Goal: Task Accomplishment & Management: Use online tool/utility

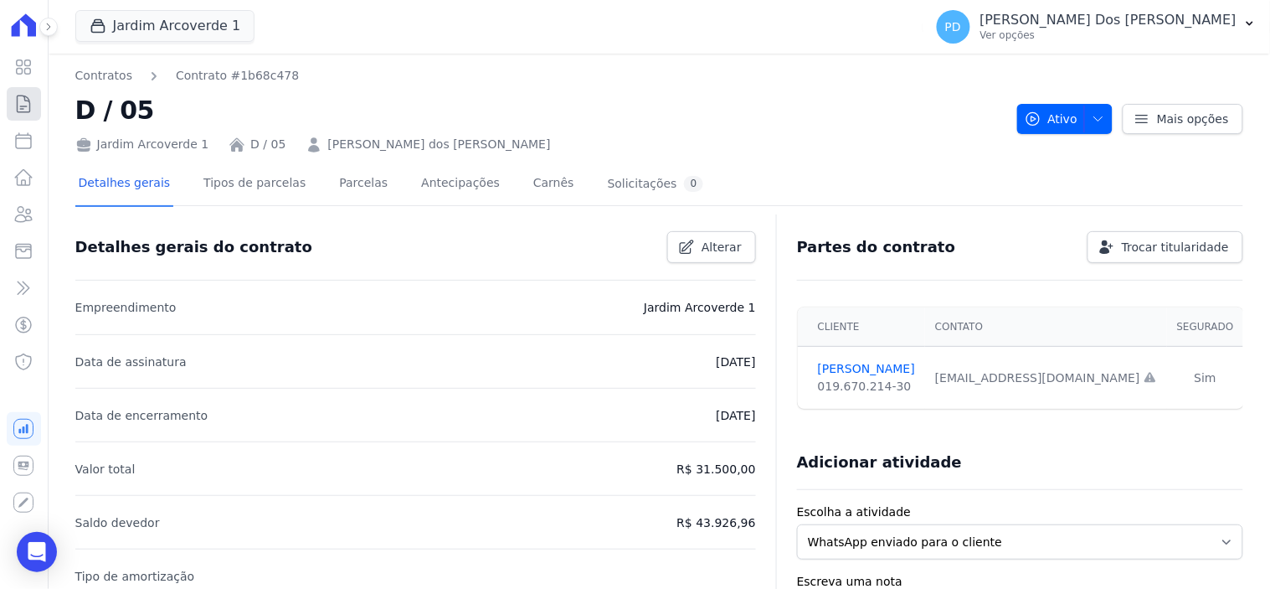
click at [27, 99] on icon at bounding box center [23, 104] width 20 height 20
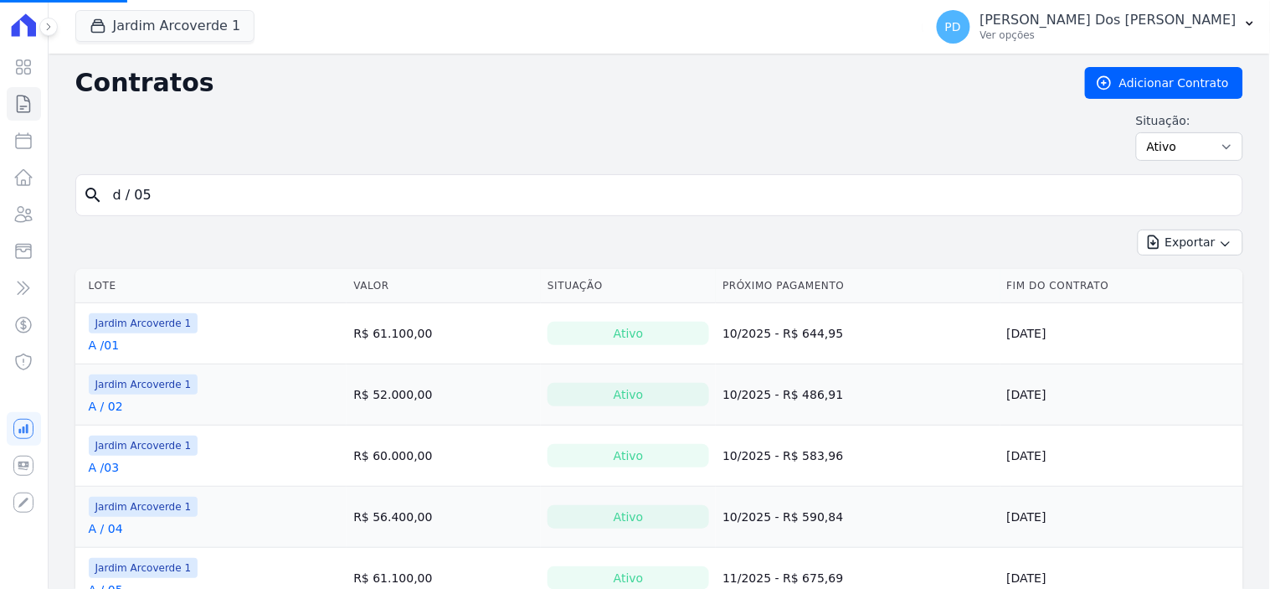
click at [186, 207] on input "d / 05" at bounding box center [669, 194] width 1133 height 33
click at [182, 196] on input "search" at bounding box center [669, 194] width 1133 height 33
type input "i /"
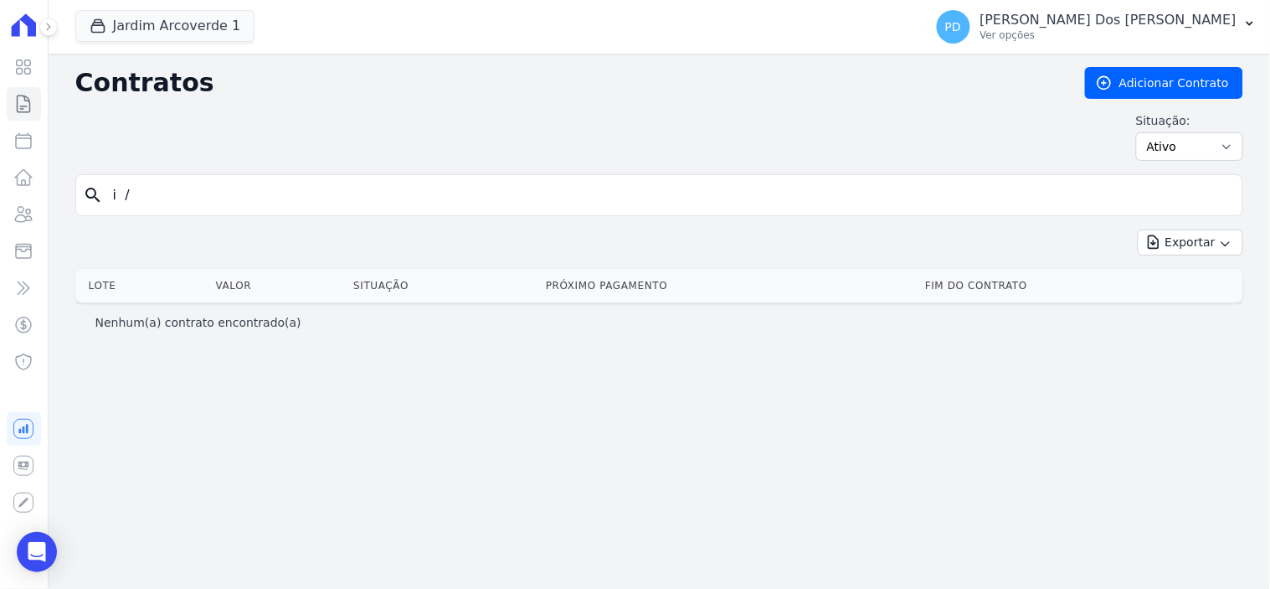
click at [197, 190] on input "i /" at bounding box center [669, 194] width 1133 height 33
type input "i / 20"
click at [142, 194] on input "i / 20" at bounding box center [669, 194] width 1133 height 33
click at [120, 198] on input "i / 20" at bounding box center [669, 194] width 1133 height 33
type input "i / 20"
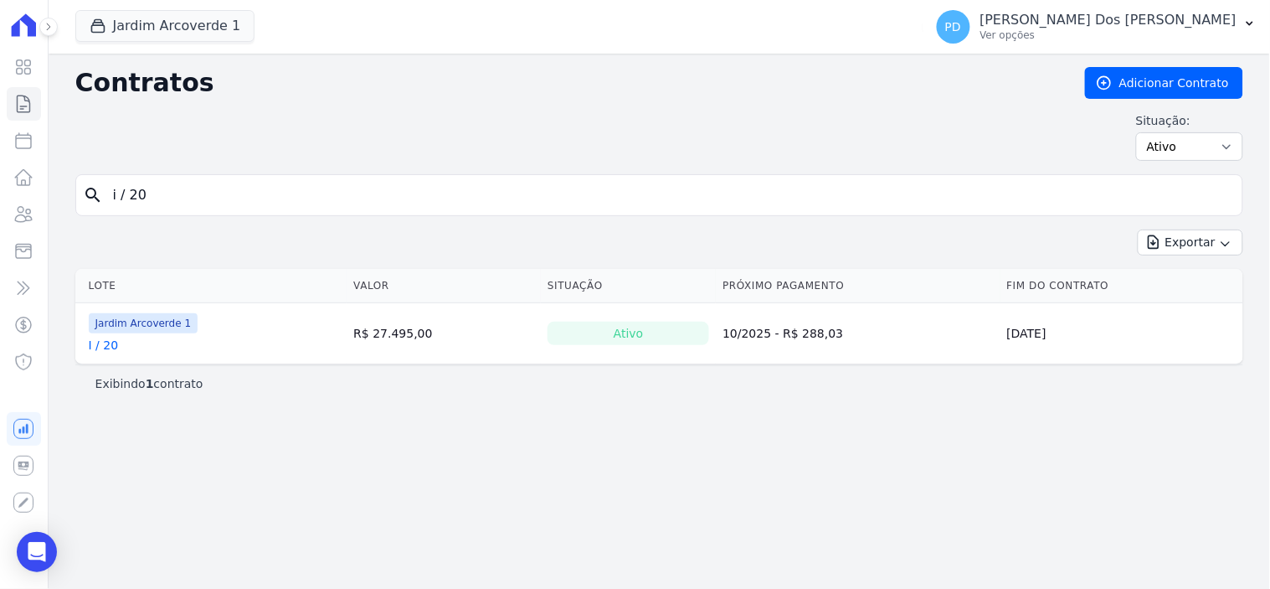
click at [105, 347] on link "I / 20" at bounding box center [104, 345] width 30 height 17
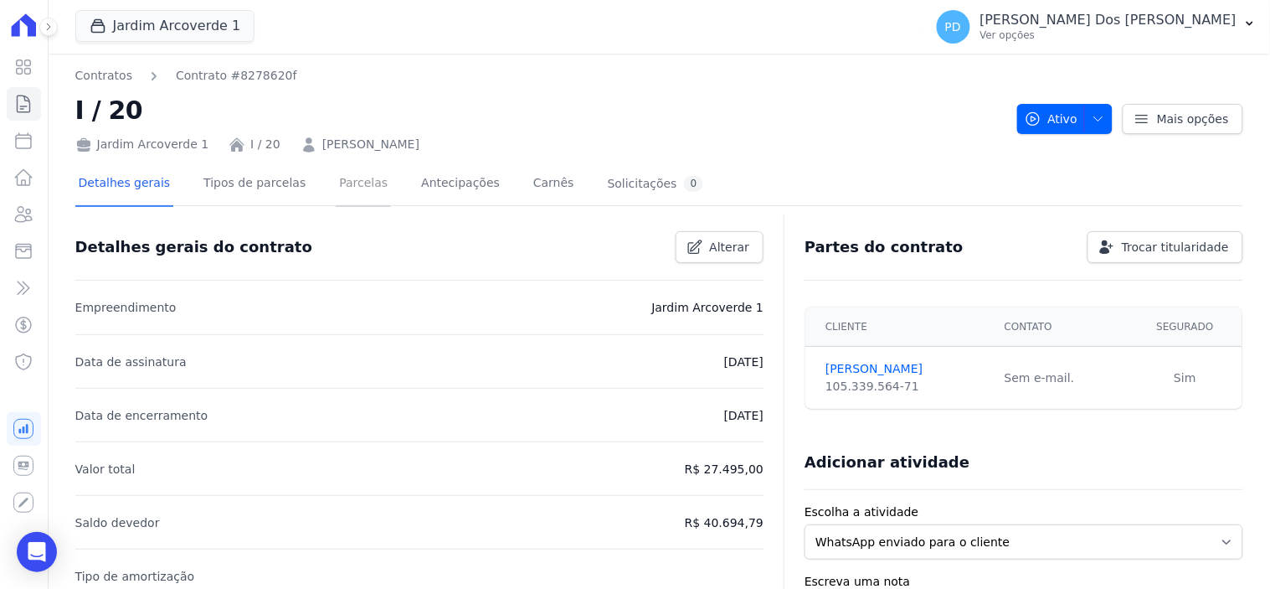
click at [336, 180] on link "Parcelas" at bounding box center [363, 184] width 55 height 44
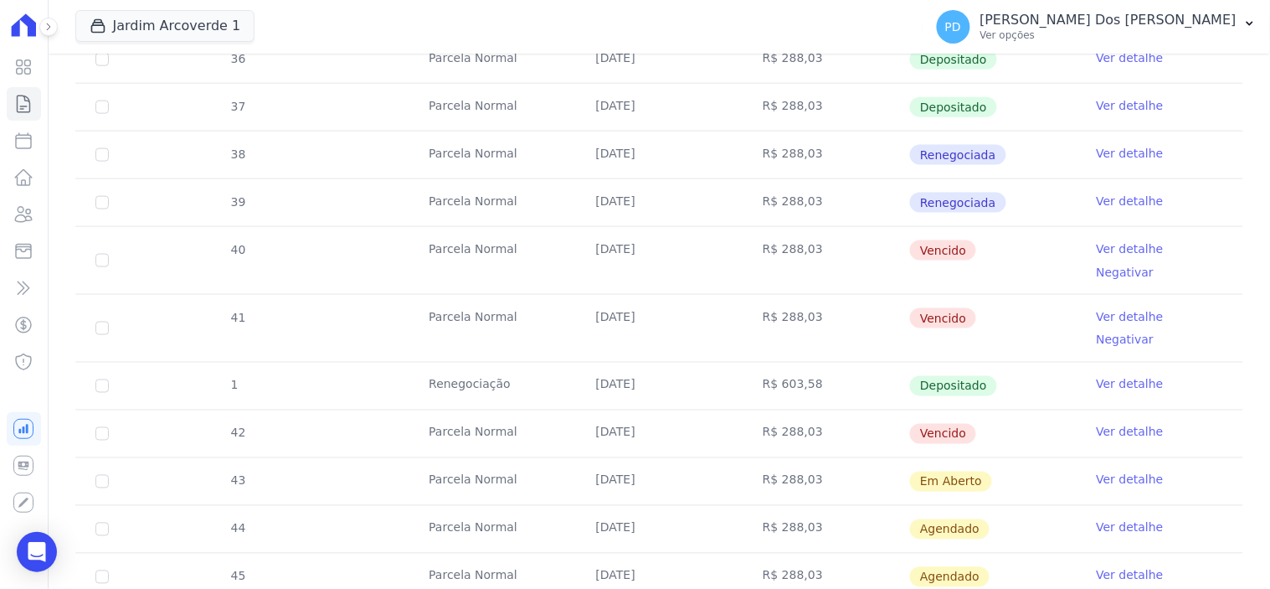
scroll to position [558, 0]
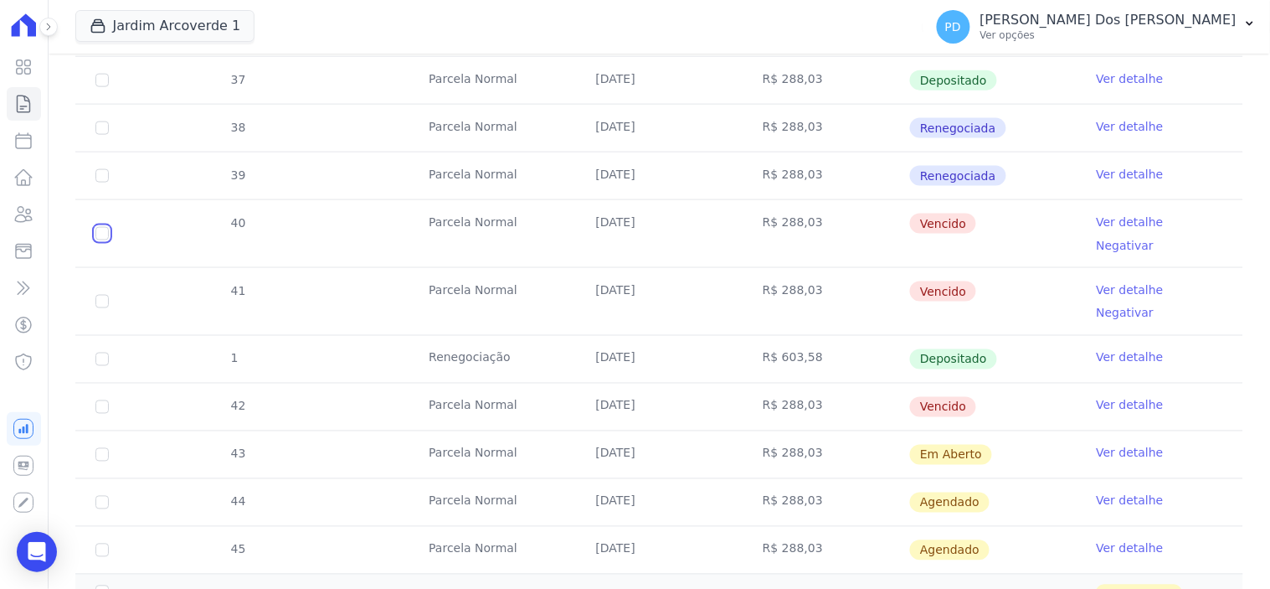
click at [105, 227] on input "checkbox" at bounding box center [101, 233] width 13 height 13
checkbox input "true"
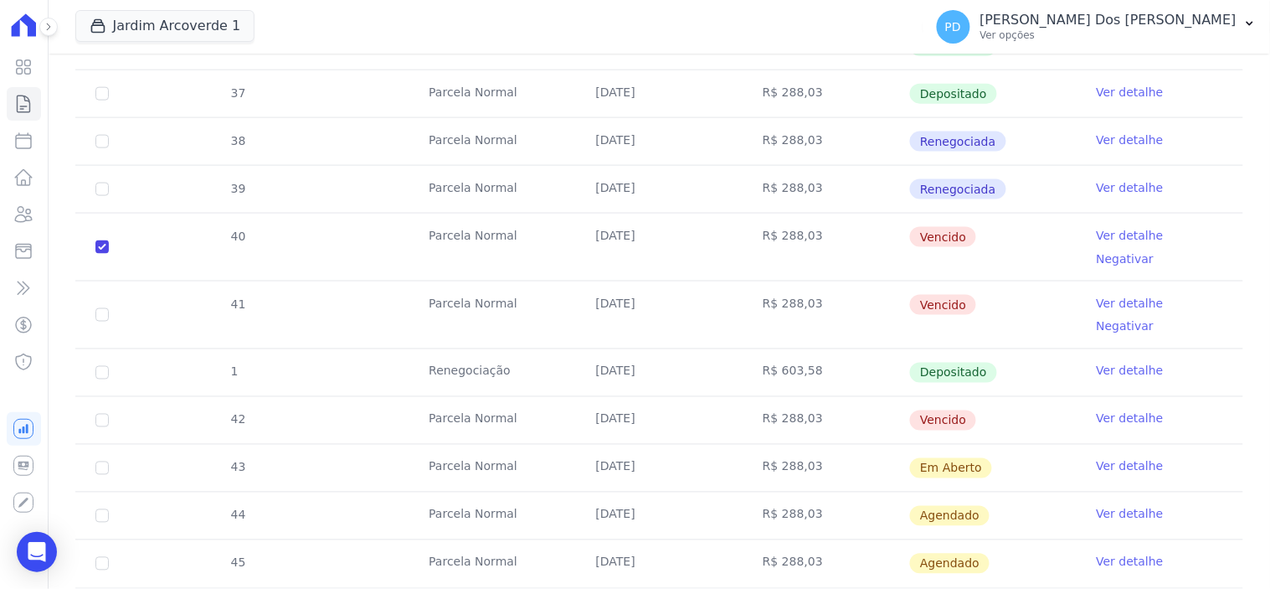
click at [105, 281] on td "41" at bounding box center [102, 314] width 54 height 67
click at [105, 308] on input "checkbox" at bounding box center [101, 314] width 13 height 13
checkbox input "true"
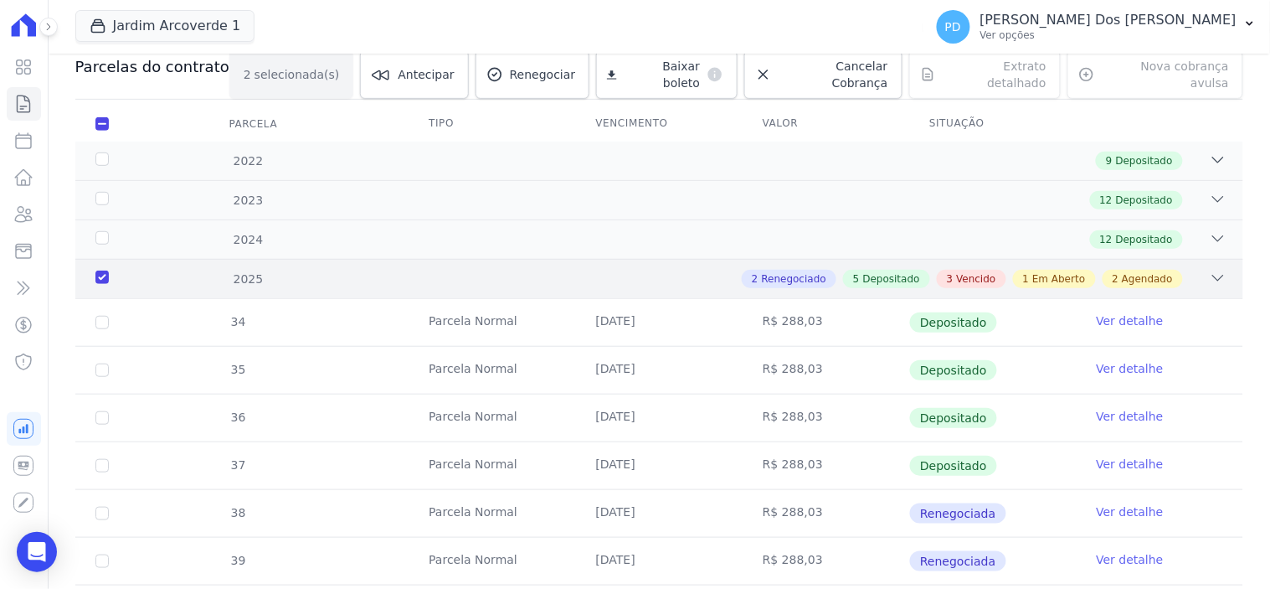
scroll to position [0, 0]
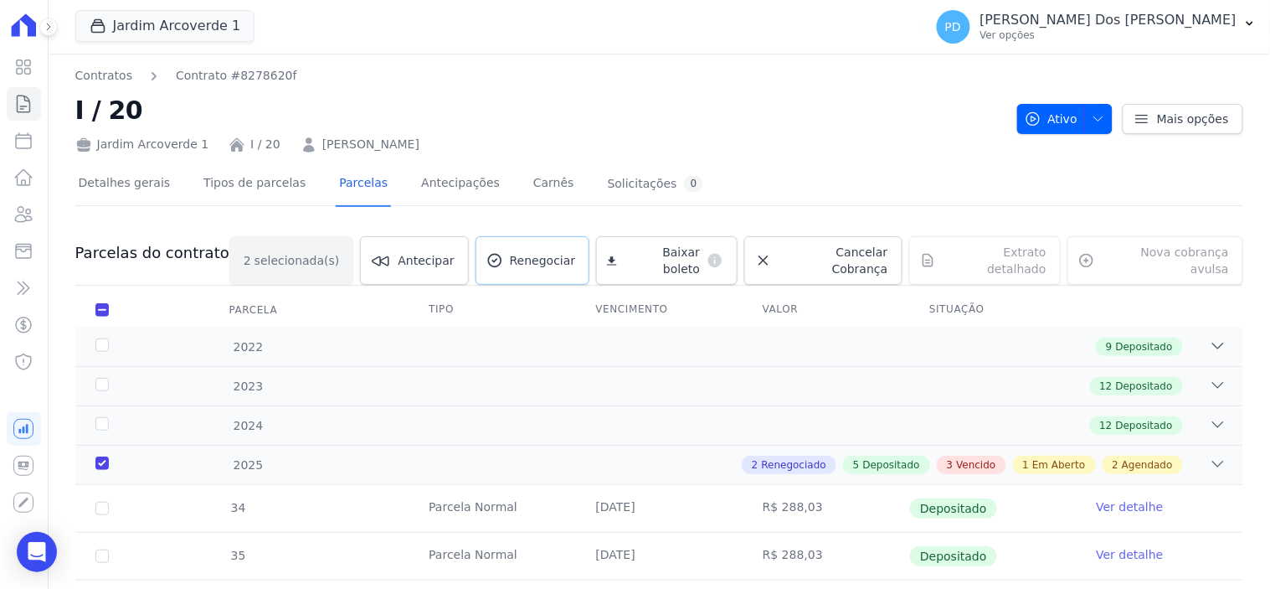
click at [563, 252] on span "Renegociar" at bounding box center [543, 260] width 66 height 17
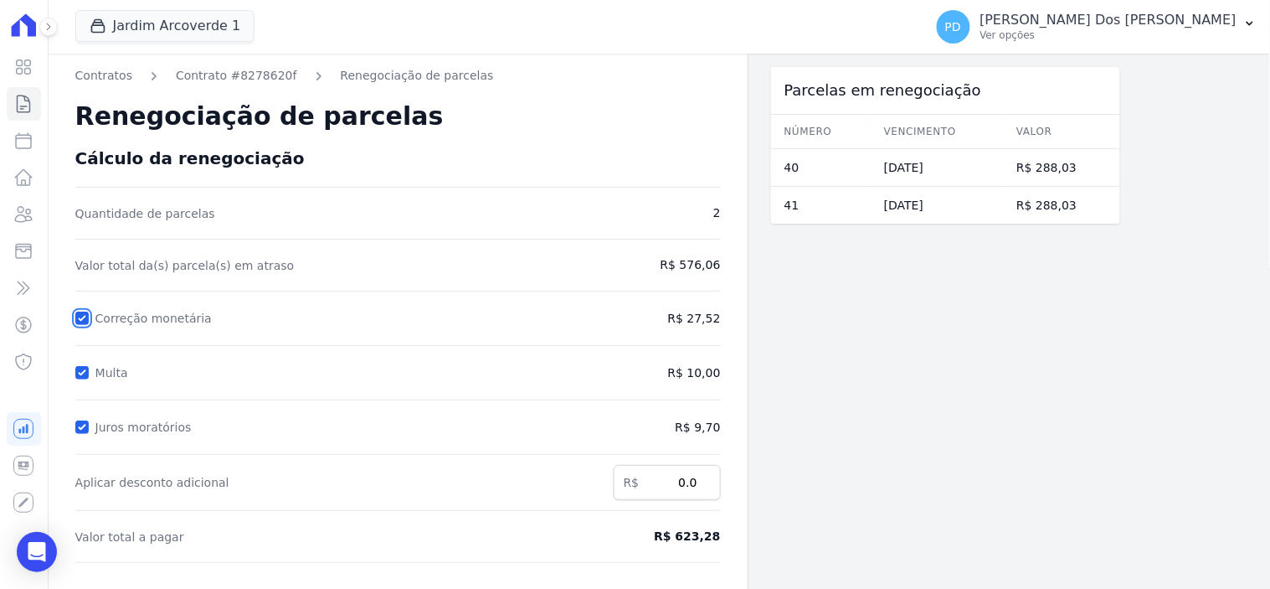
click at [84, 321] on input "Correção monetária" at bounding box center [81, 317] width 13 height 13
checkbox input "true"
click at [80, 368] on input "Multa" at bounding box center [81, 372] width 13 height 13
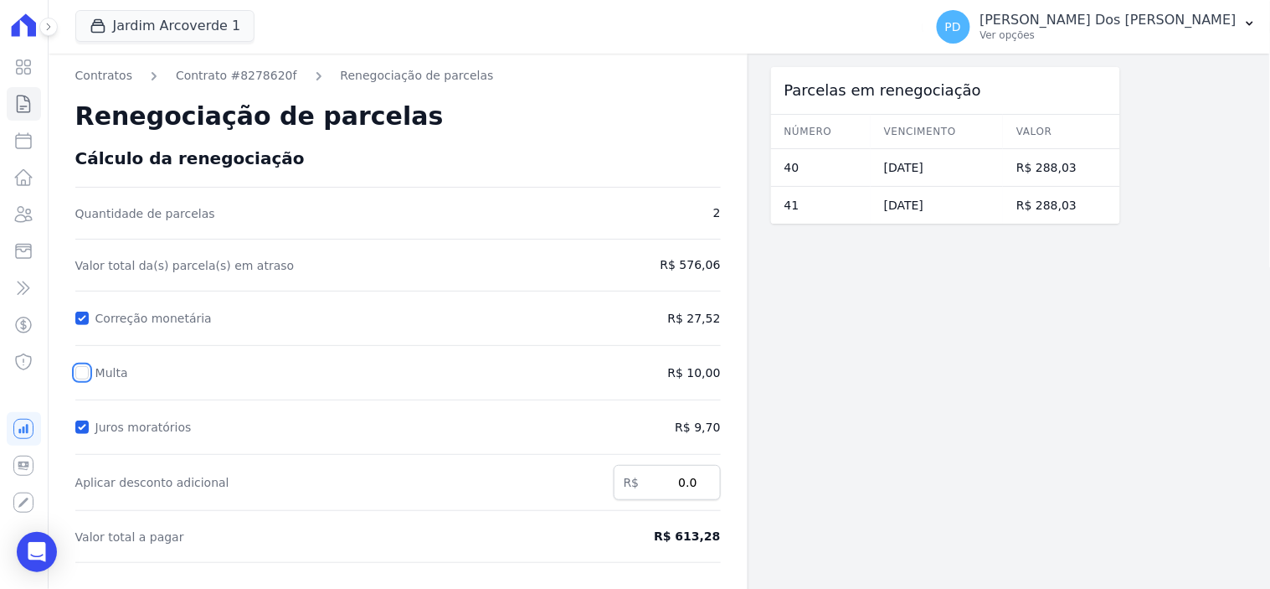
checkbox input "true"
click at [82, 428] on input "Juros moratórios" at bounding box center [81, 426] width 13 height 13
checkbox input "false"
click at [79, 371] on input "Multa" at bounding box center [81, 372] width 13 height 13
click at [78, 371] on input "Multa" at bounding box center [81, 372] width 13 height 13
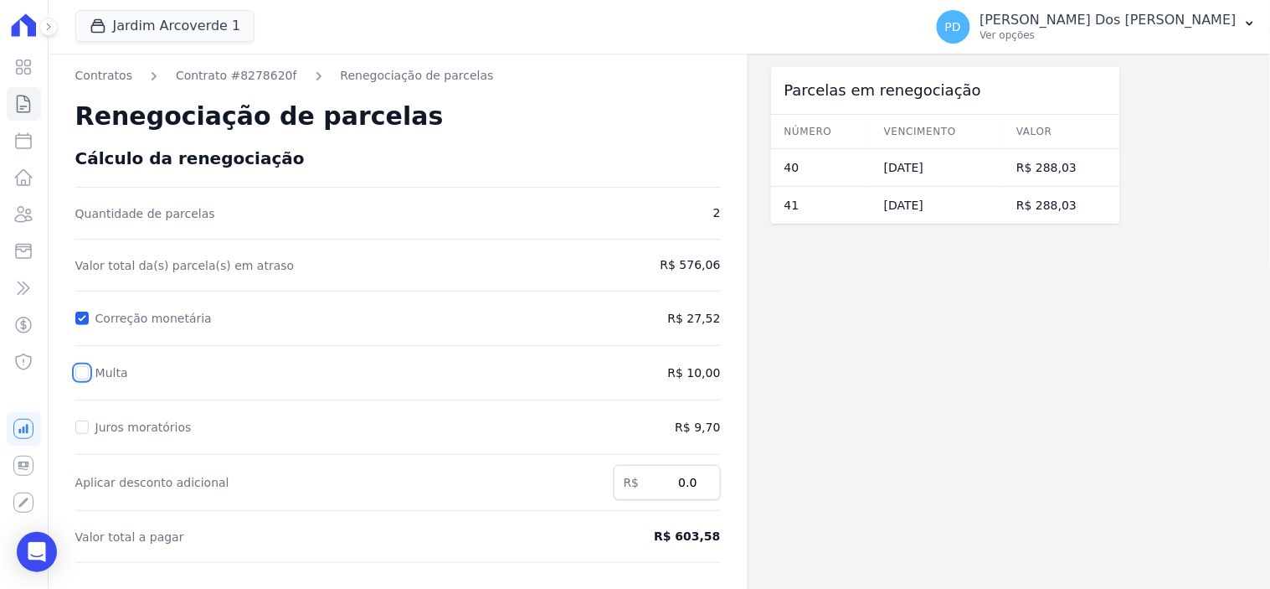
checkbox input "true"
click at [85, 427] on input "Juros moratórios" at bounding box center [81, 426] width 13 height 13
checkbox input "true"
click at [85, 312] on input "Correção monetária" at bounding box center [81, 317] width 13 height 13
checkbox input "false"
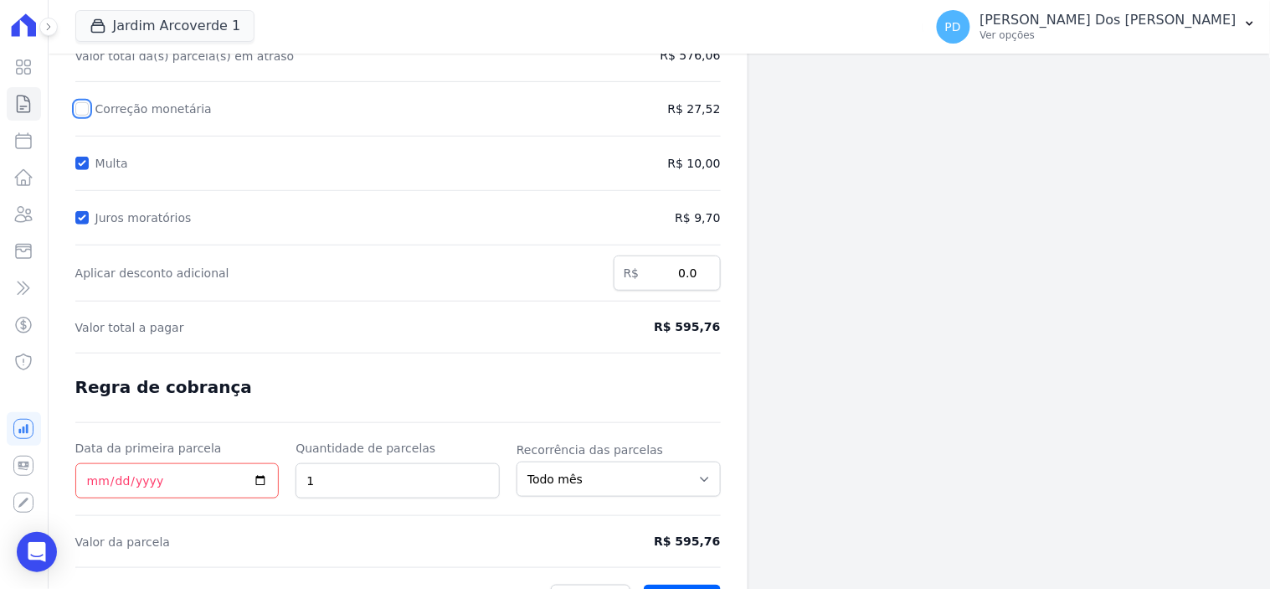
scroll to position [249, 0]
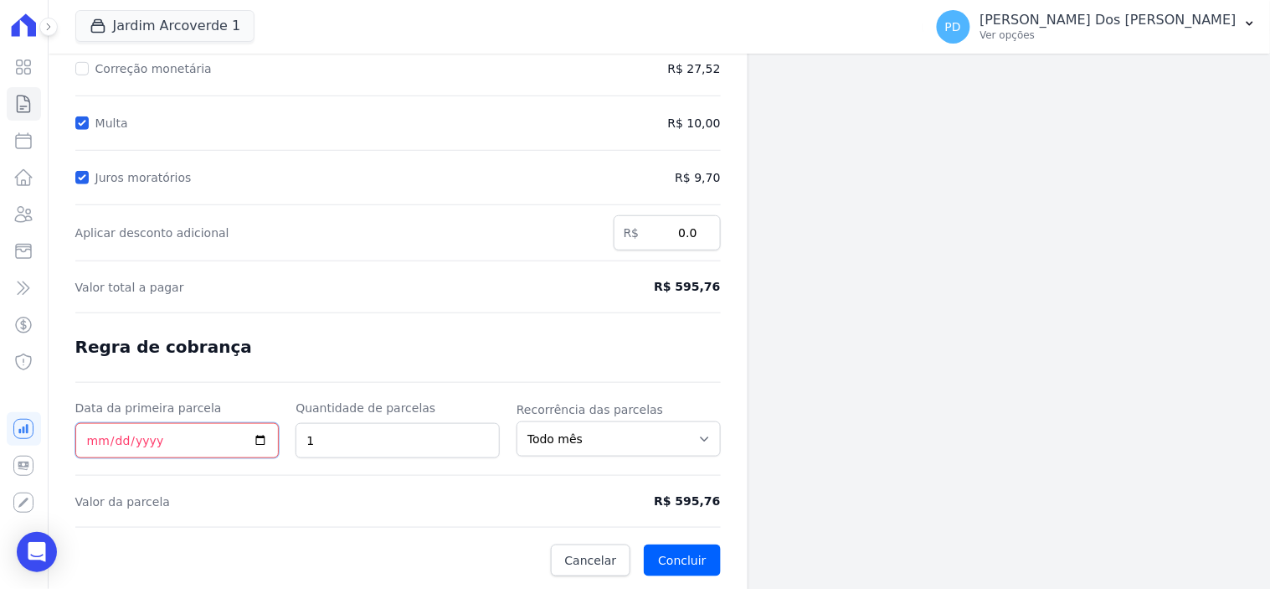
click at [88, 445] on input "Data da primeira parcela" at bounding box center [177, 440] width 204 height 35
type input "2025-10-30"
click at [689, 551] on button "Concluir" at bounding box center [682, 560] width 76 height 32
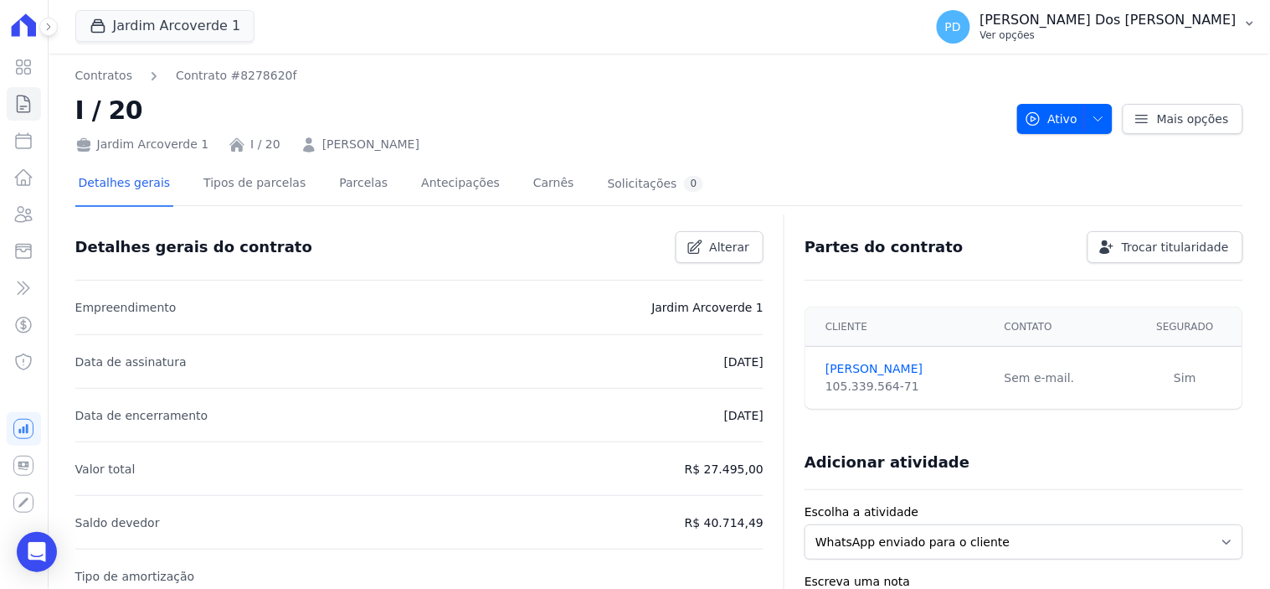
click at [1254, 19] on icon "button" at bounding box center [1249, 23] width 13 height 13
click at [1248, 23] on icon "button" at bounding box center [1249, 24] width 7 height 4
click at [1252, 20] on icon "button" at bounding box center [1249, 23] width 13 height 13
click at [1251, 21] on icon "button" at bounding box center [1249, 23] width 13 height 13
click at [1252, 23] on icon "button" at bounding box center [1249, 24] width 7 height 4
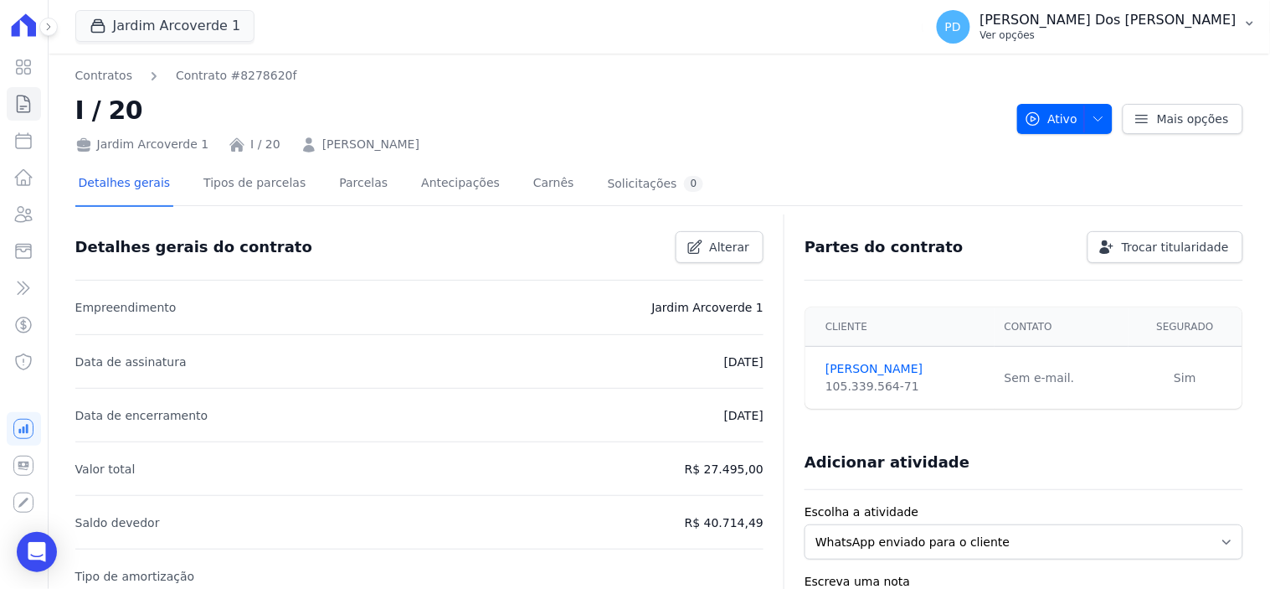
click at [1249, 20] on icon "button" at bounding box center [1249, 23] width 13 height 13
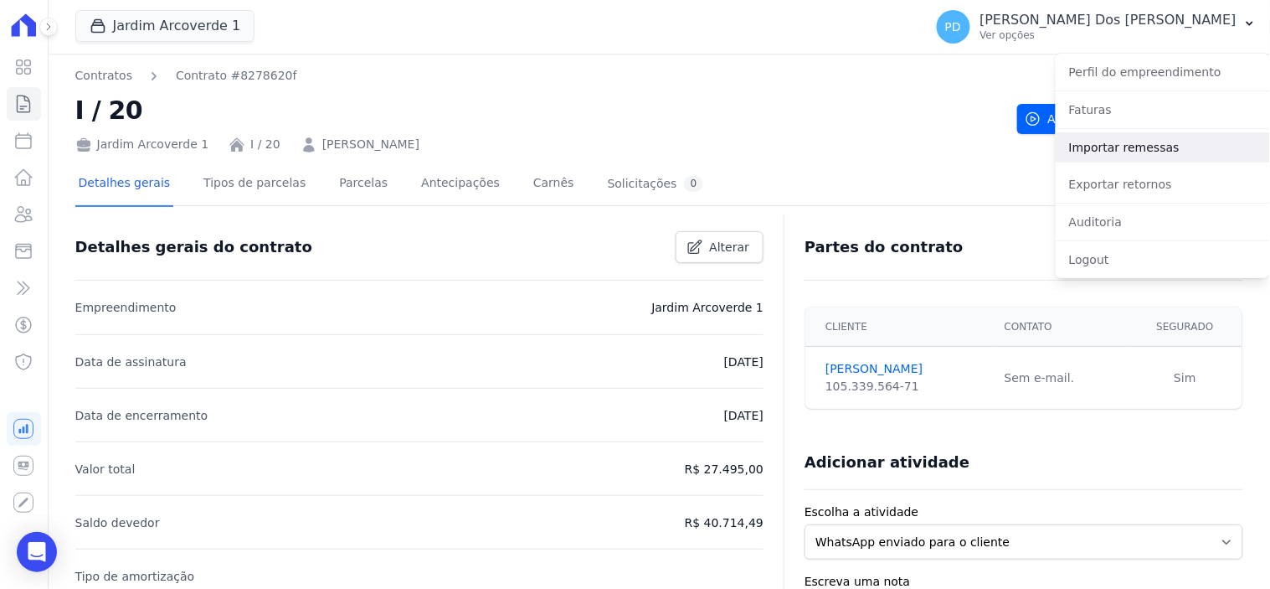
click at [1148, 139] on link "Importar remessas" at bounding box center [1163, 147] width 214 height 30
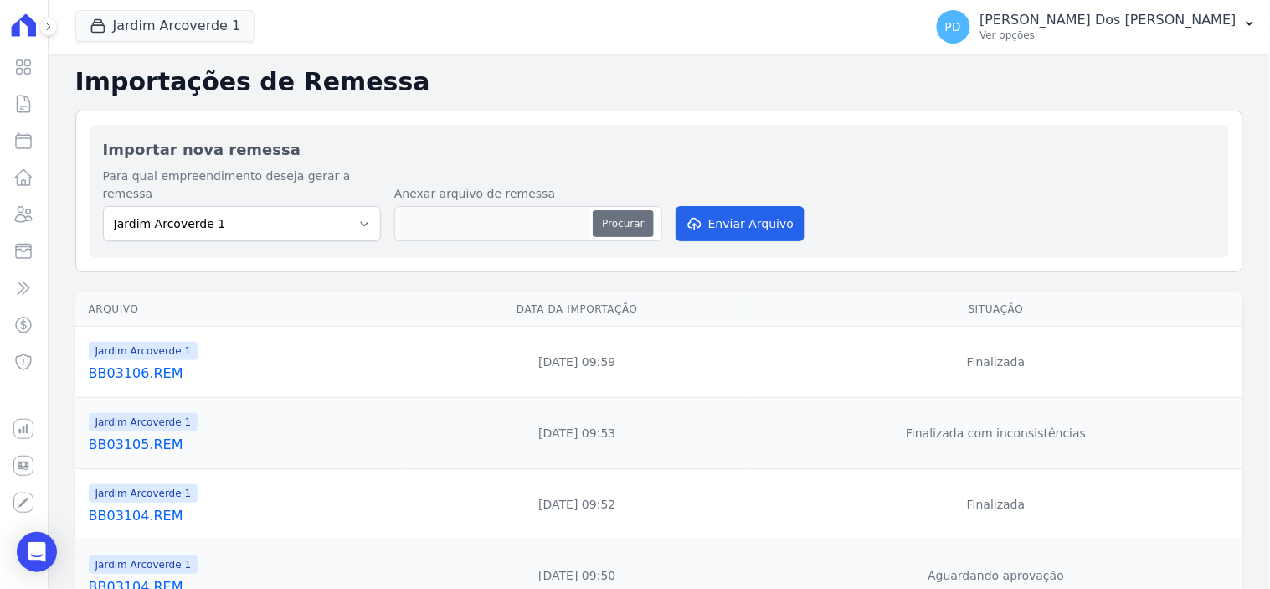
click at [630, 210] on button "Procurar" at bounding box center [623, 223] width 60 height 27
type input "BB03107.REM"
click at [753, 206] on button "Enviar Arquivo" at bounding box center [740, 223] width 129 height 35
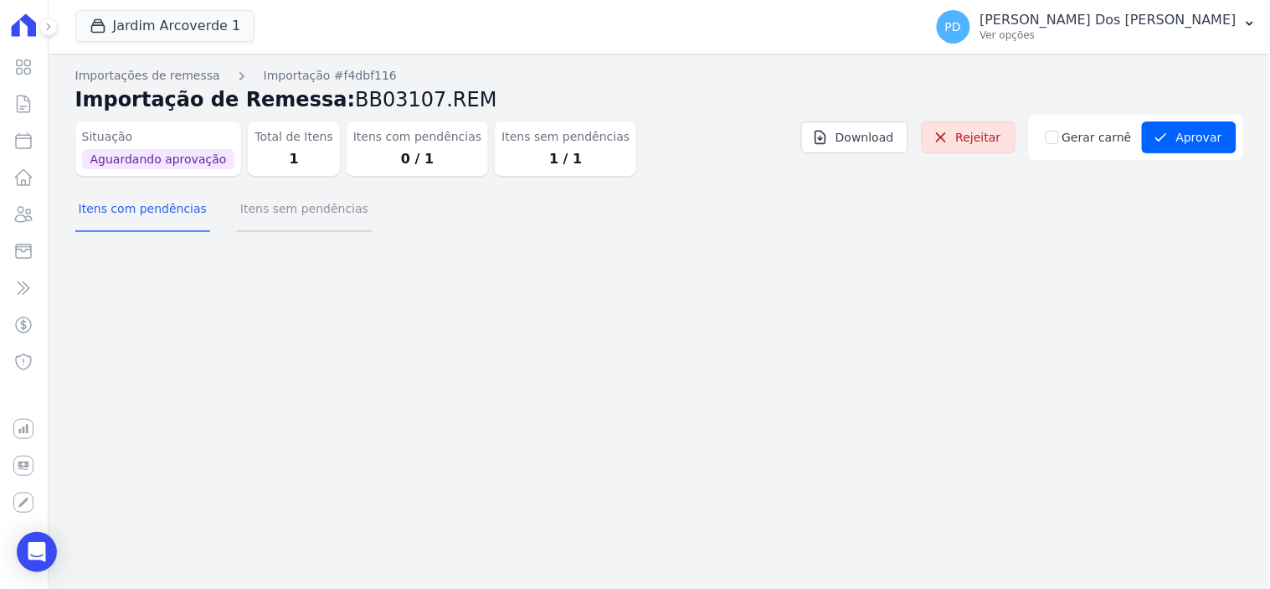
click at [302, 211] on button "Itens sem pendências" at bounding box center [304, 210] width 135 height 44
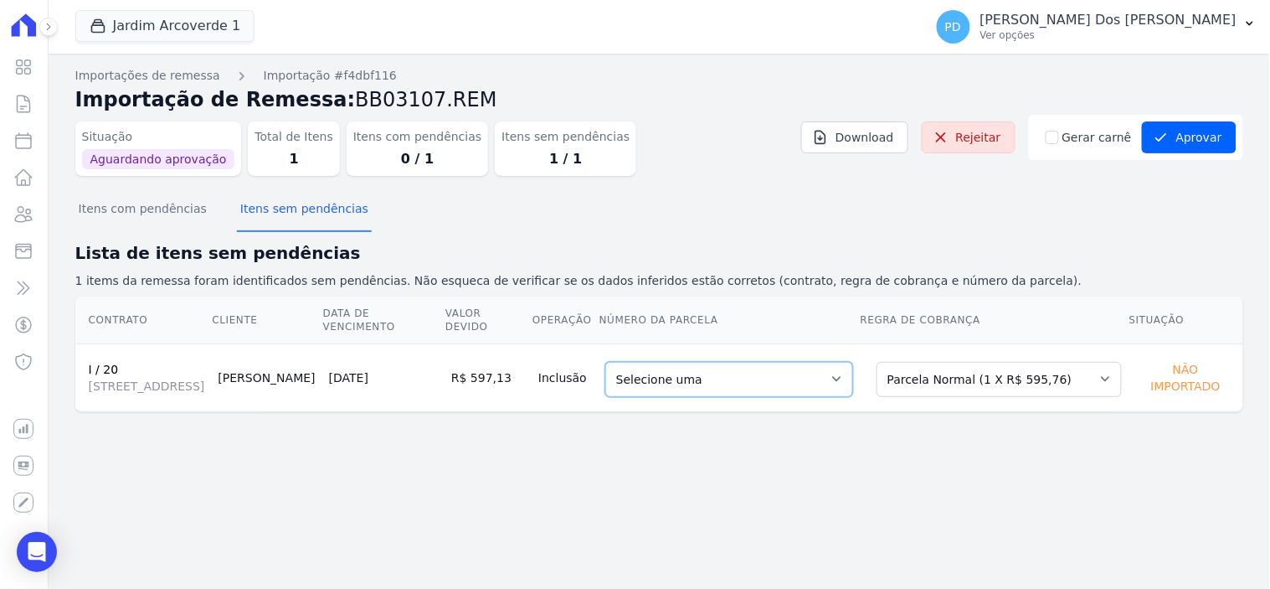
click at [853, 378] on select "Selecione uma 1 - 30/10/2025 - R$ 595,76 - Agendado" at bounding box center [729, 379] width 248 height 35
click at [1198, 137] on button "Aprovar" at bounding box center [1189, 137] width 95 height 32
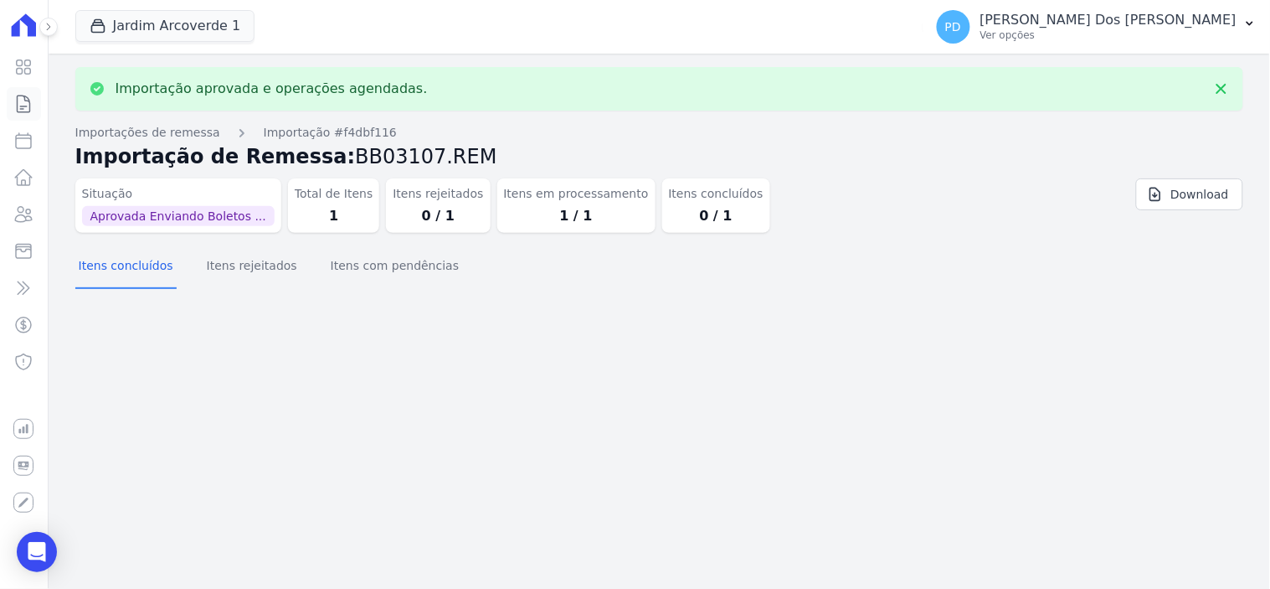
click at [15, 102] on icon at bounding box center [23, 104] width 20 height 20
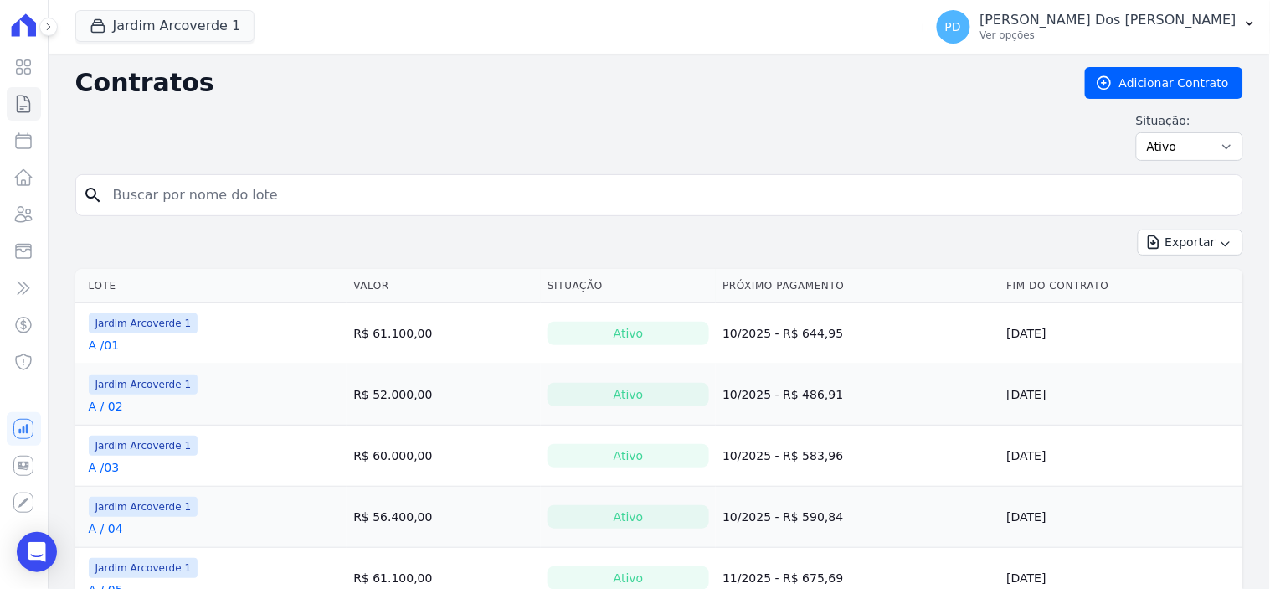
click at [205, 188] on input "search" at bounding box center [669, 194] width 1133 height 33
type input "i / 20"
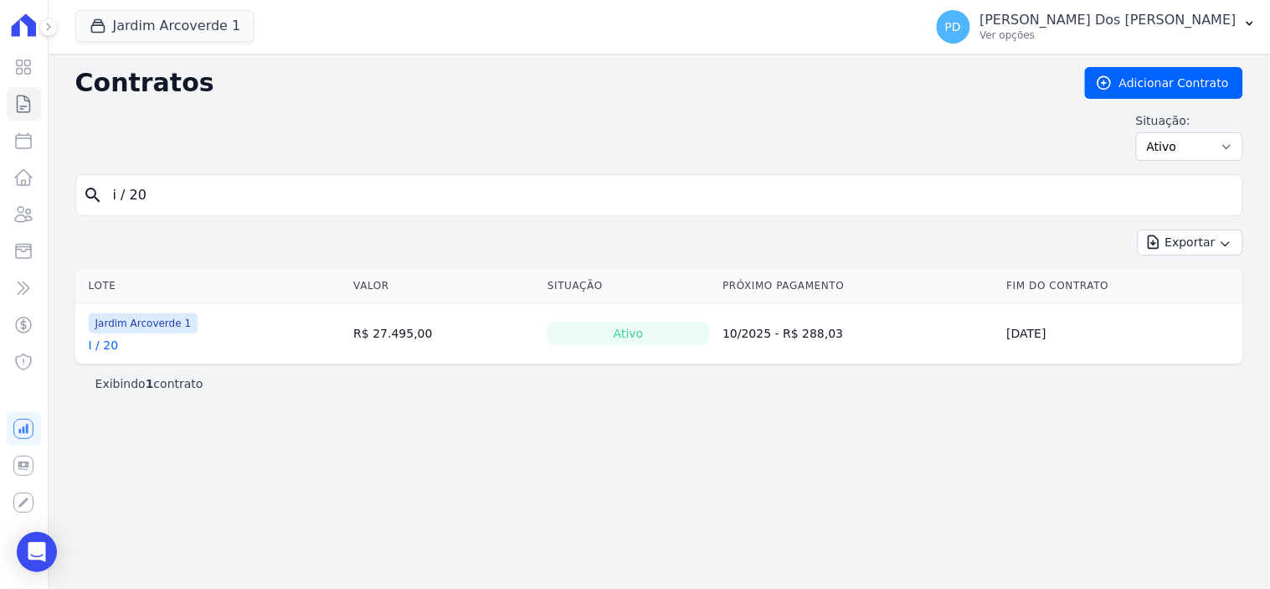
click at [98, 349] on link "I / 20" at bounding box center [104, 345] width 30 height 17
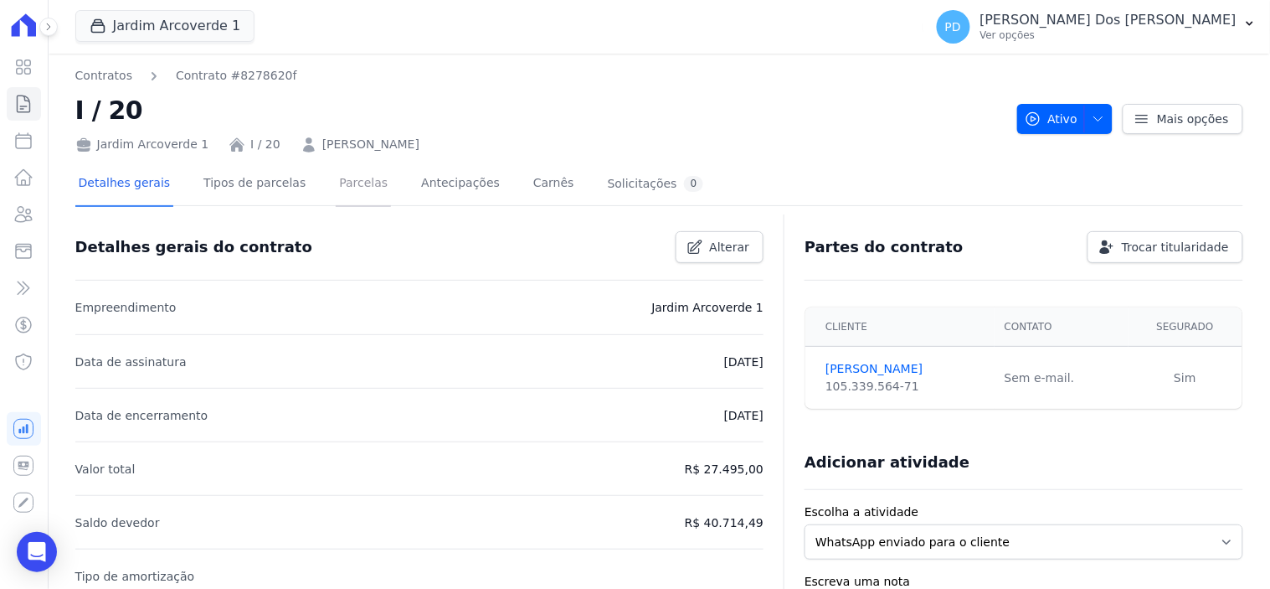
click at [339, 186] on link "Parcelas" at bounding box center [363, 184] width 55 height 44
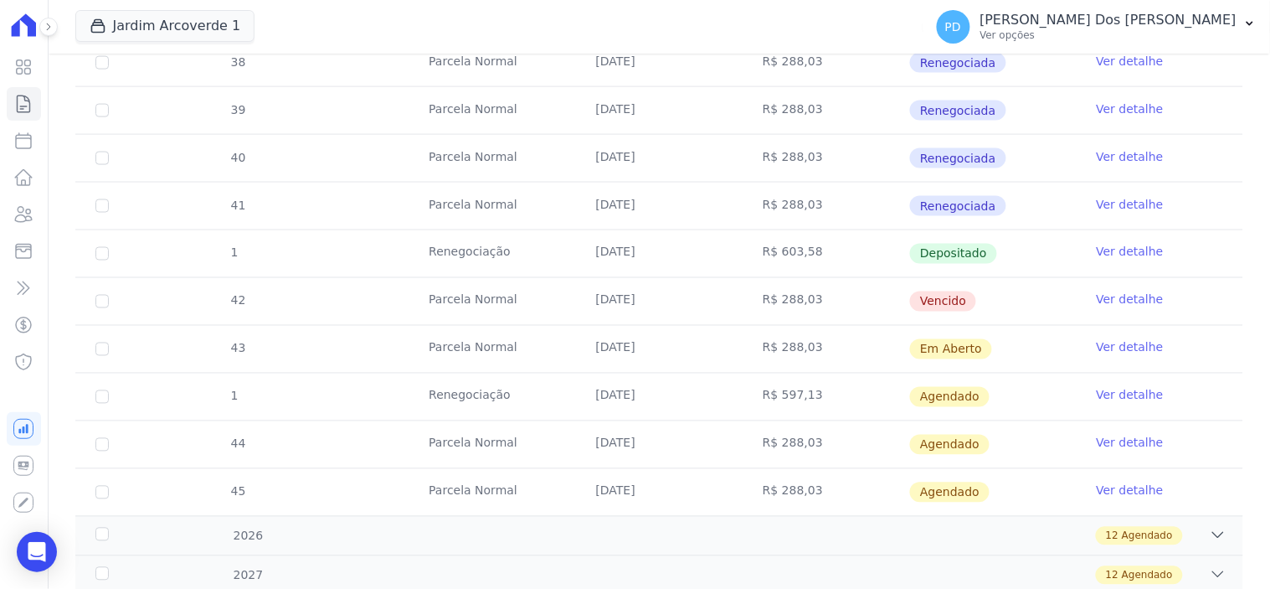
scroll to position [650, 0]
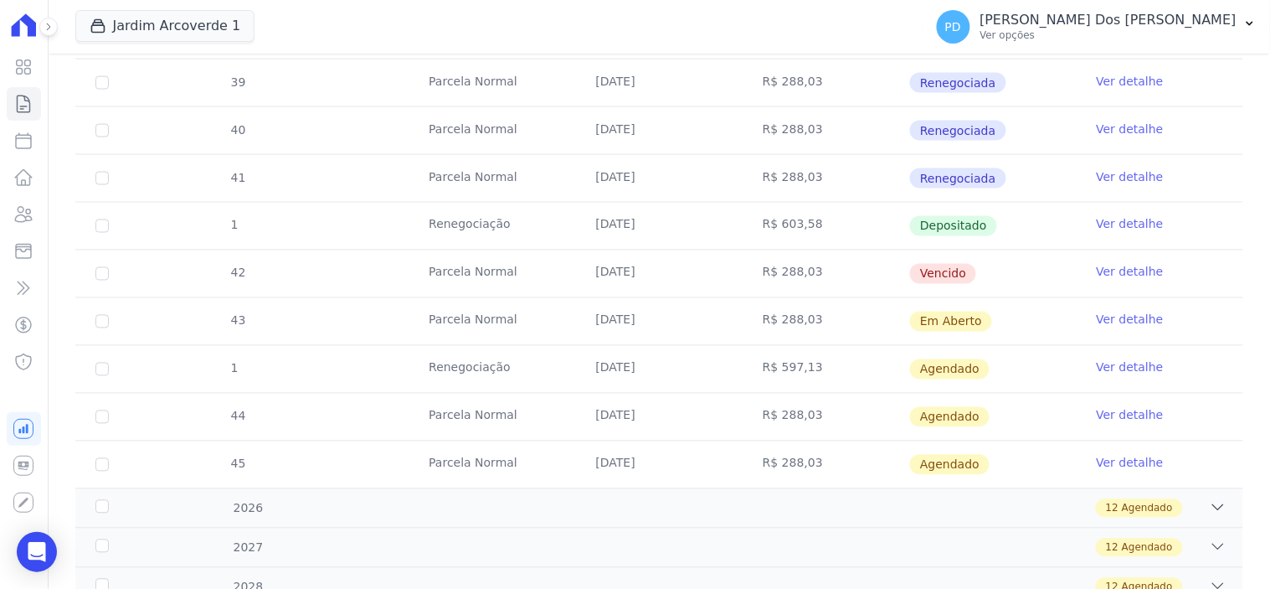
click at [1116, 363] on link "Ver detalhe" at bounding box center [1130, 367] width 67 height 17
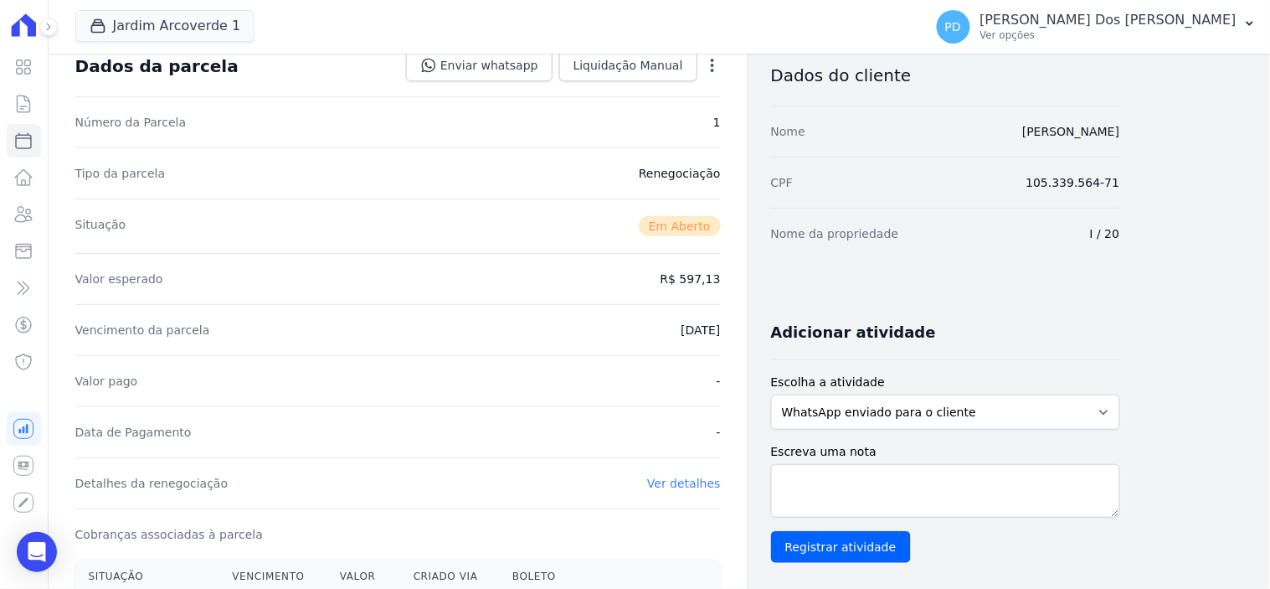
scroll to position [279, 0]
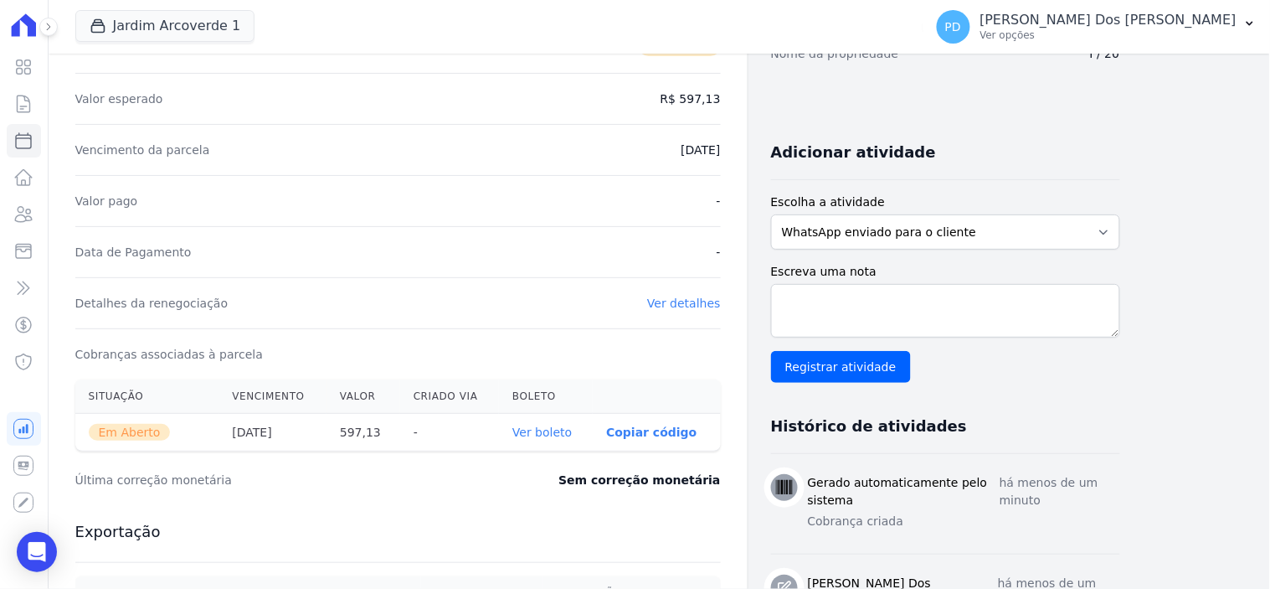
click at [548, 432] on link "Ver boleto" at bounding box center [541, 431] width 59 height 13
click at [28, 103] on icon at bounding box center [23, 104] width 20 height 20
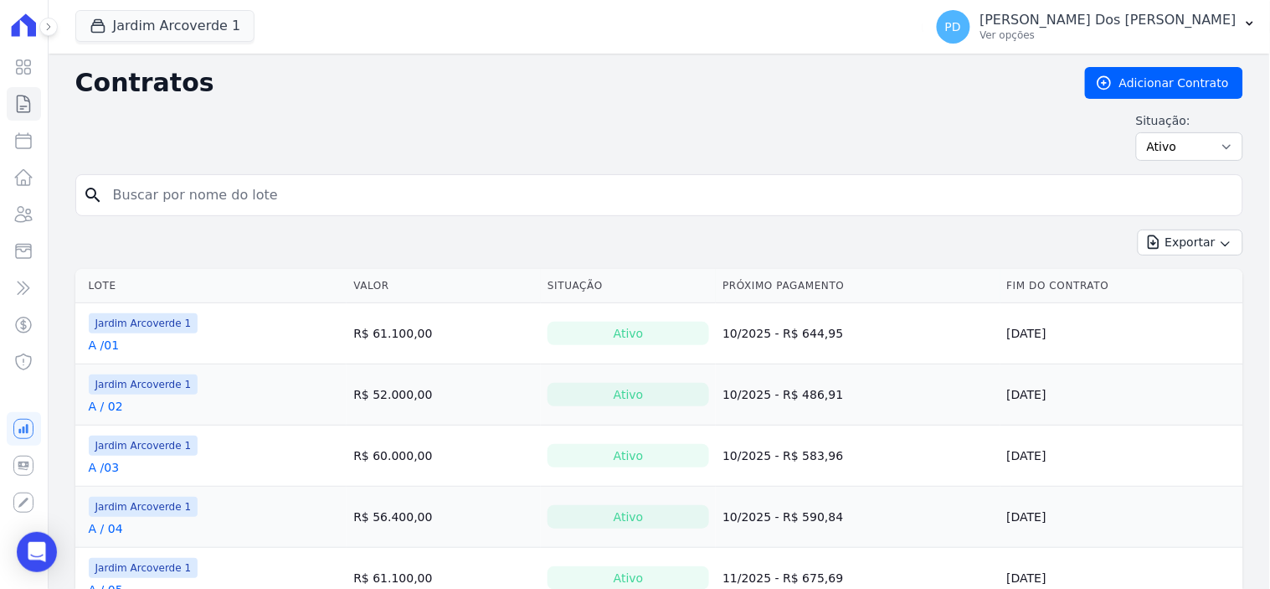
click at [280, 198] on input "search" at bounding box center [669, 194] width 1133 height 33
type input "e / 09"
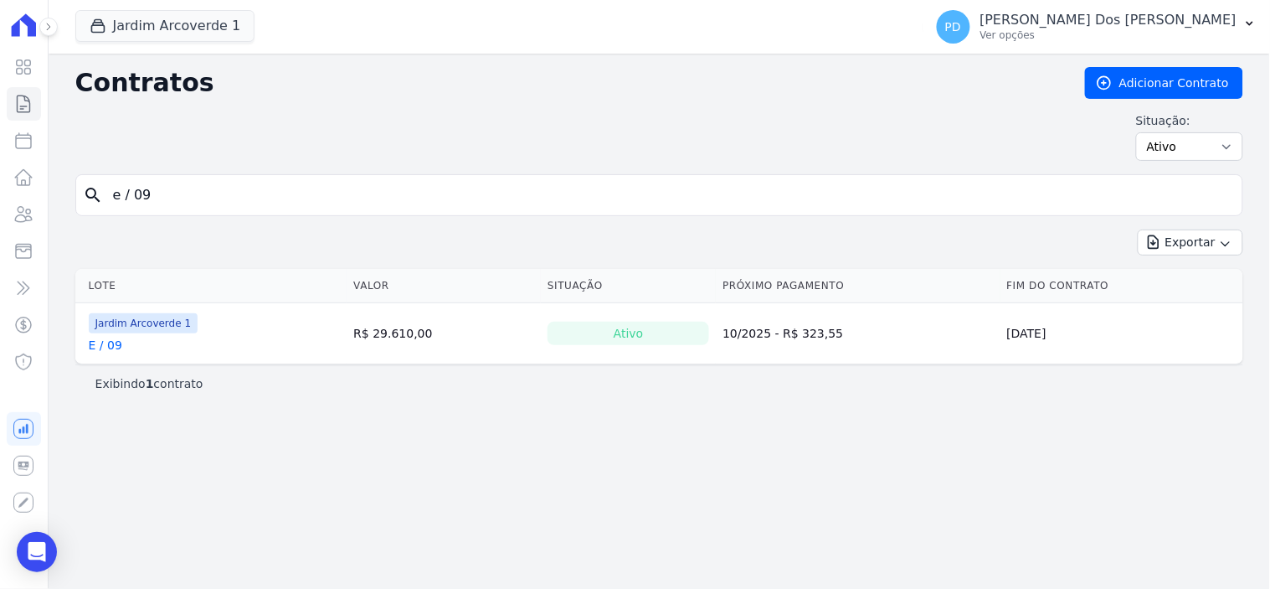
click at [112, 341] on link "E / 09" at bounding box center [105, 345] width 33 height 17
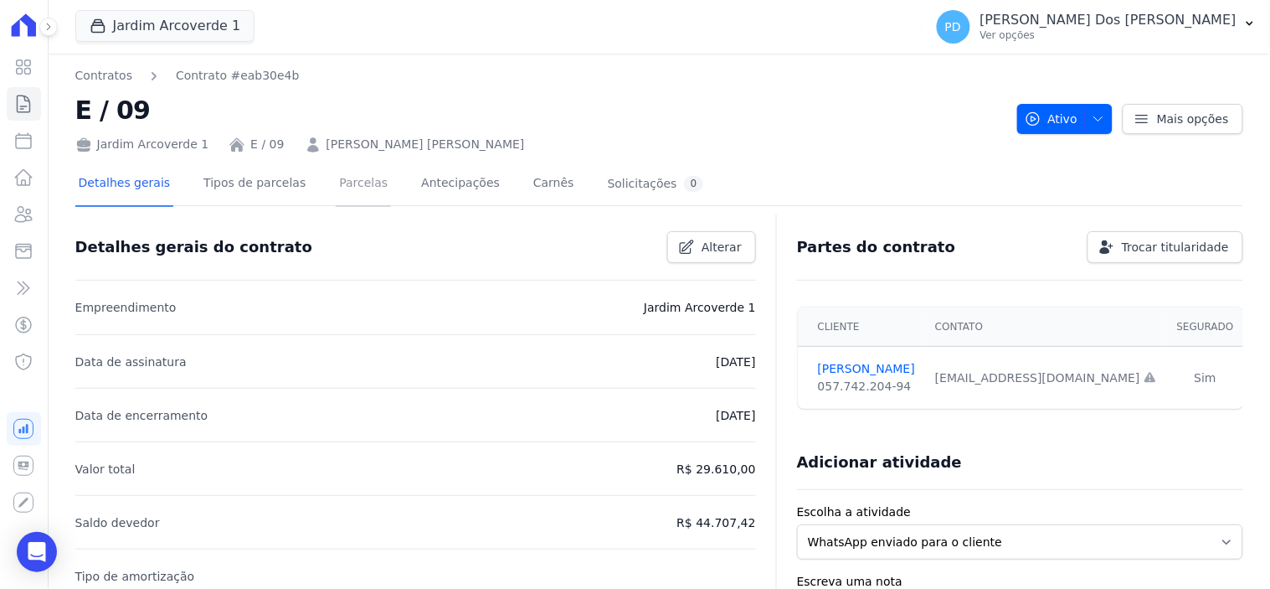
click at [346, 180] on link "Parcelas" at bounding box center [363, 184] width 55 height 44
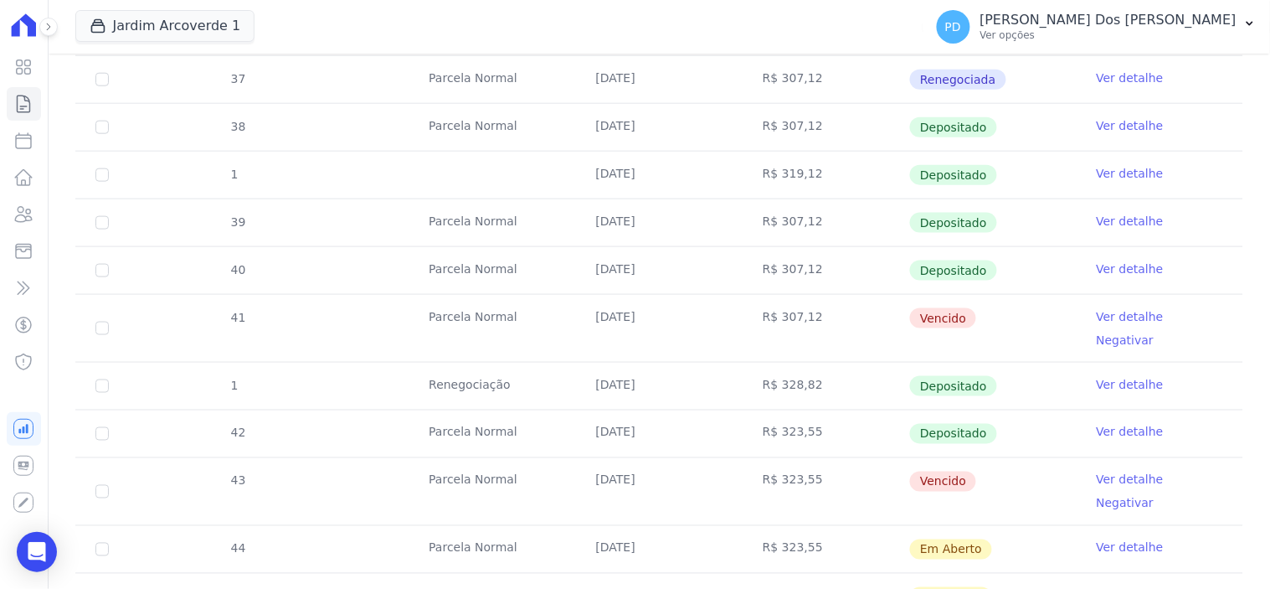
scroll to position [465, 0]
click at [13, 97] on icon at bounding box center [23, 104] width 20 height 20
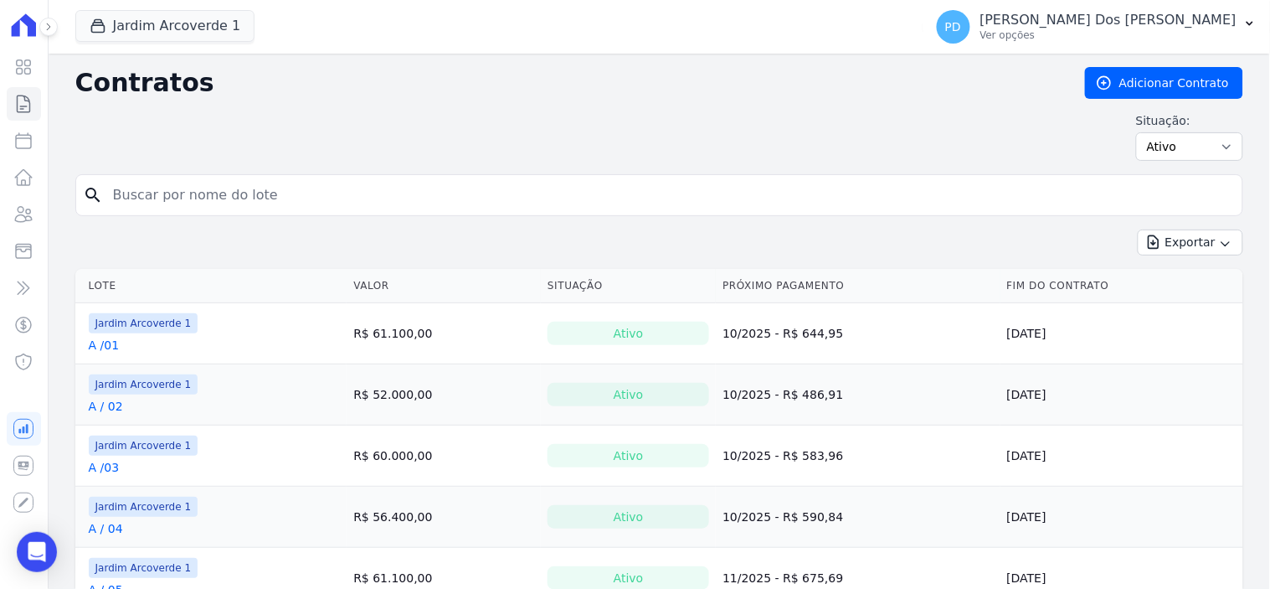
click at [222, 202] on input "search" at bounding box center [669, 194] width 1133 height 33
type input "g / 22"
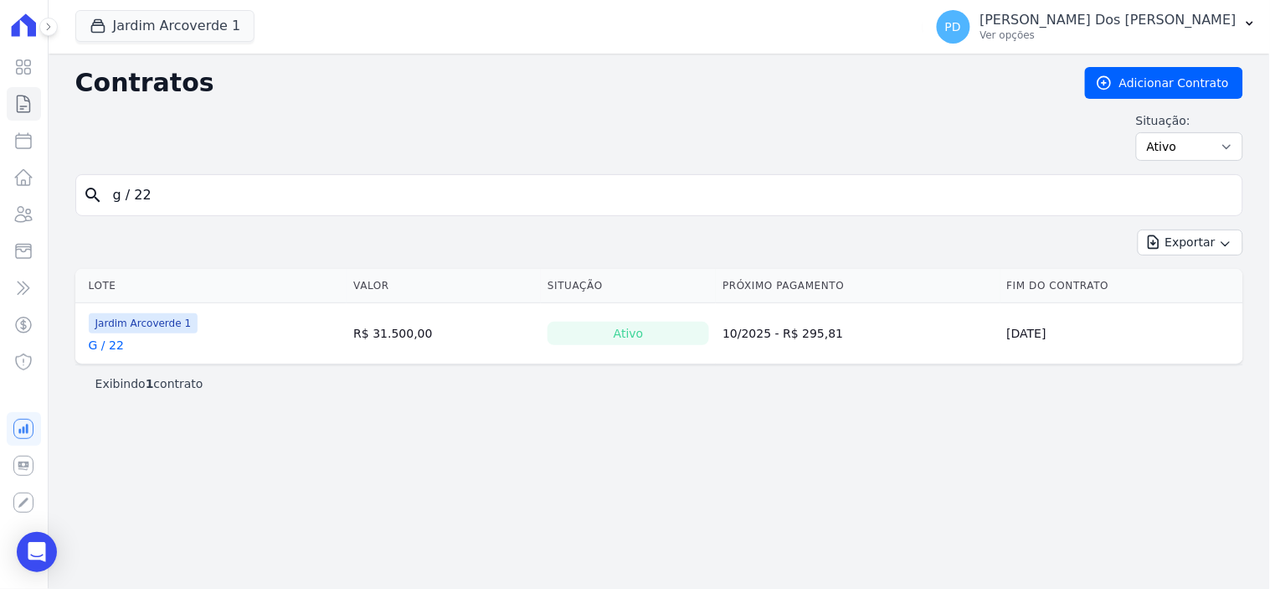
click at [98, 347] on link "G / 22" at bounding box center [106, 345] width 35 height 17
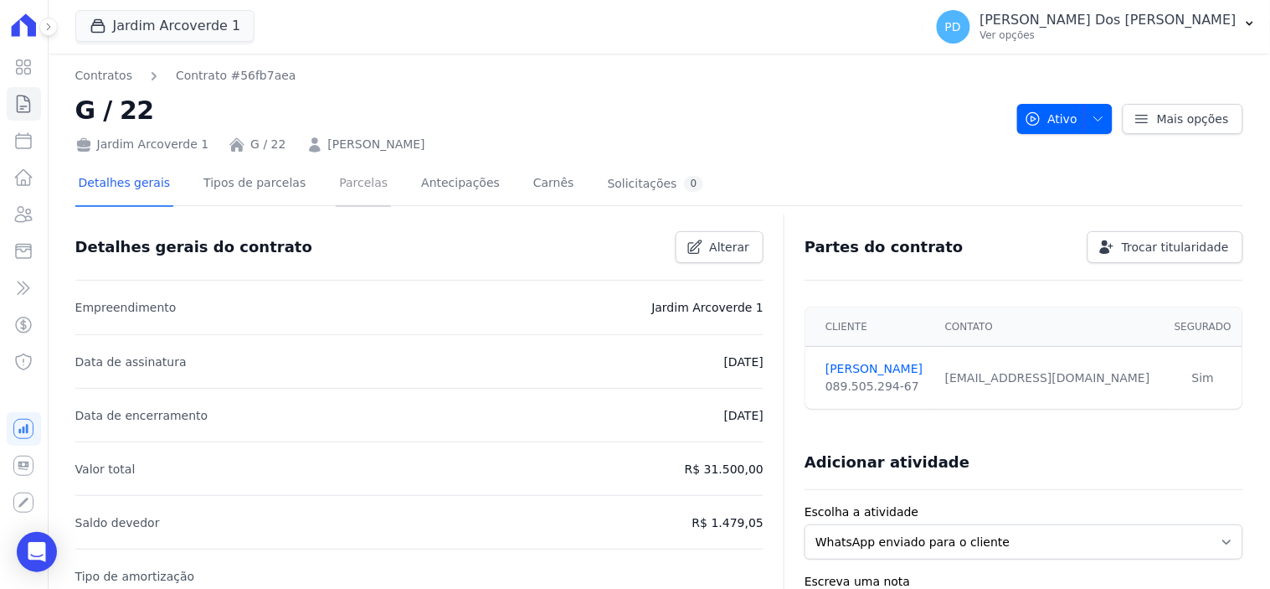
click at [336, 179] on link "Parcelas" at bounding box center [363, 184] width 55 height 44
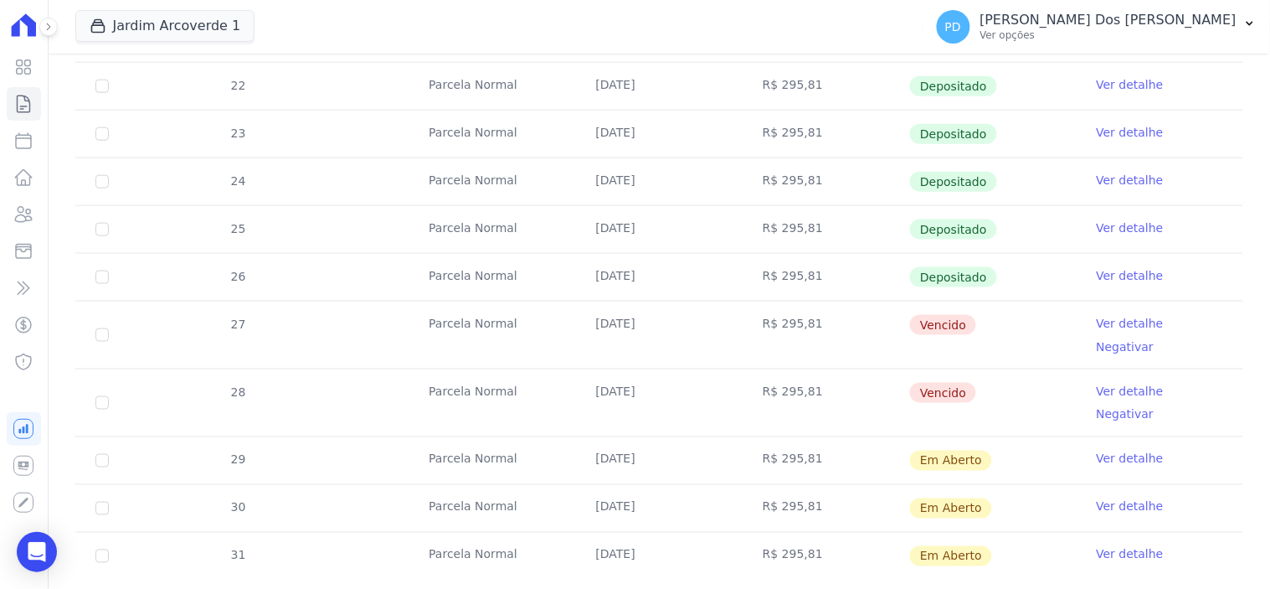
scroll to position [465, 0]
click at [1123, 278] on link "Ver detalhe" at bounding box center [1130, 274] width 67 height 17
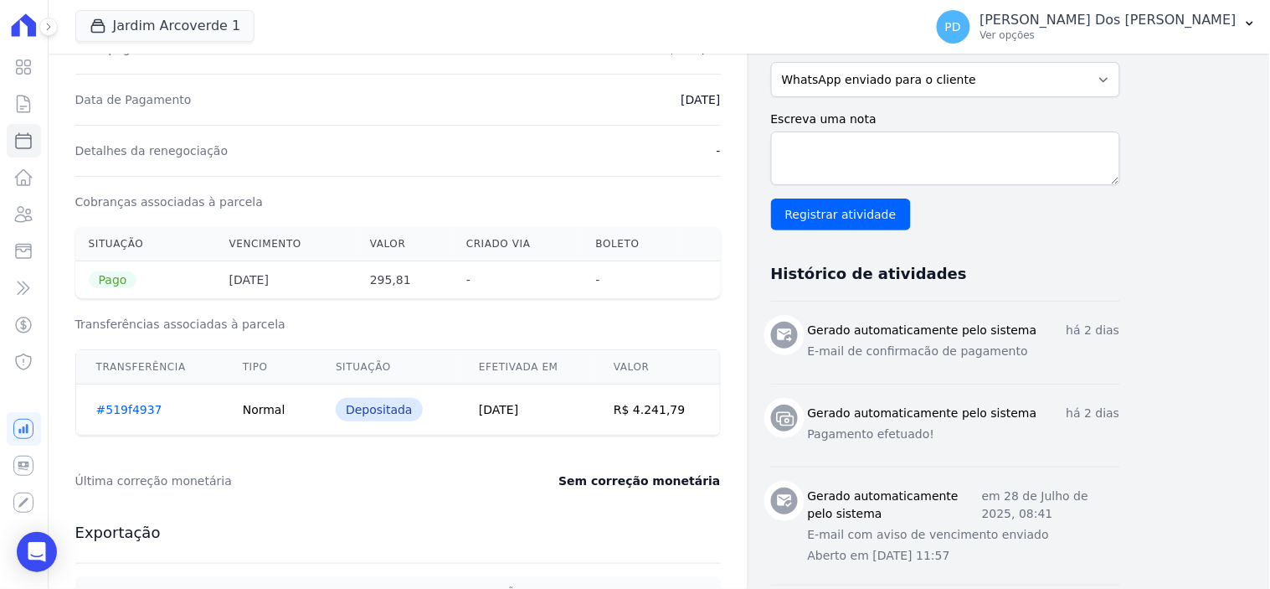
scroll to position [465, 0]
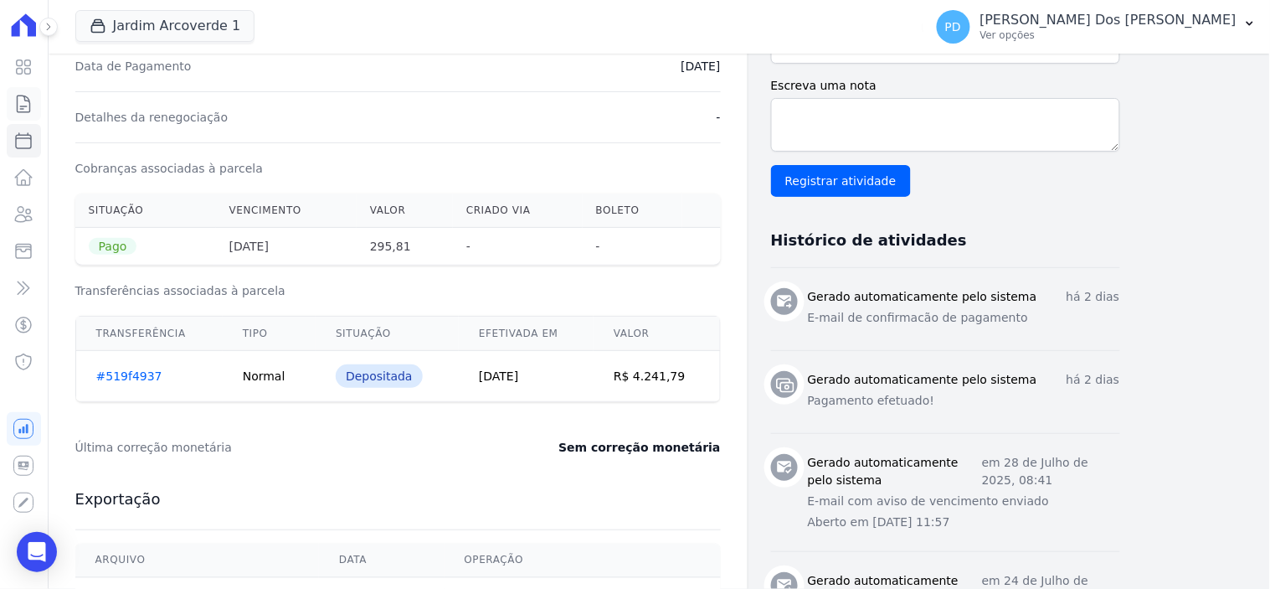
click at [21, 110] on icon at bounding box center [23, 104] width 20 height 20
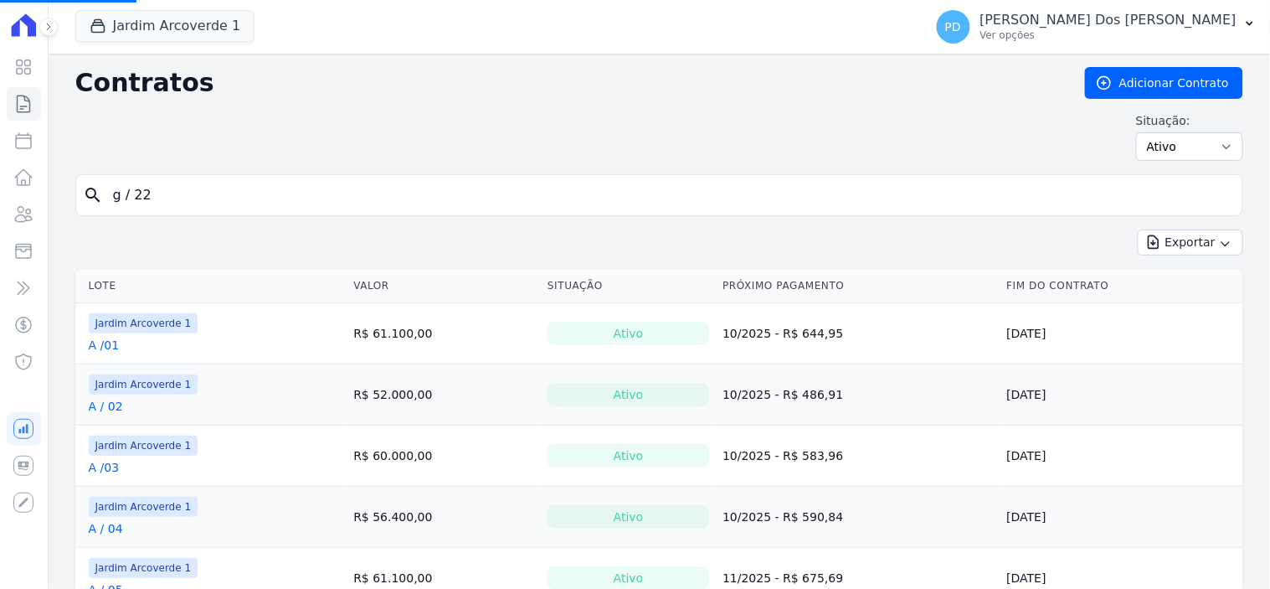
click at [236, 187] on input "g / 22" at bounding box center [669, 194] width 1133 height 33
click at [223, 190] on input "search" at bounding box center [669, 194] width 1133 height 33
type input "g / 18"
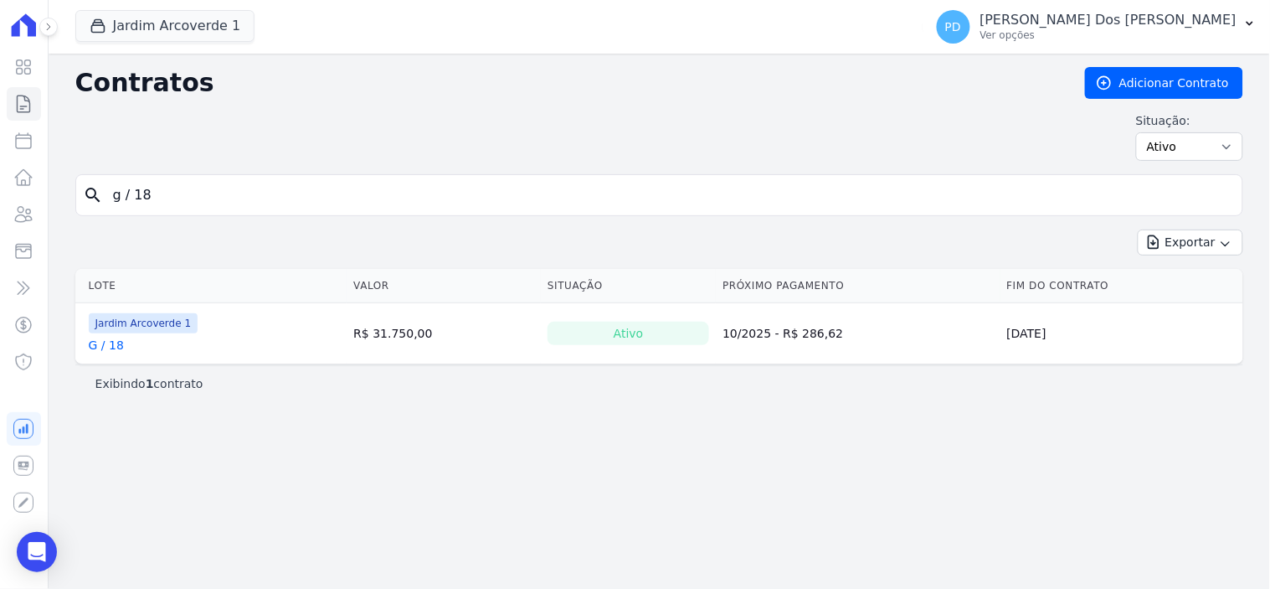
click at [102, 344] on link "G / 18" at bounding box center [106, 345] width 35 height 17
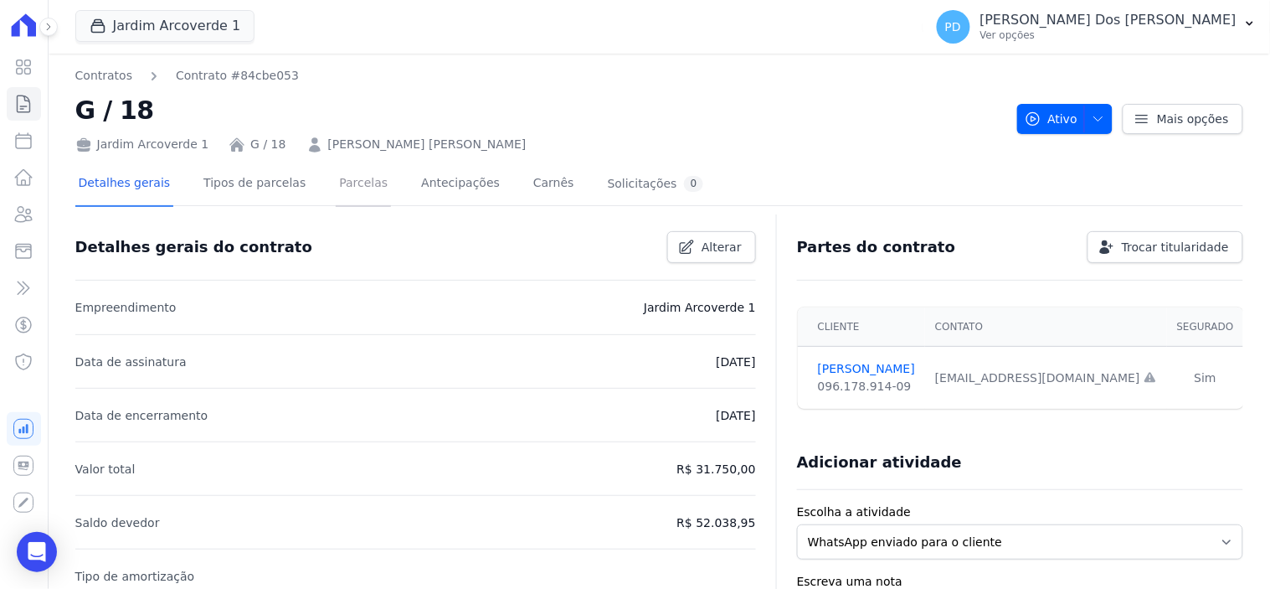
click at [349, 180] on link "Parcelas" at bounding box center [363, 184] width 55 height 44
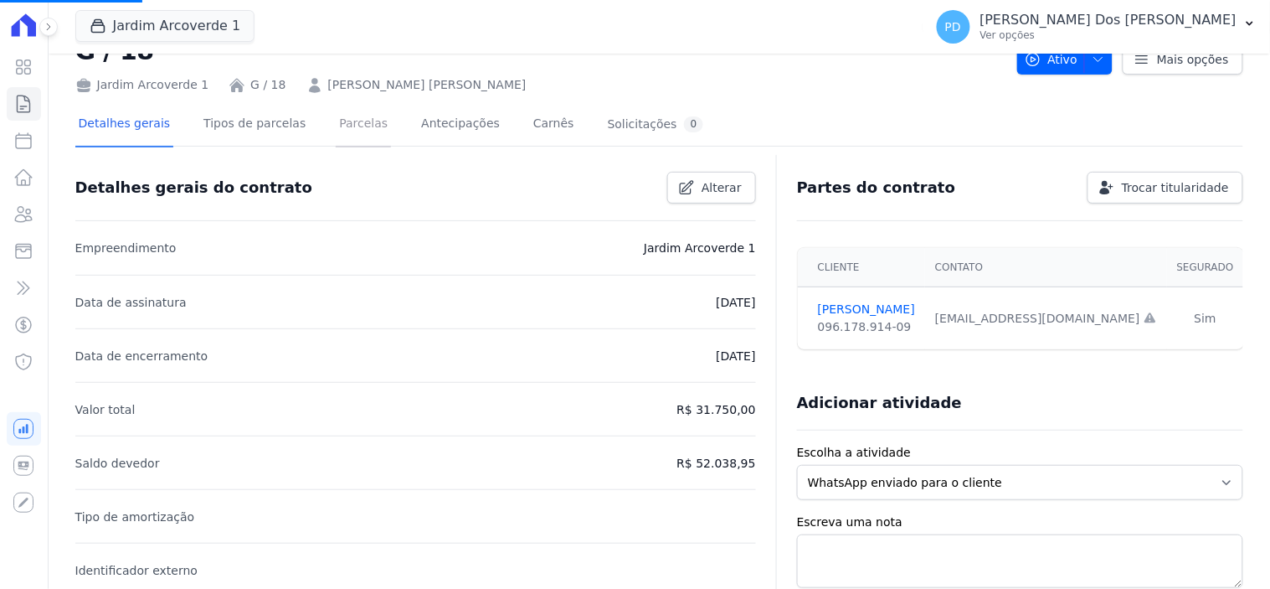
scroll to position [93, 0]
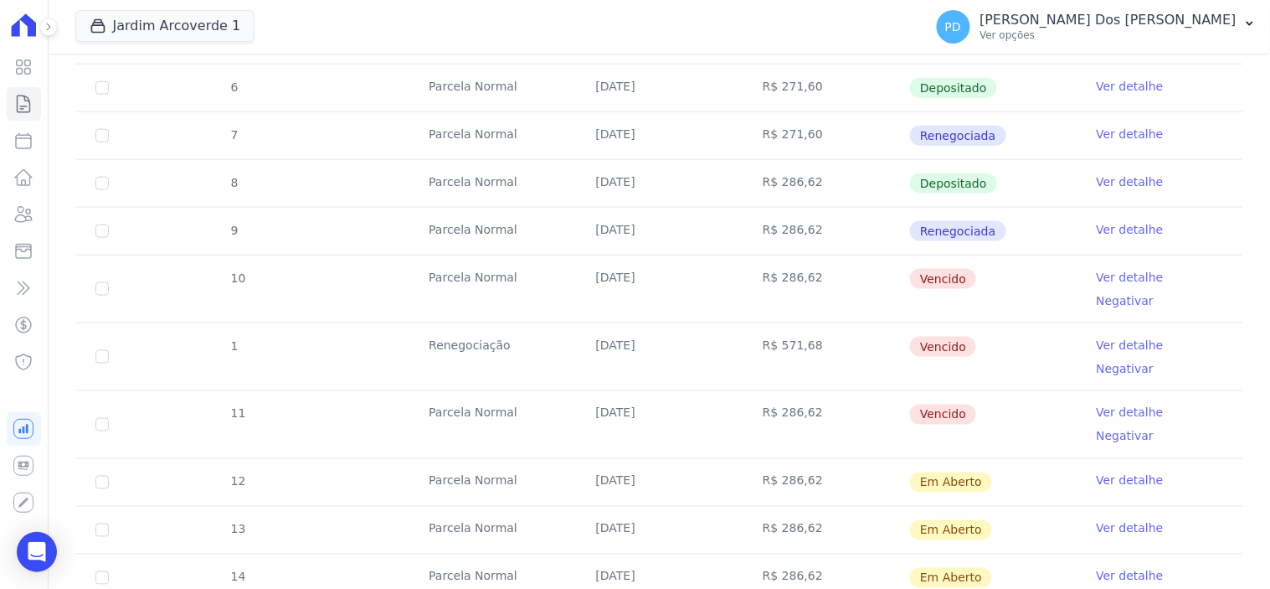
scroll to position [465, 0]
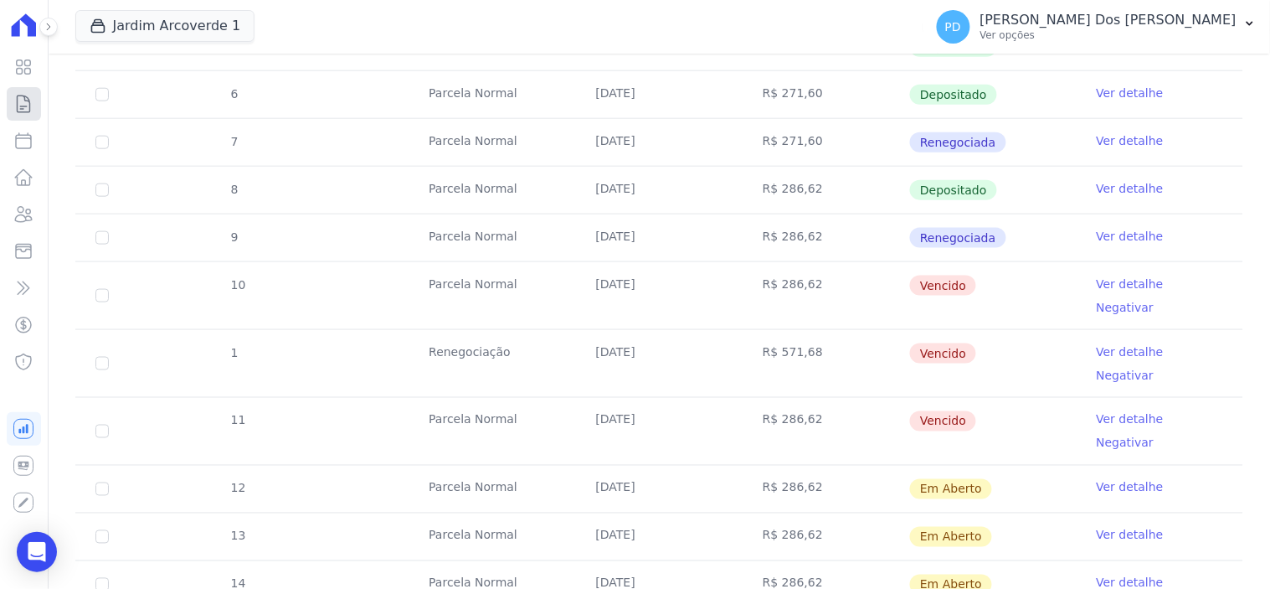
click at [23, 104] on icon at bounding box center [23, 104] width 20 height 20
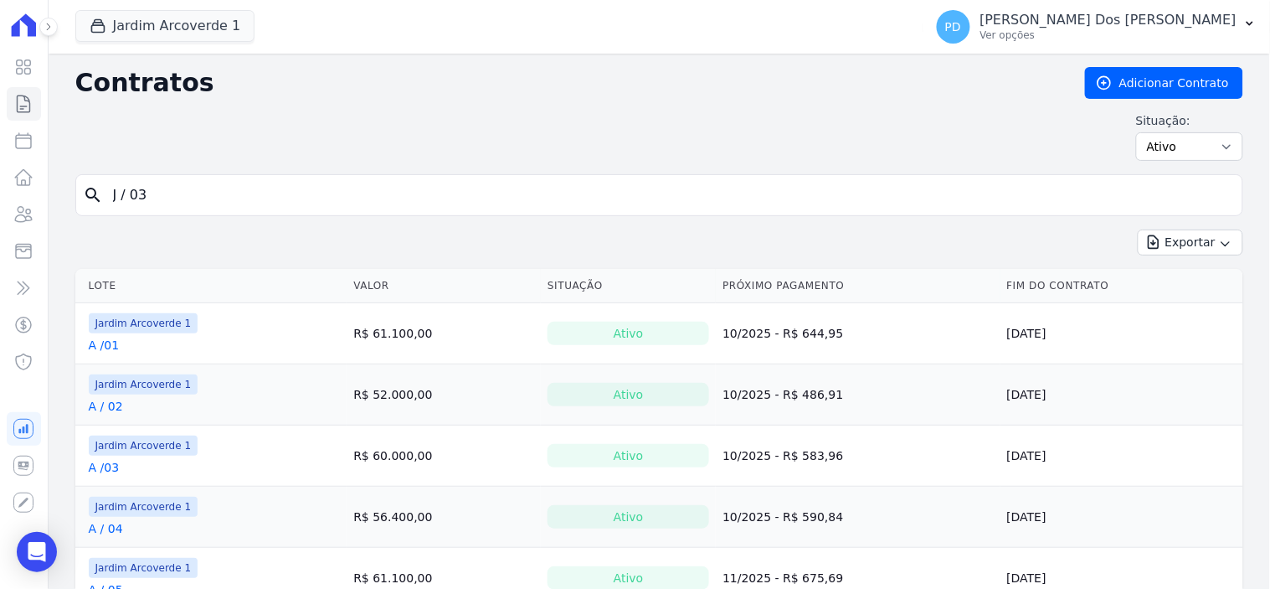
type input "J / 03"
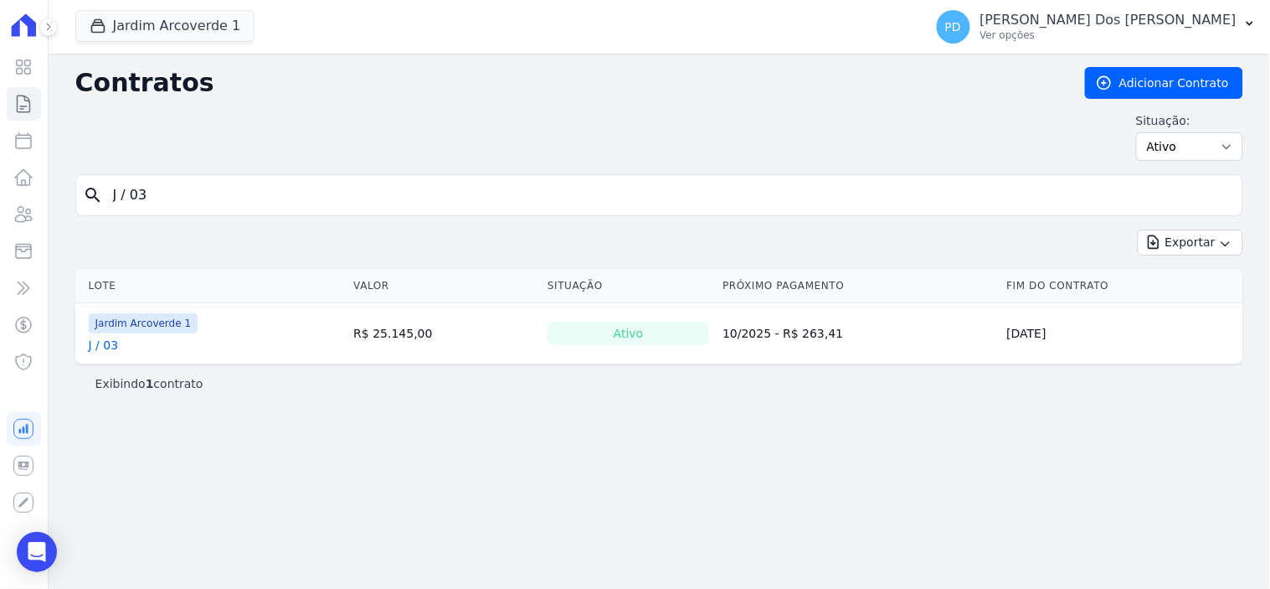
click at [106, 347] on link "J / 03" at bounding box center [104, 345] width 30 height 17
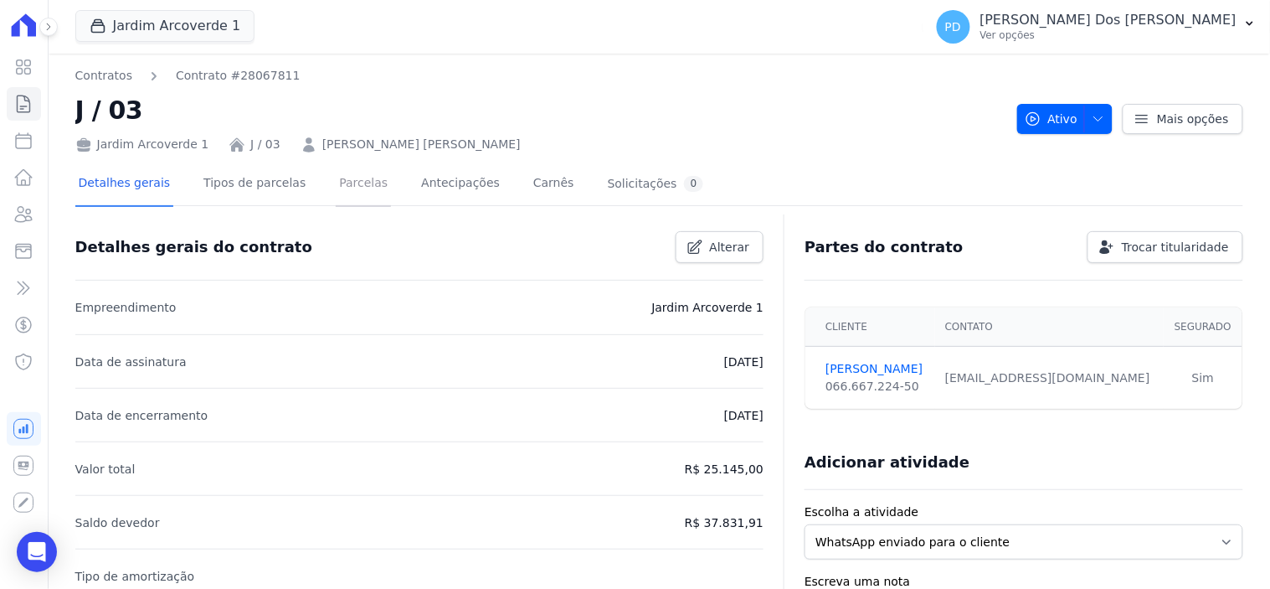
click at [345, 187] on link "Parcelas" at bounding box center [363, 184] width 55 height 44
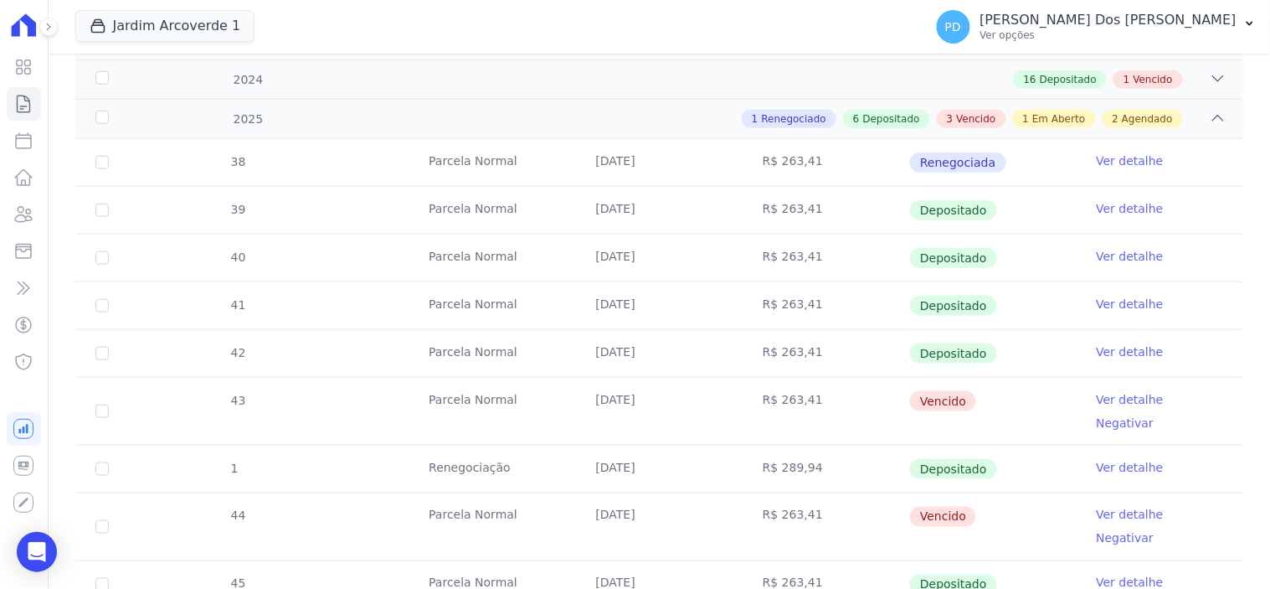
scroll to position [558, 0]
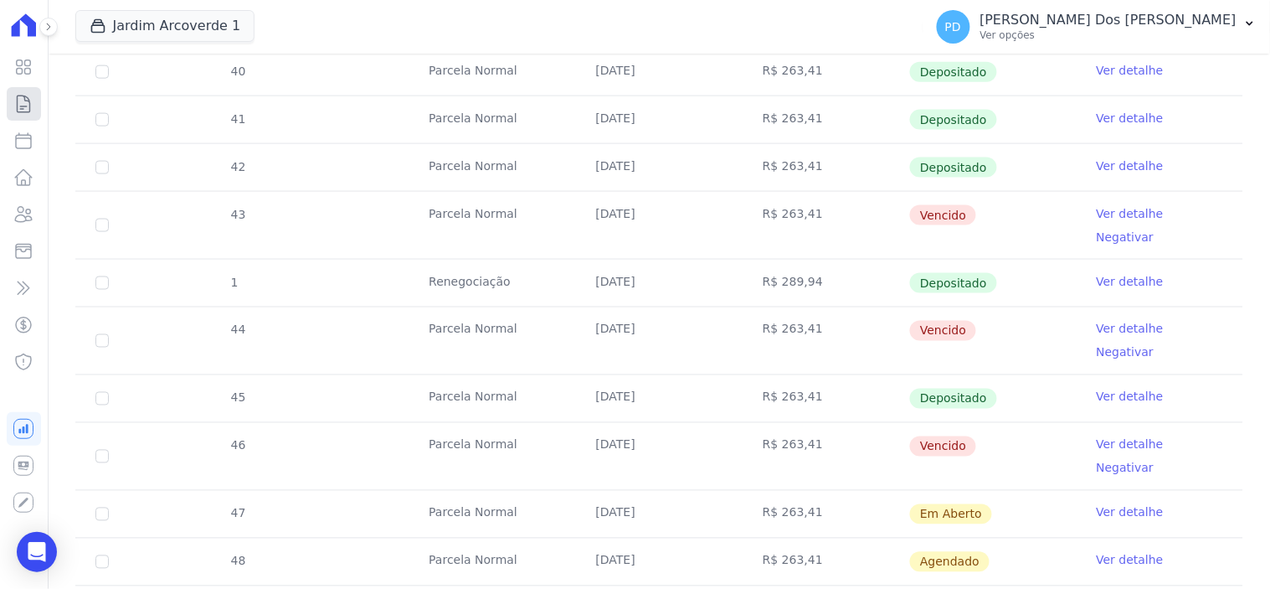
click at [21, 104] on icon at bounding box center [23, 104] width 20 height 20
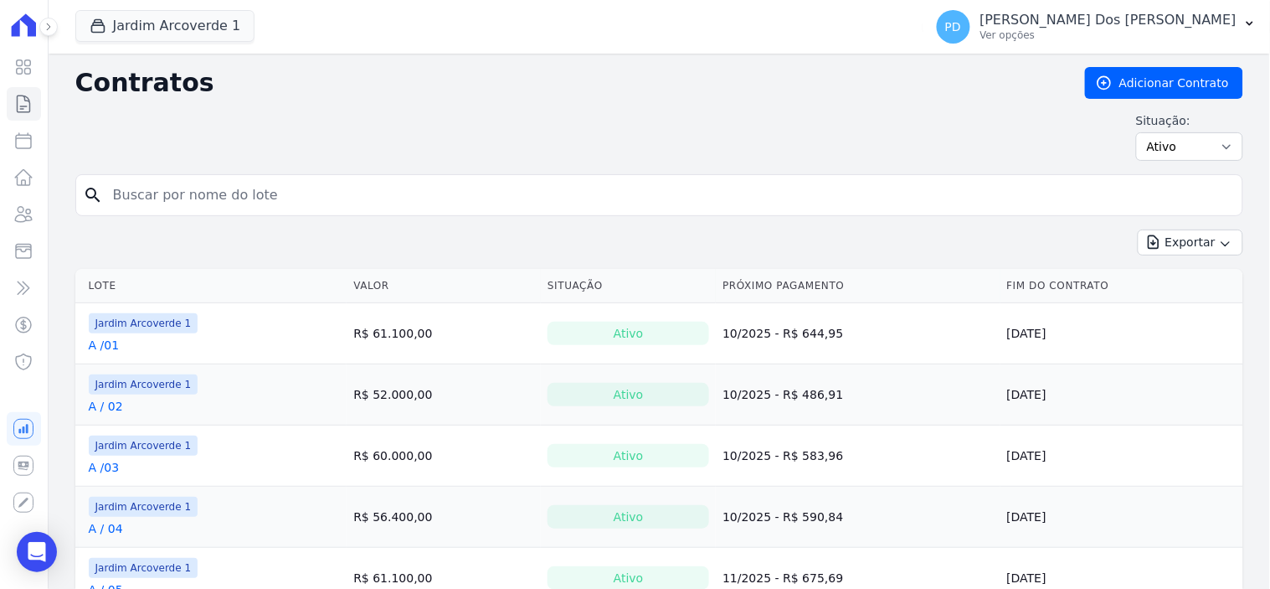
click at [167, 205] on input "search" at bounding box center [669, 194] width 1133 height 33
type input "A / 06"
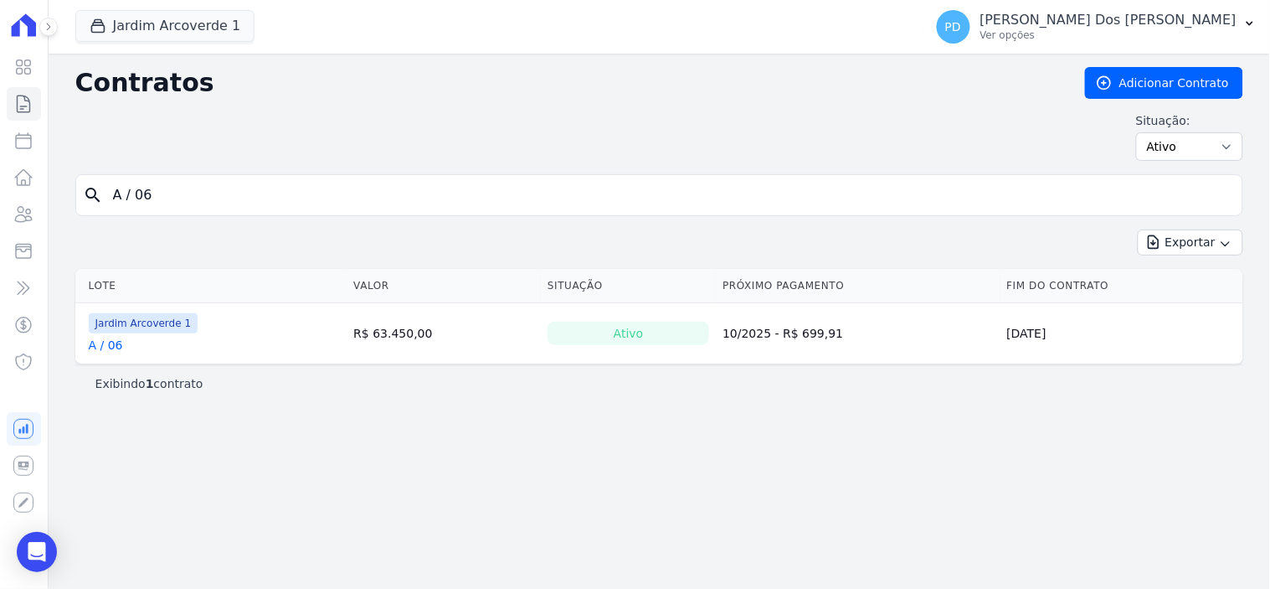
click at [112, 350] on link "A / 06" at bounding box center [106, 345] width 34 height 17
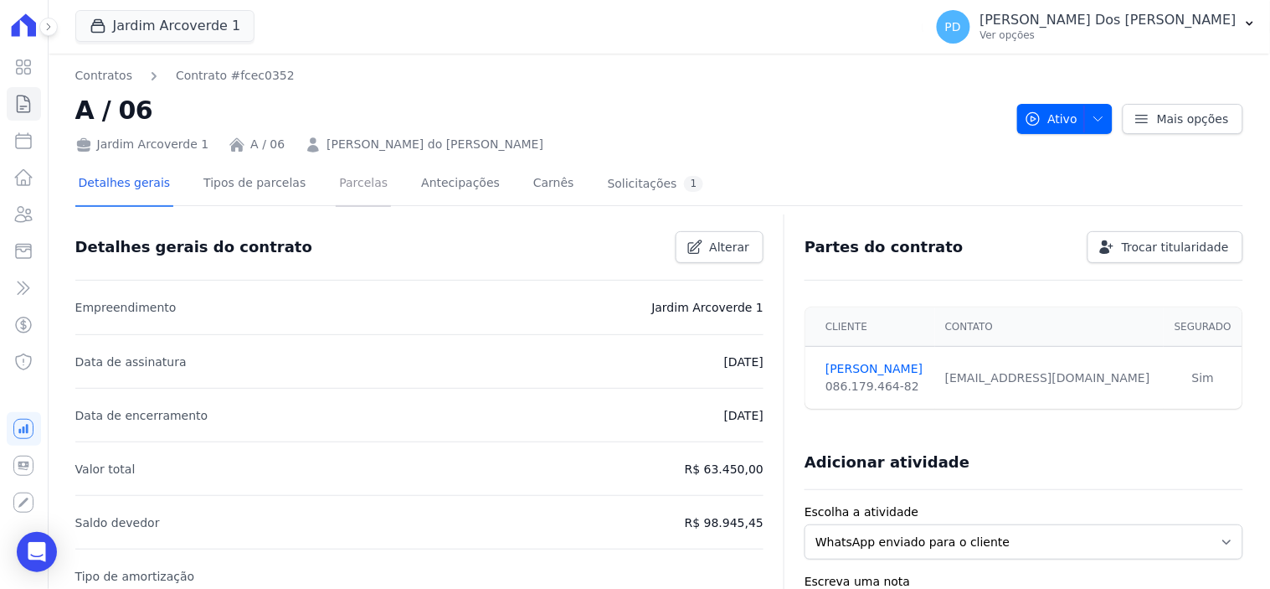
click at [338, 187] on link "Parcelas" at bounding box center [363, 184] width 55 height 44
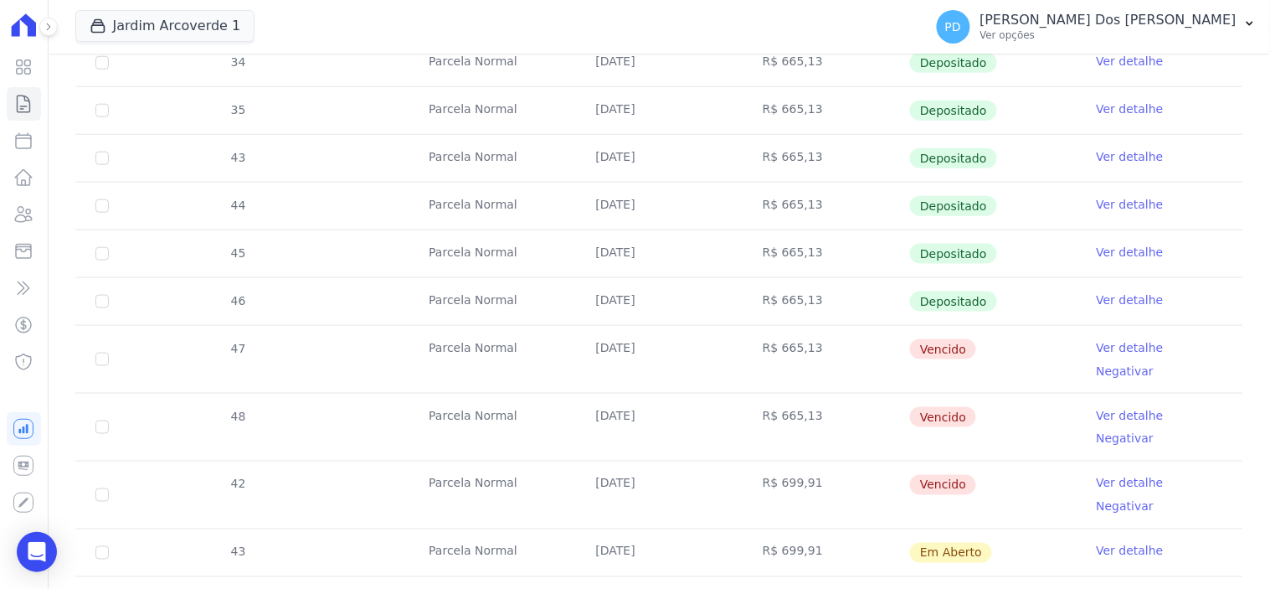
scroll to position [465, 0]
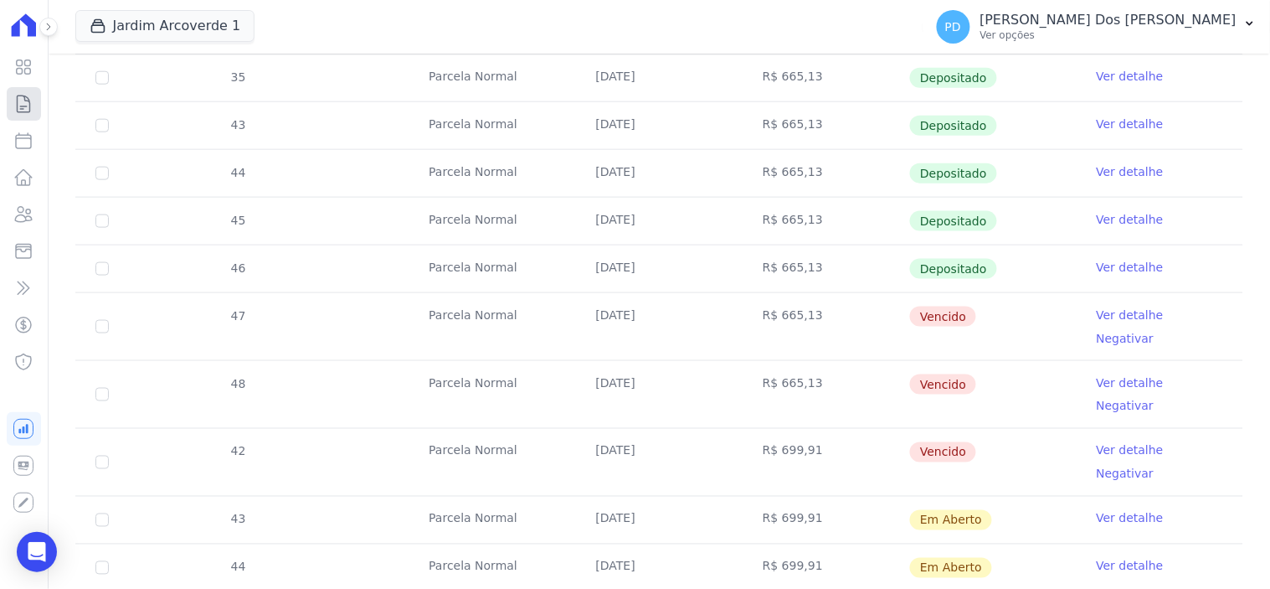
click at [31, 101] on icon at bounding box center [23, 104] width 20 height 20
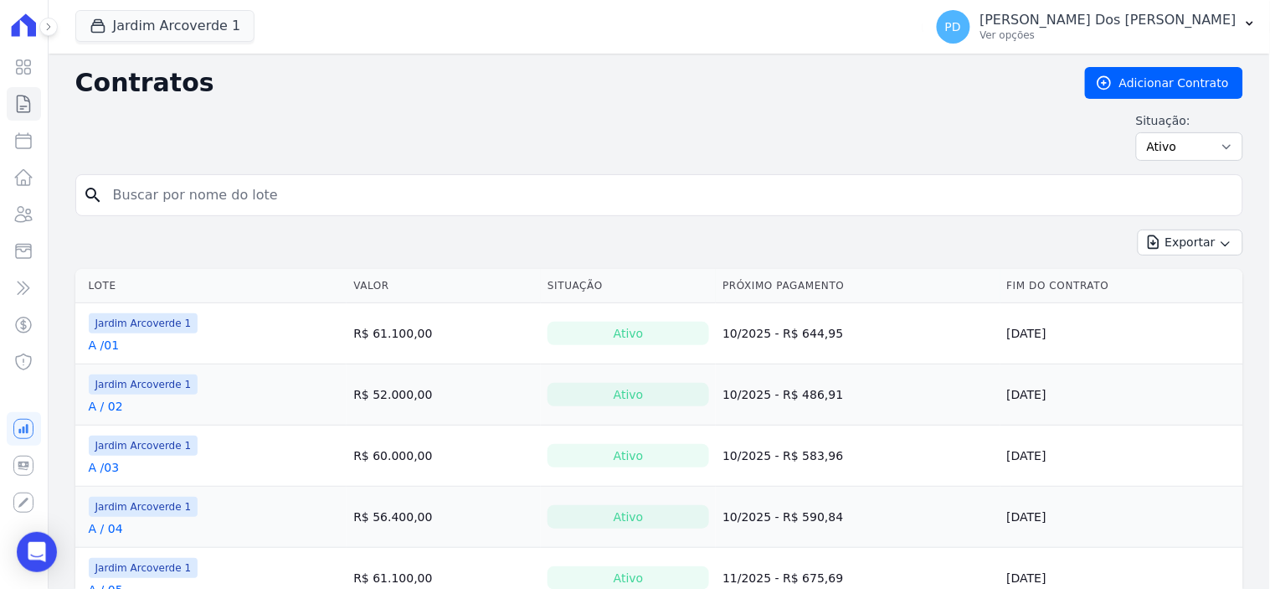
click at [147, 205] on input "search" at bounding box center [669, 194] width 1133 height 33
type input "d / 07"
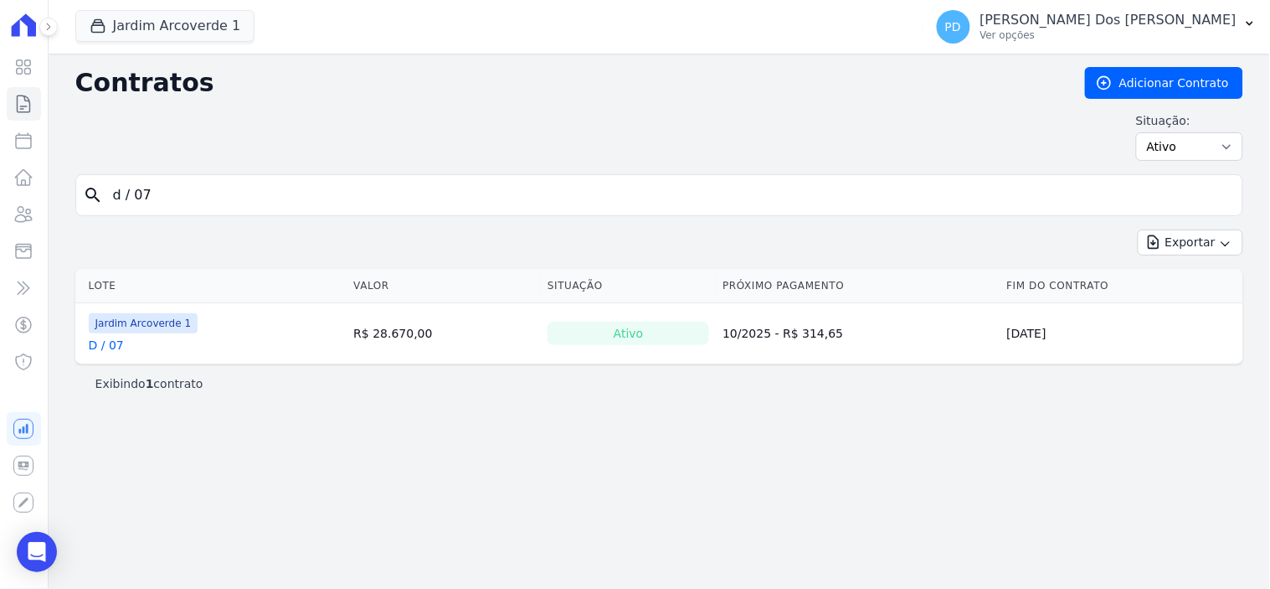
click at [105, 346] on link "D / 07" at bounding box center [106, 345] width 35 height 17
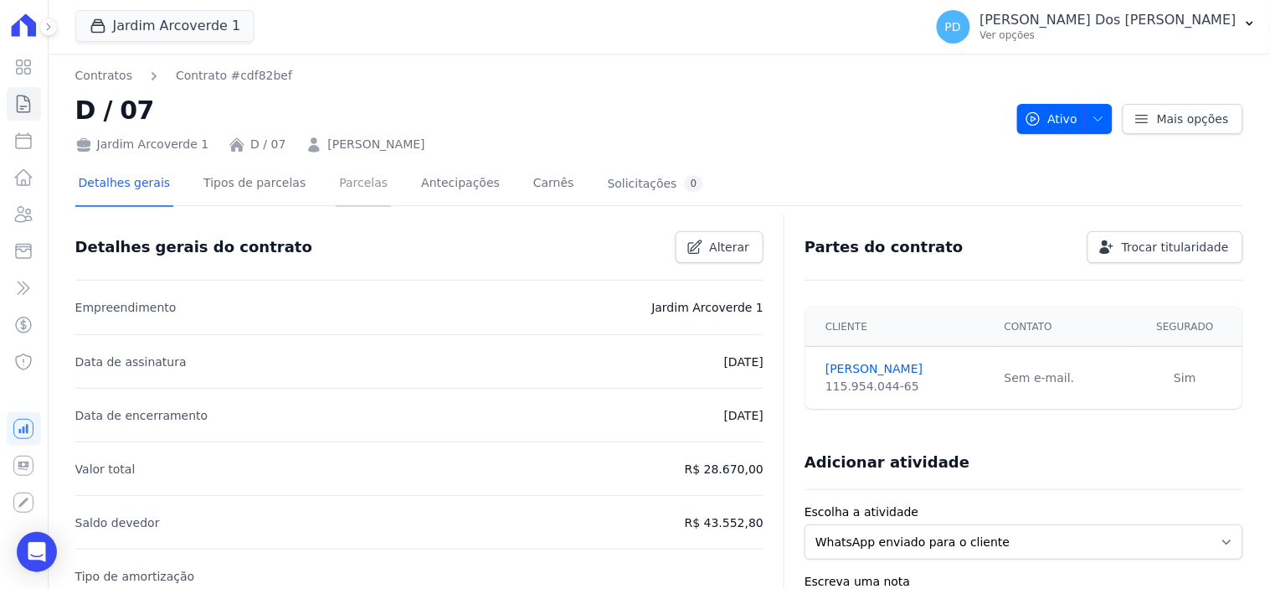
click at [336, 186] on link "Parcelas" at bounding box center [363, 184] width 55 height 44
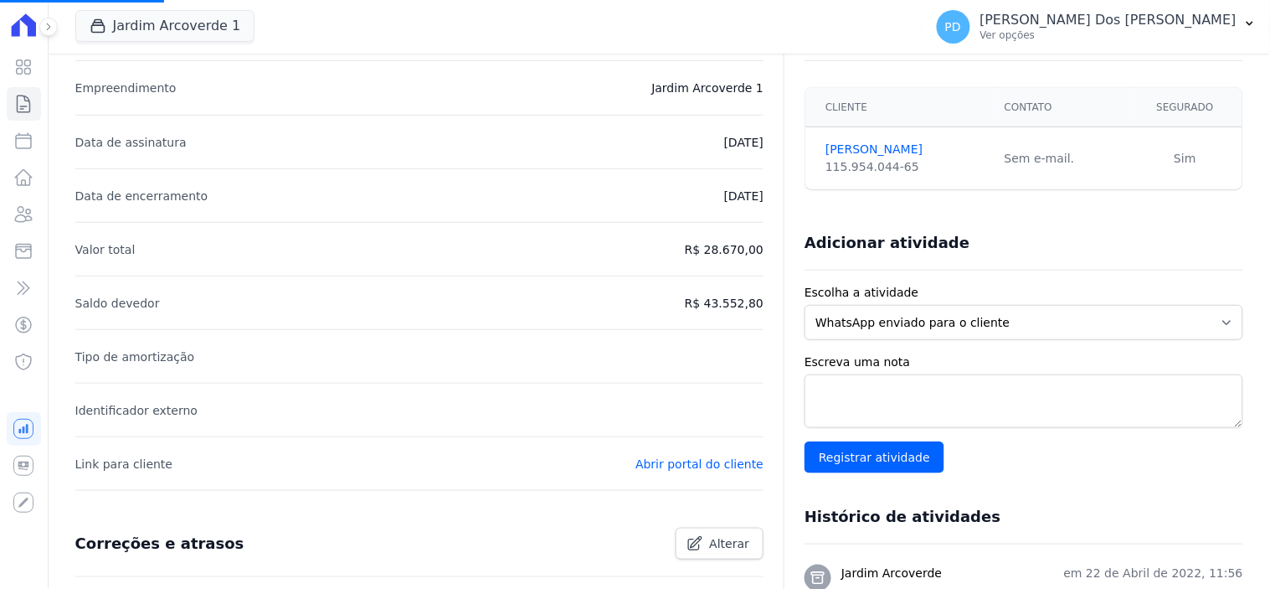
scroll to position [279, 0]
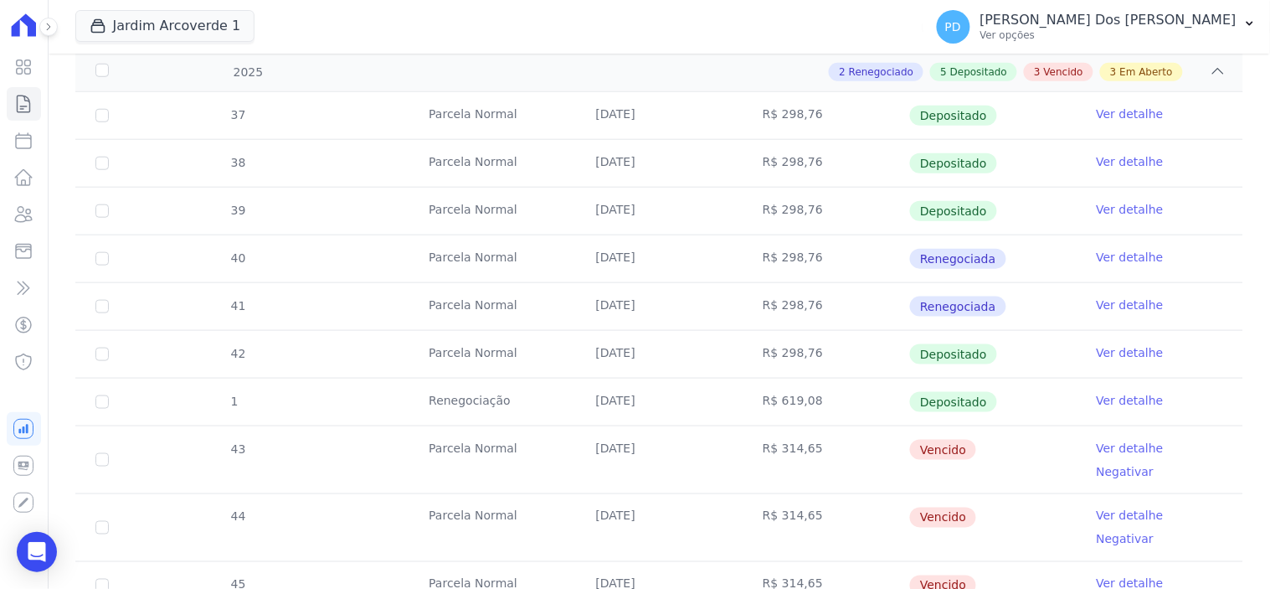
scroll to position [650, 0]
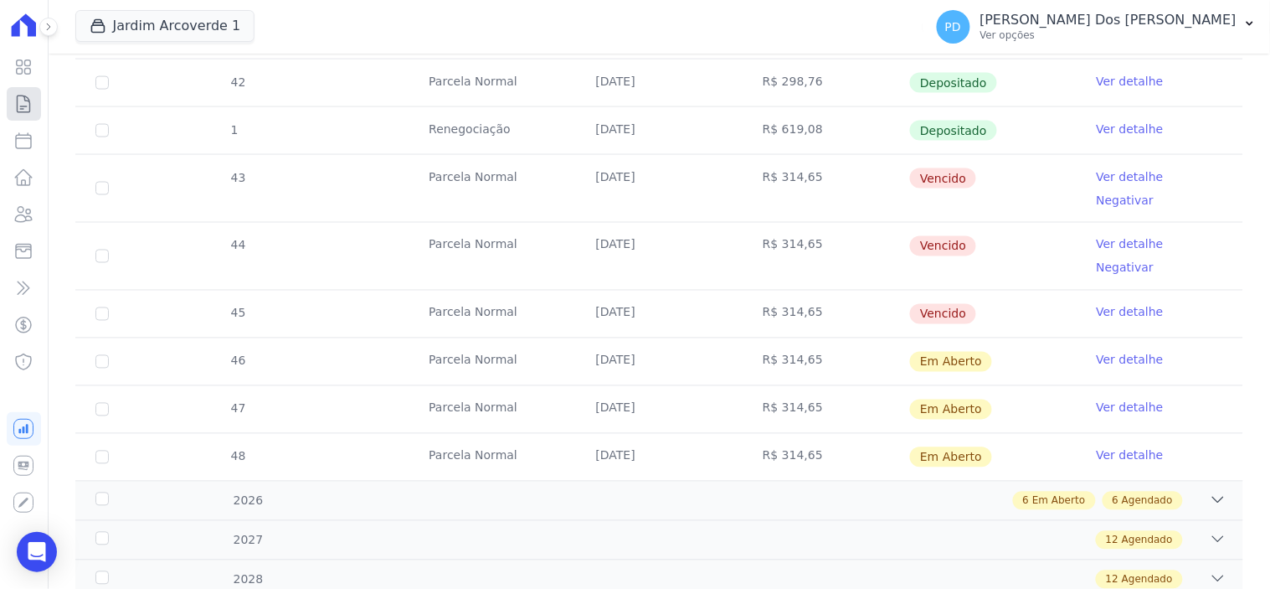
click at [21, 109] on icon at bounding box center [24, 103] width 13 height 17
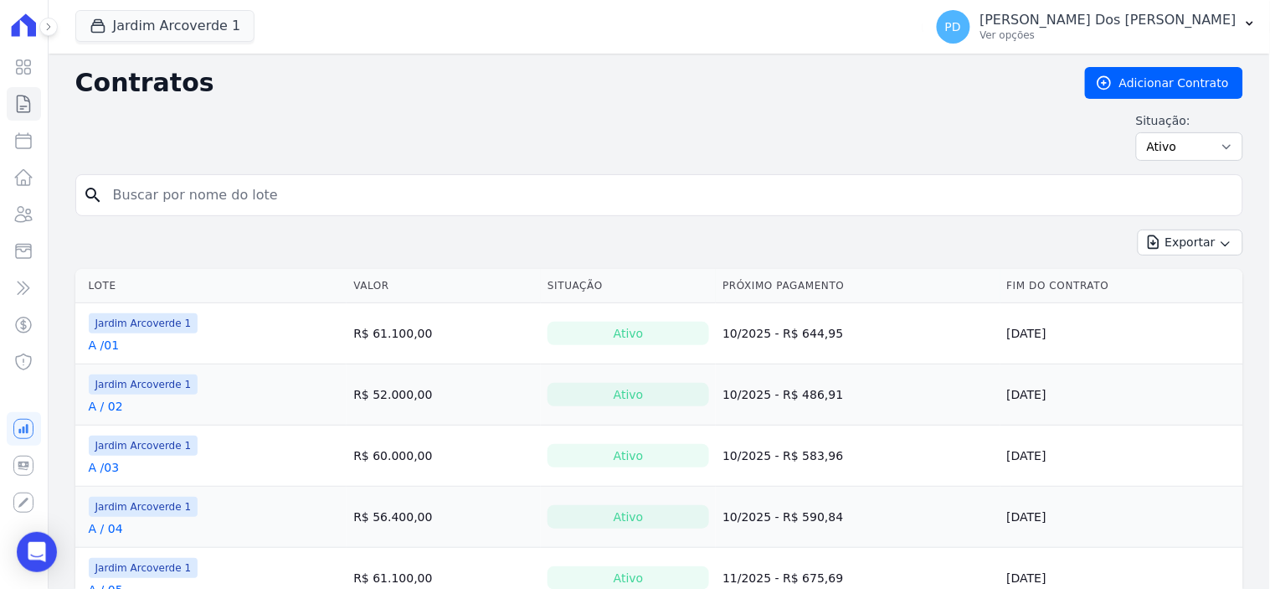
drag, startPoint x: 184, startPoint y: 194, endPoint x: 239, endPoint y: 196, distance: 54.4
click at [184, 195] on input "search" at bounding box center [669, 194] width 1133 height 33
type input "g / 01"
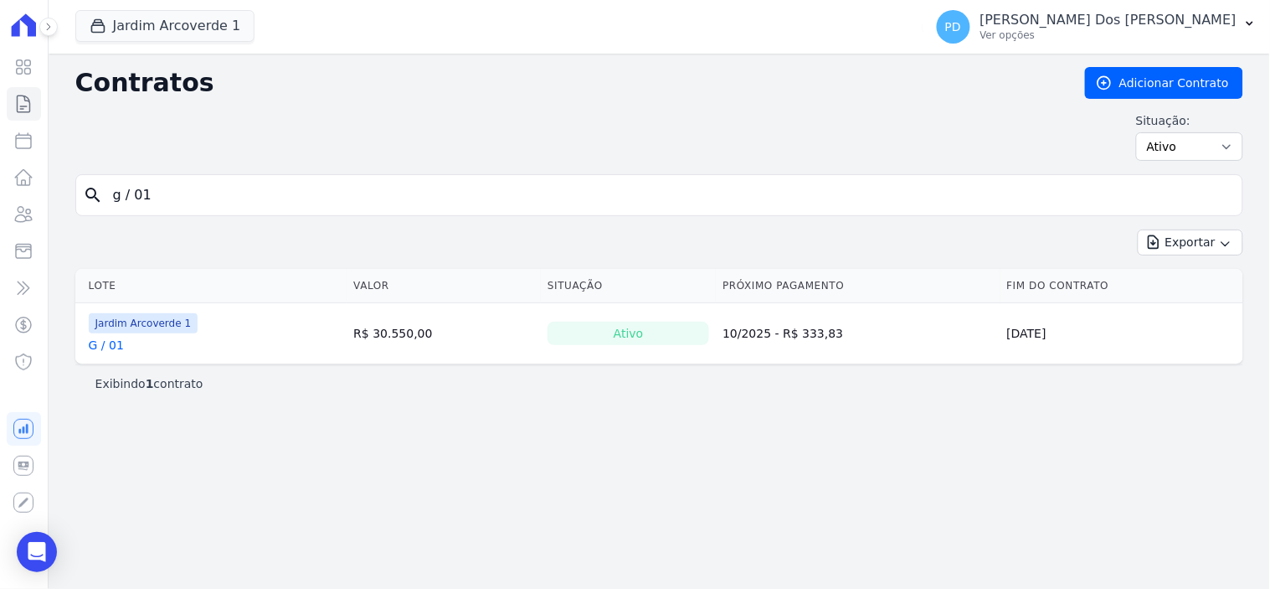
click at [115, 345] on link "G / 01" at bounding box center [106, 345] width 35 height 17
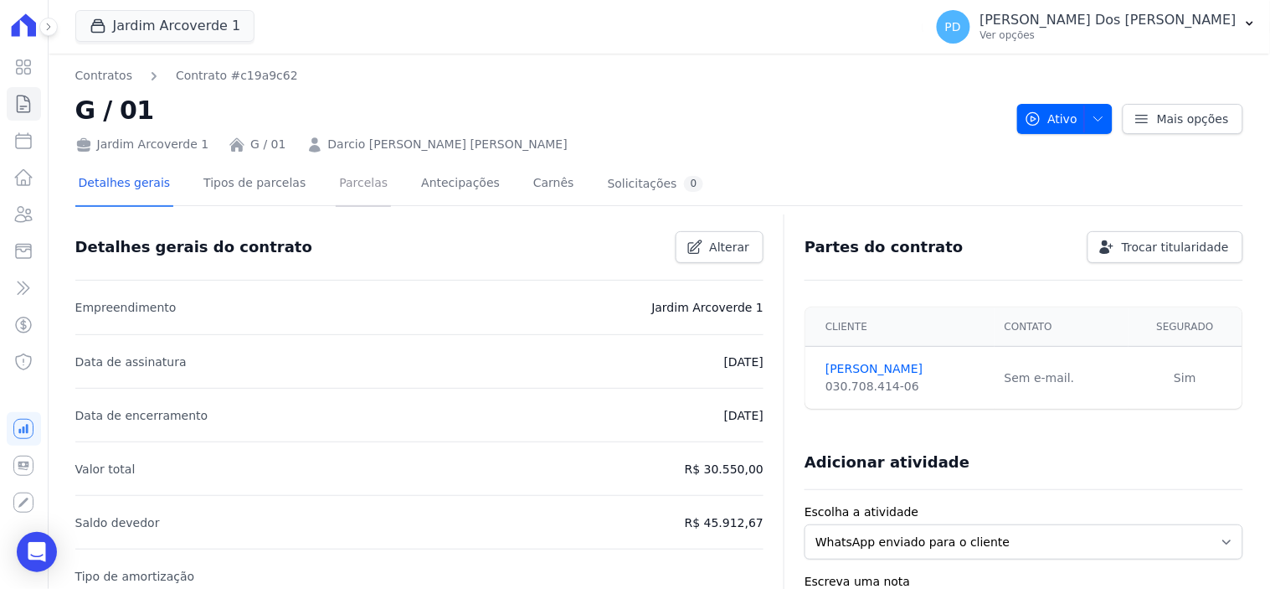
click at [353, 180] on link "Parcelas" at bounding box center [363, 184] width 55 height 44
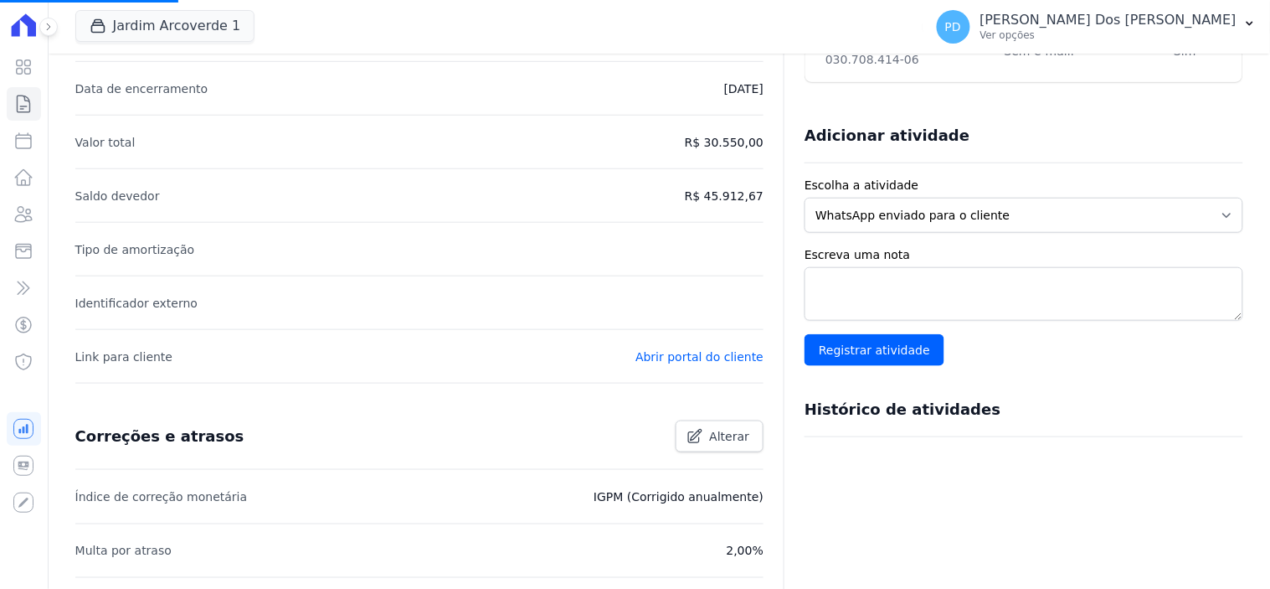
scroll to position [450, 0]
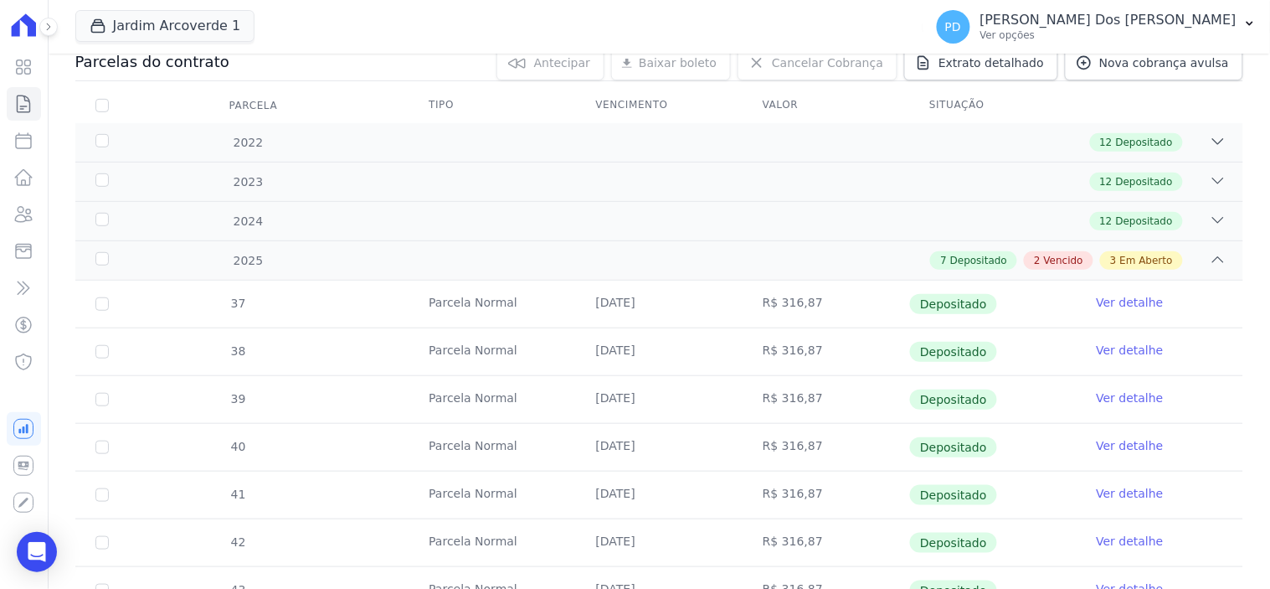
scroll to position [558, 0]
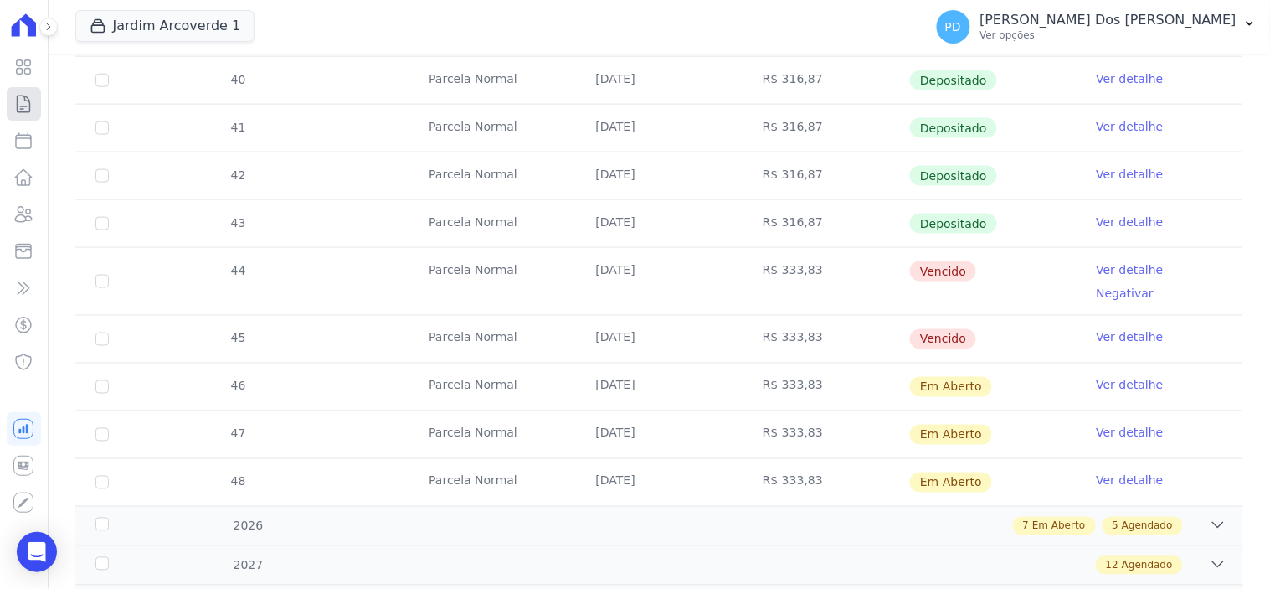
click at [18, 109] on icon at bounding box center [24, 103] width 13 height 17
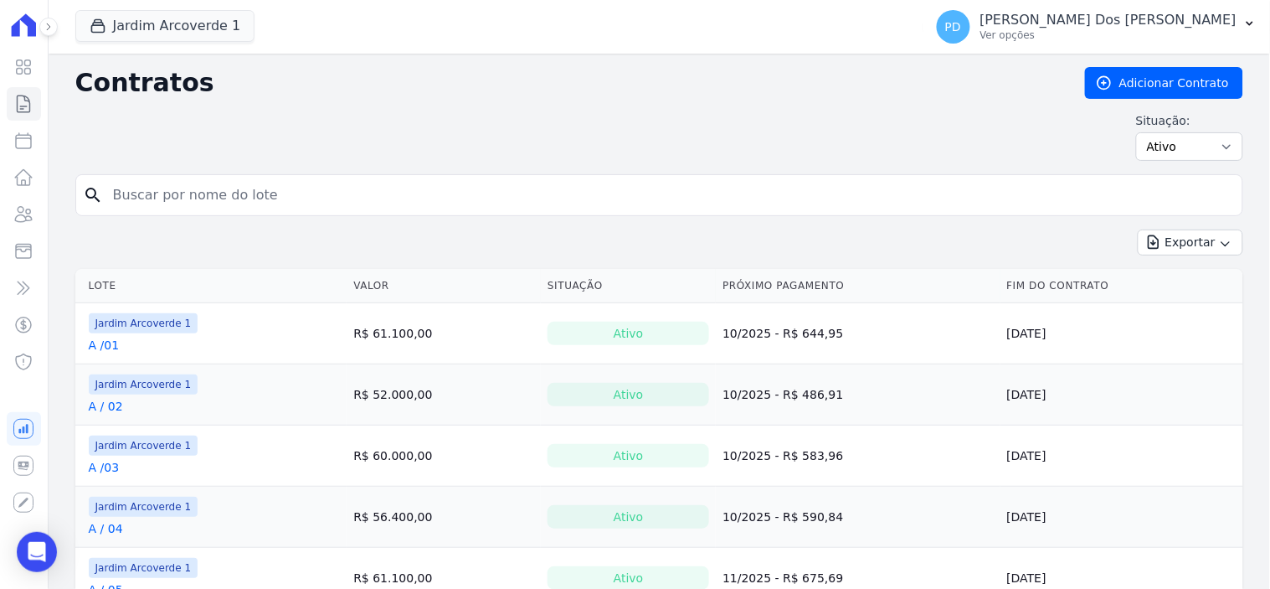
click at [142, 194] on input "search" at bounding box center [669, 194] width 1133 height 33
type input "h 7/ 07"
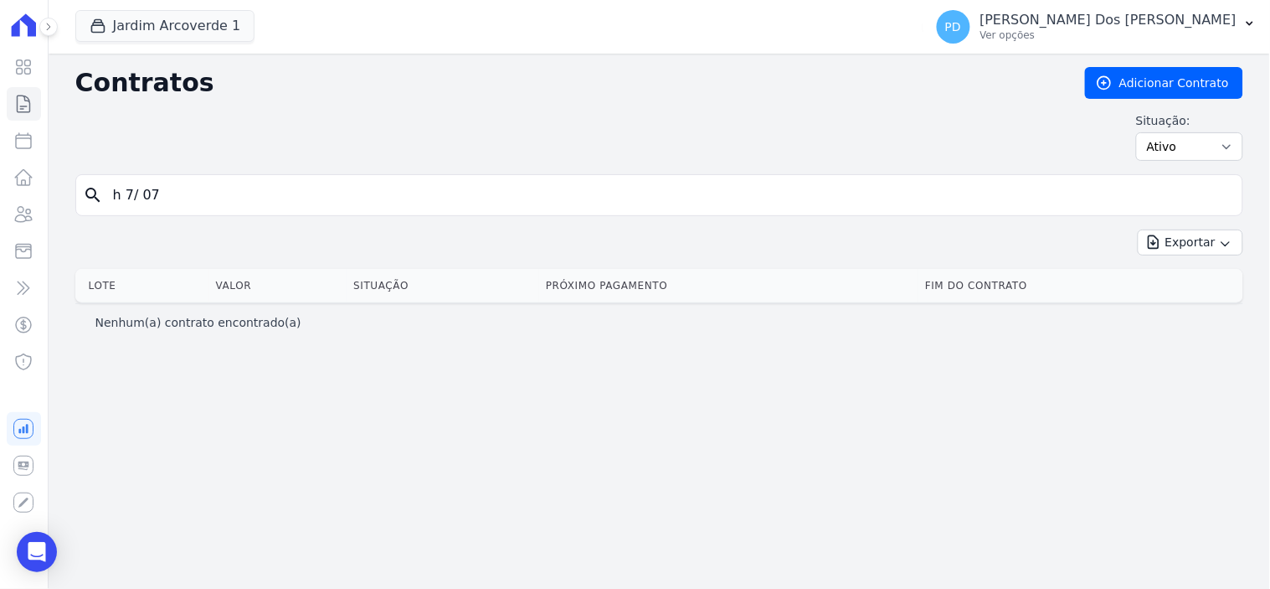
click at [323, 176] on div "search h 7/ 07" at bounding box center [659, 195] width 1168 height 42
click at [325, 196] on input "h 7/ 07" at bounding box center [669, 194] width 1133 height 33
type input "h / 07"
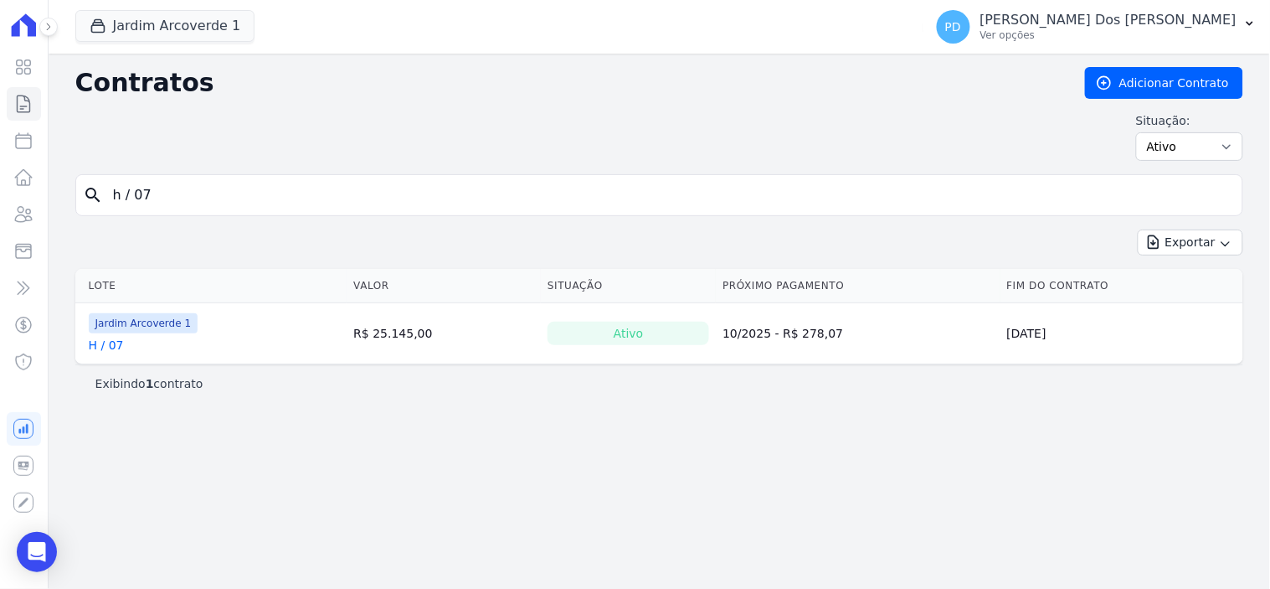
click at [115, 346] on link "H / 07" at bounding box center [106, 345] width 35 height 17
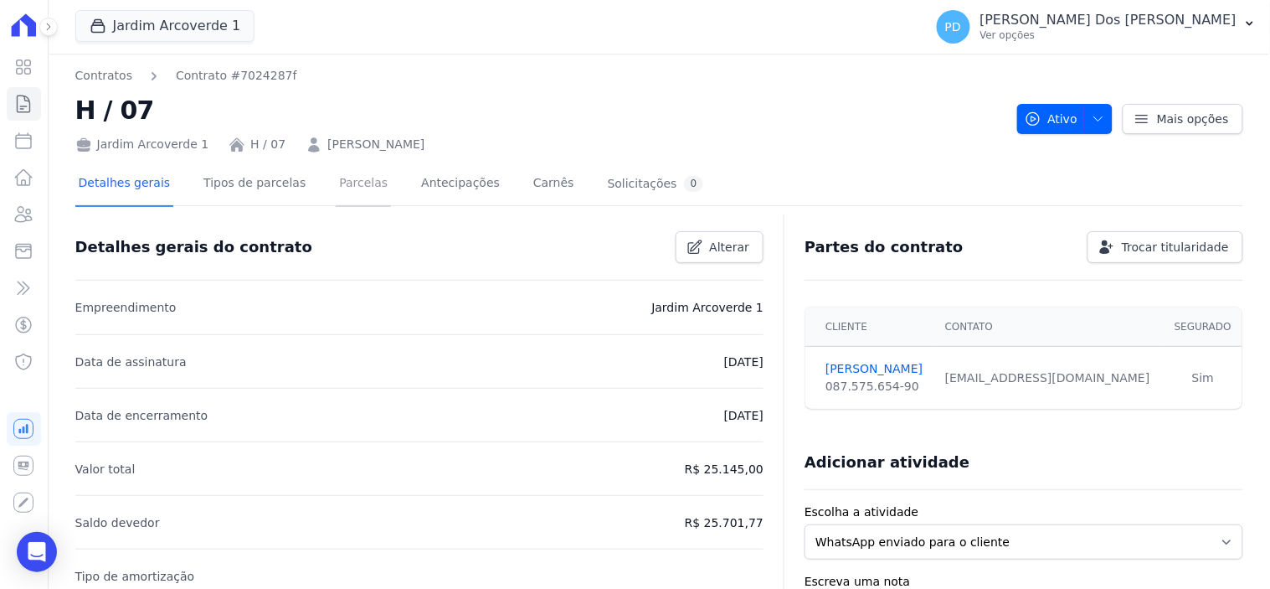
click at [354, 188] on link "Parcelas" at bounding box center [363, 184] width 55 height 44
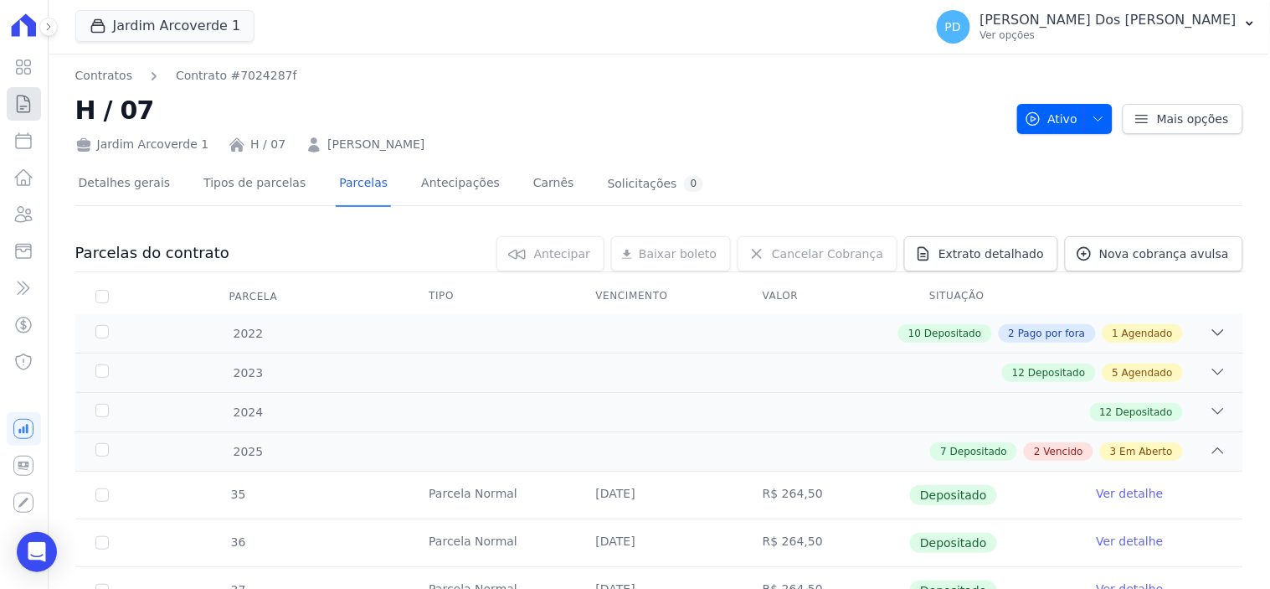
click at [29, 102] on icon at bounding box center [24, 103] width 13 height 17
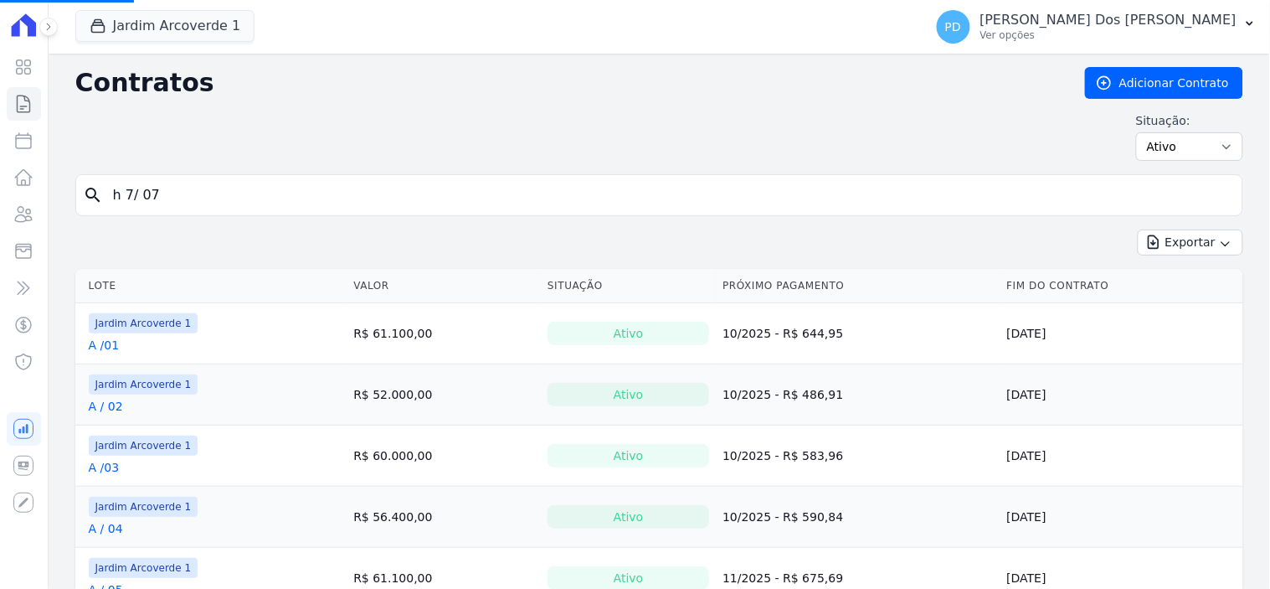
click at [413, 188] on input "h 7/ 07" at bounding box center [669, 194] width 1133 height 33
click at [398, 193] on input "search" at bounding box center [669, 194] width 1133 height 33
type input "k / 01"
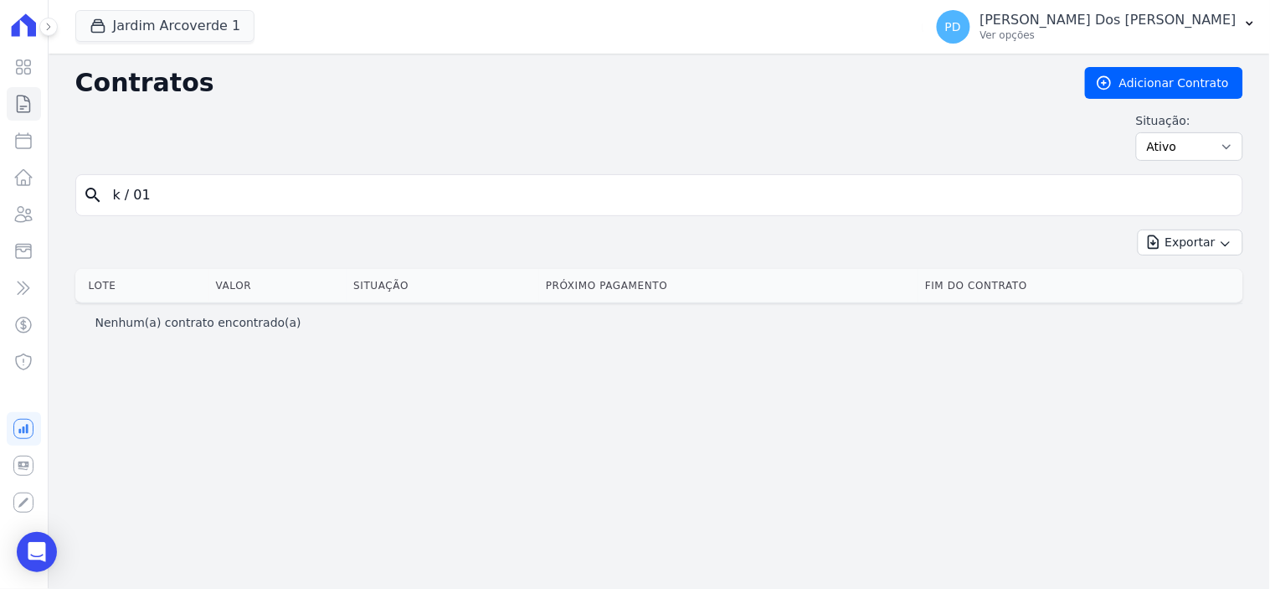
click at [119, 190] on input "k / 01" at bounding box center [669, 194] width 1133 height 33
drag, startPoint x: 129, startPoint y: 198, endPoint x: 149, endPoint y: 198, distance: 20.1
click at [129, 198] on input "k / 01" at bounding box center [669, 194] width 1133 height 33
type input "k /01"
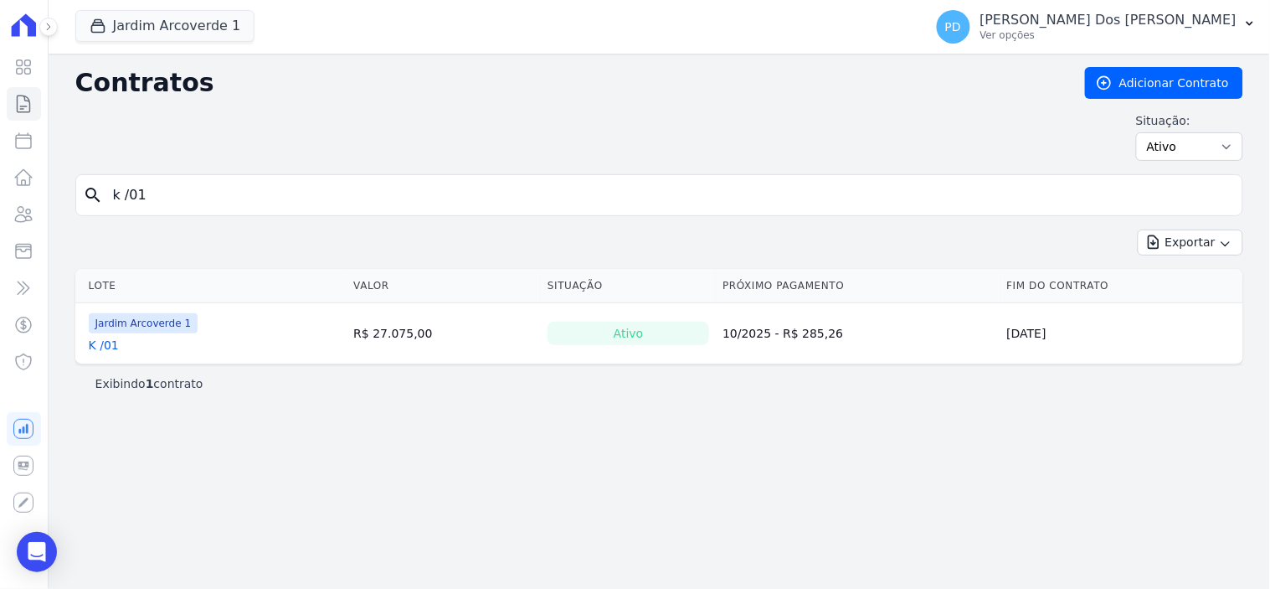
click at [99, 340] on link "K /01" at bounding box center [104, 345] width 30 height 17
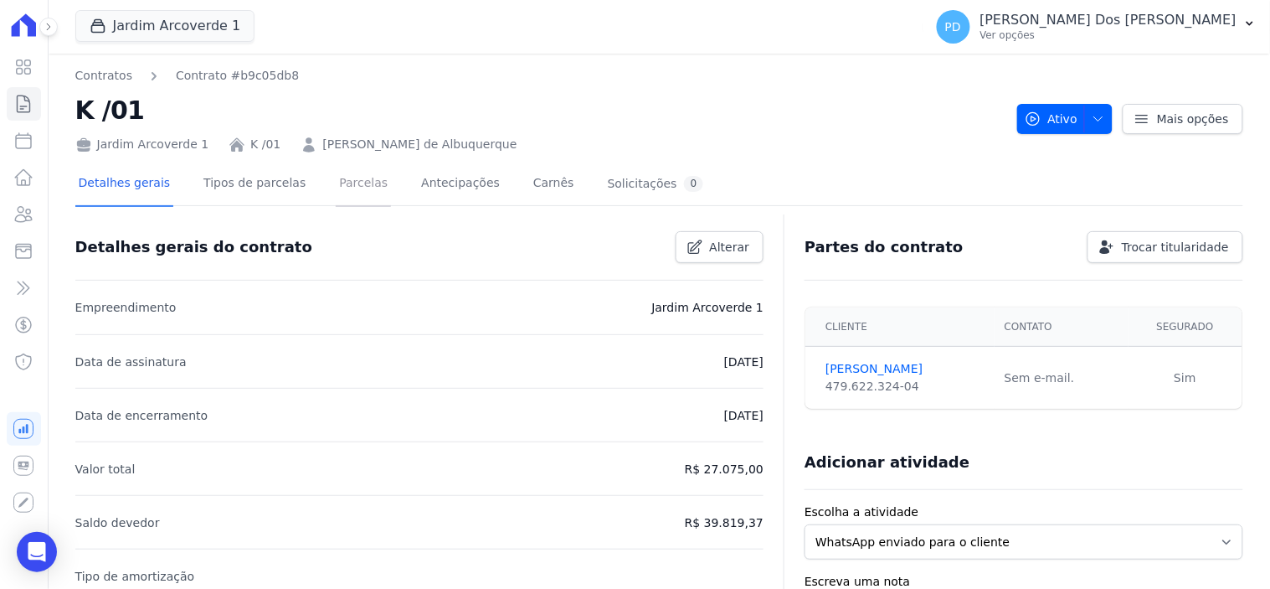
click at [345, 182] on link "Parcelas" at bounding box center [363, 184] width 55 height 44
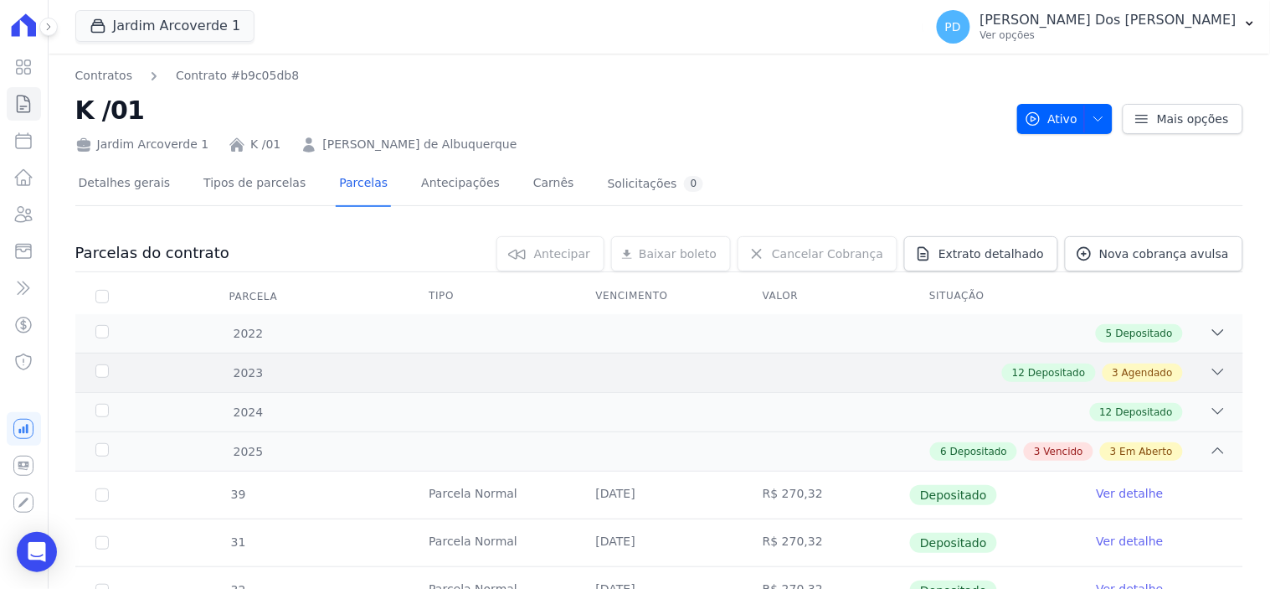
scroll to position [465, 0]
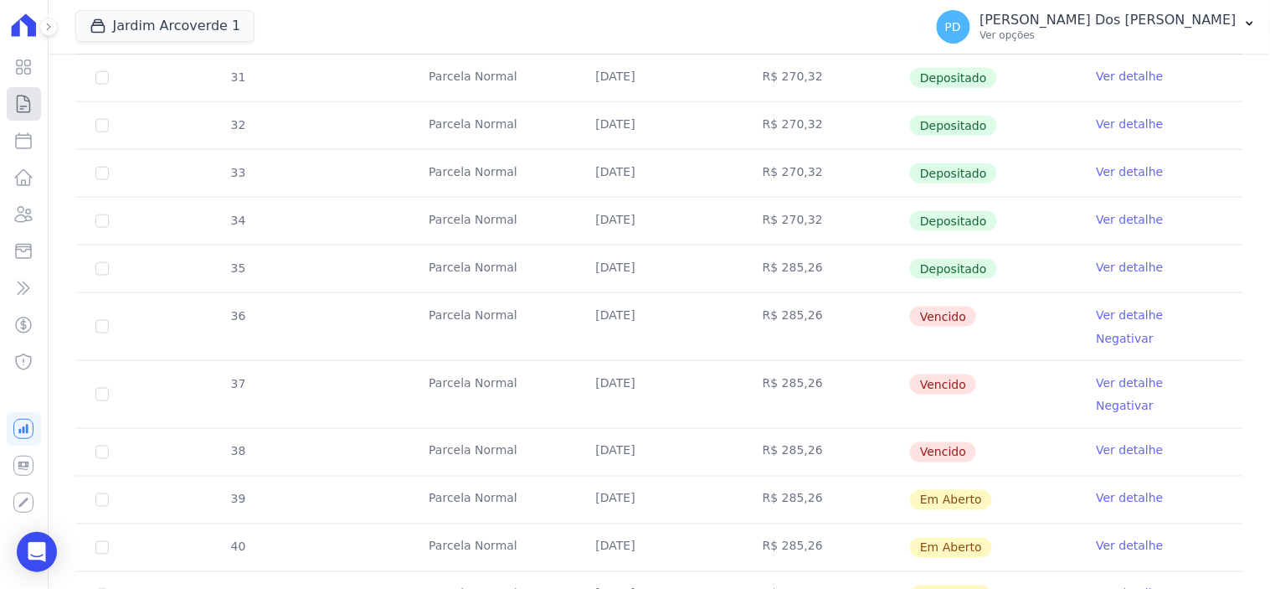
click at [21, 111] on icon at bounding box center [23, 104] width 20 height 20
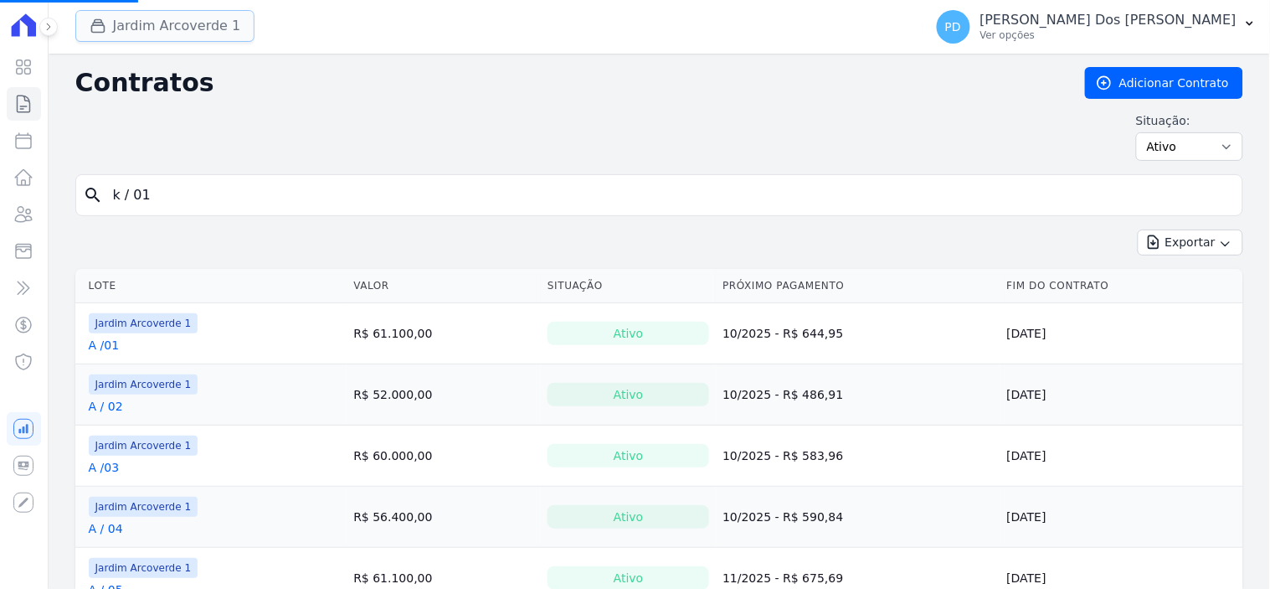
click at [168, 29] on button "Jardim Arcoverde 1" at bounding box center [165, 26] width 180 height 32
click at [136, 13] on button "Jardim Arcoverde 1" at bounding box center [165, 26] width 180 height 32
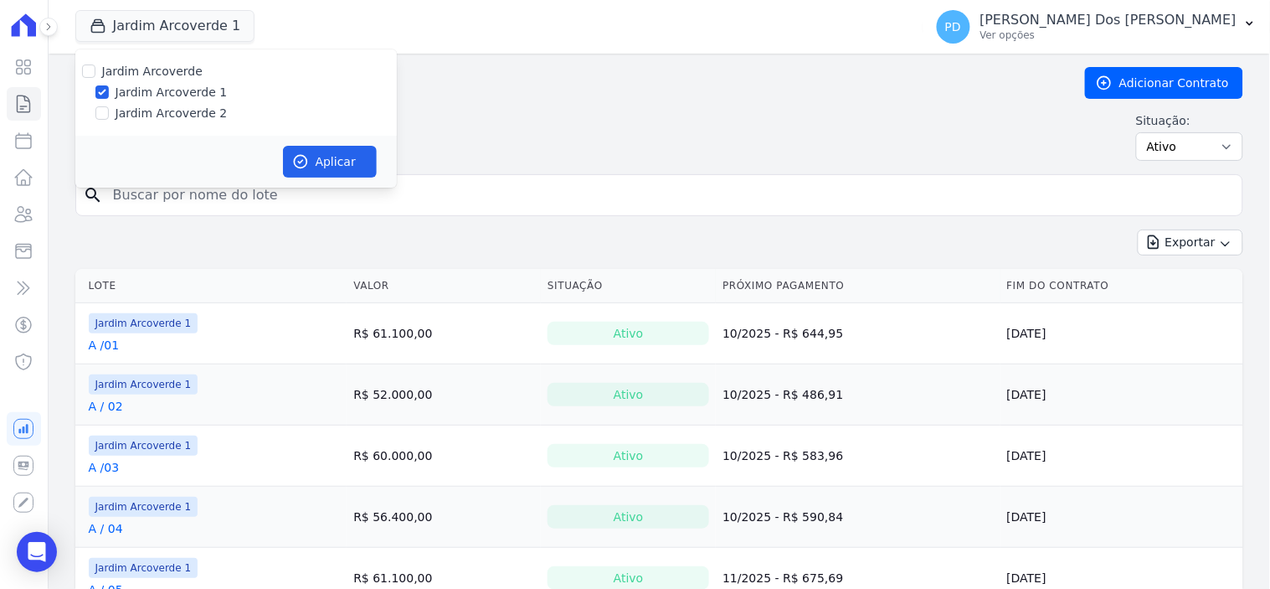
click at [159, 112] on label "Jardim Arcoverde 2" at bounding box center [172, 114] width 112 height 18
click at [109, 112] on input "Jardim Arcoverde 2" at bounding box center [101, 112] width 13 height 13
checkbox input "true"
click at [344, 157] on button "Aplicar" at bounding box center [330, 162] width 94 height 32
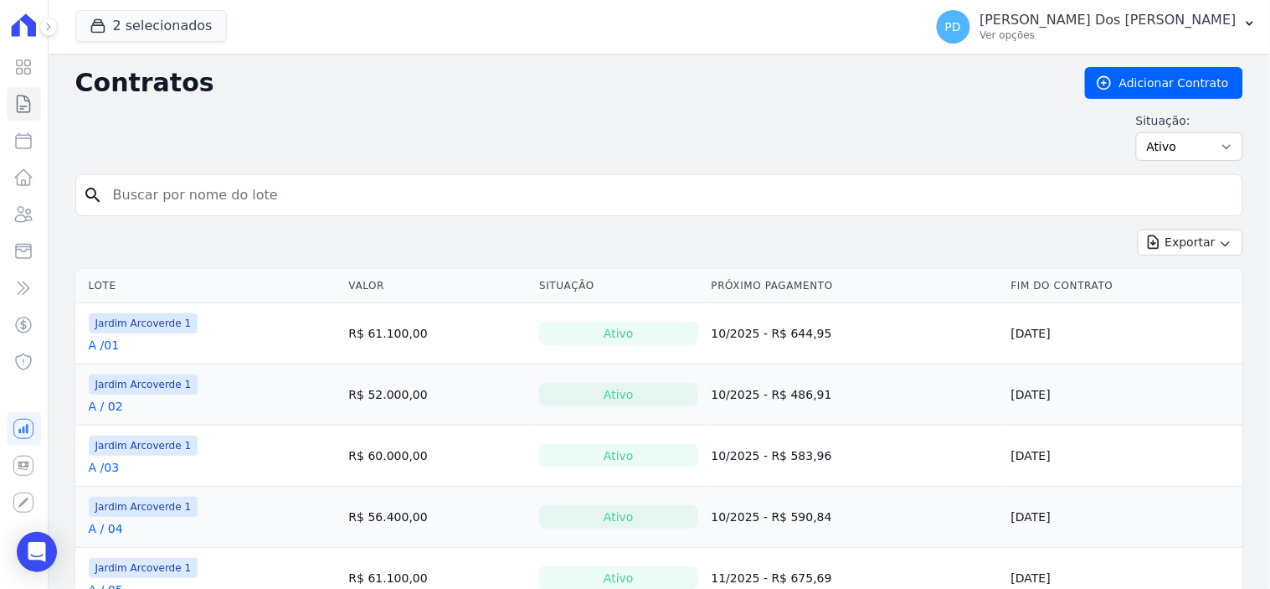
click at [187, 197] on input "search" at bounding box center [669, 194] width 1133 height 33
type input "e / 05"
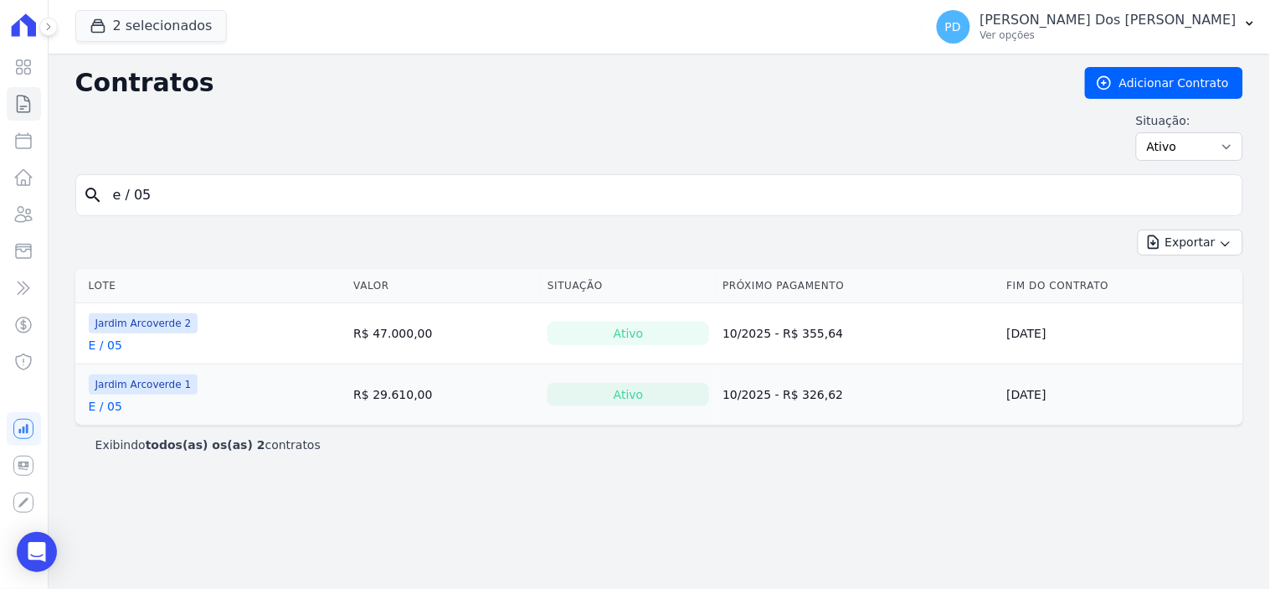
click at [110, 347] on link "E / 05" at bounding box center [105, 345] width 33 height 17
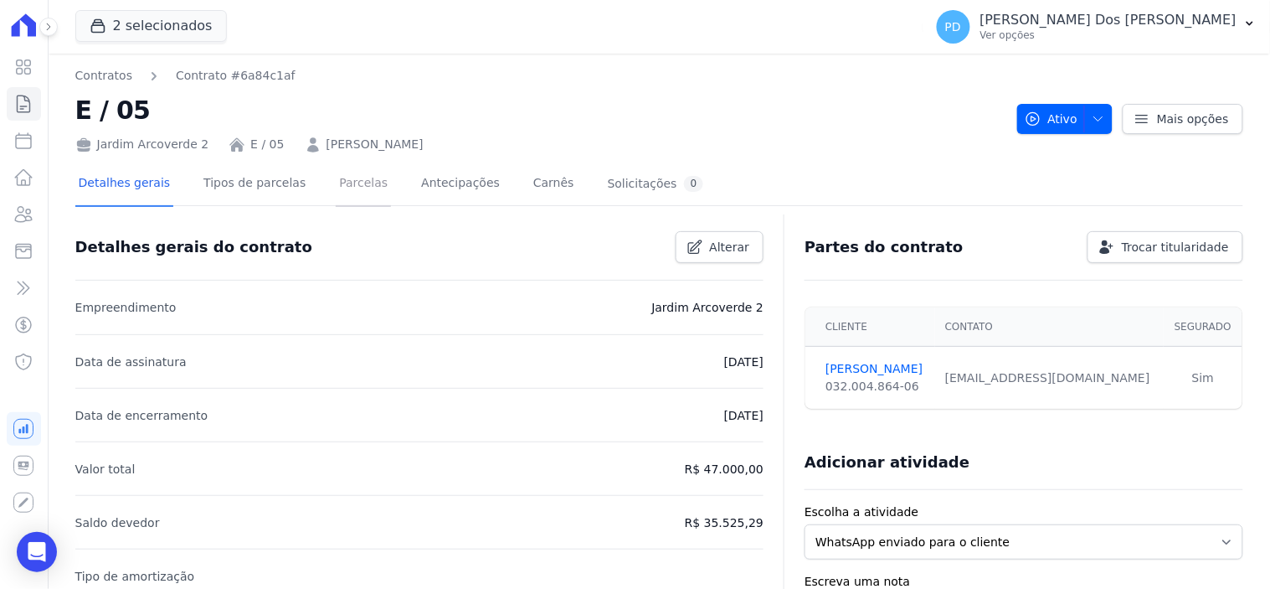
click at [337, 177] on link "Parcelas" at bounding box center [363, 184] width 55 height 44
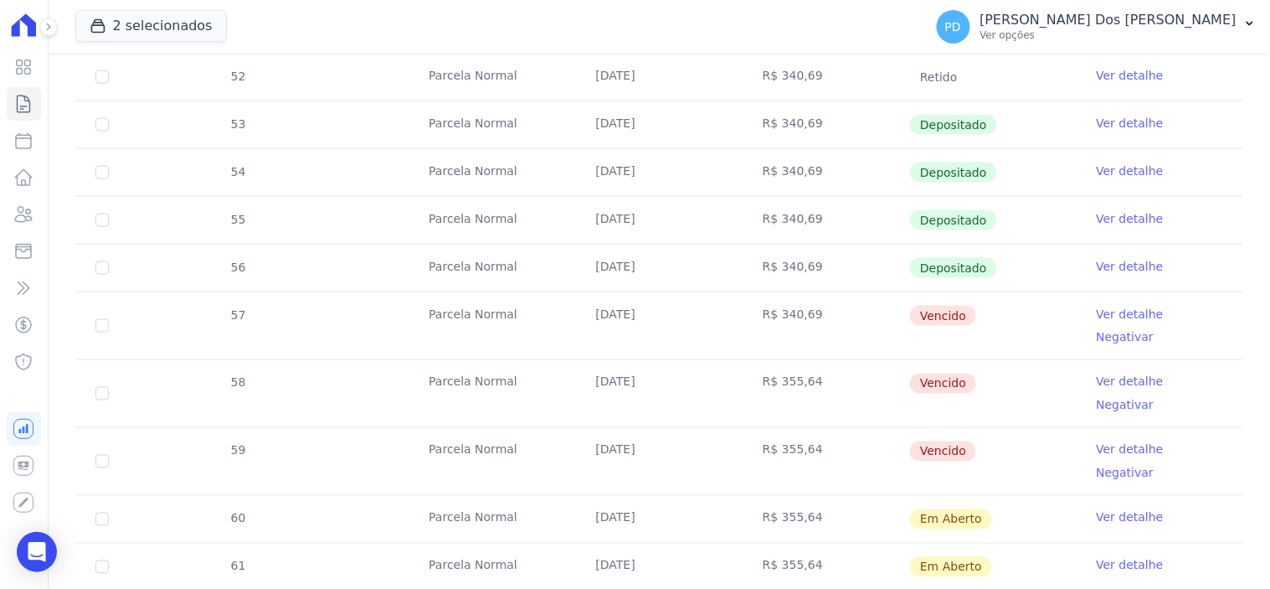
scroll to position [558, 0]
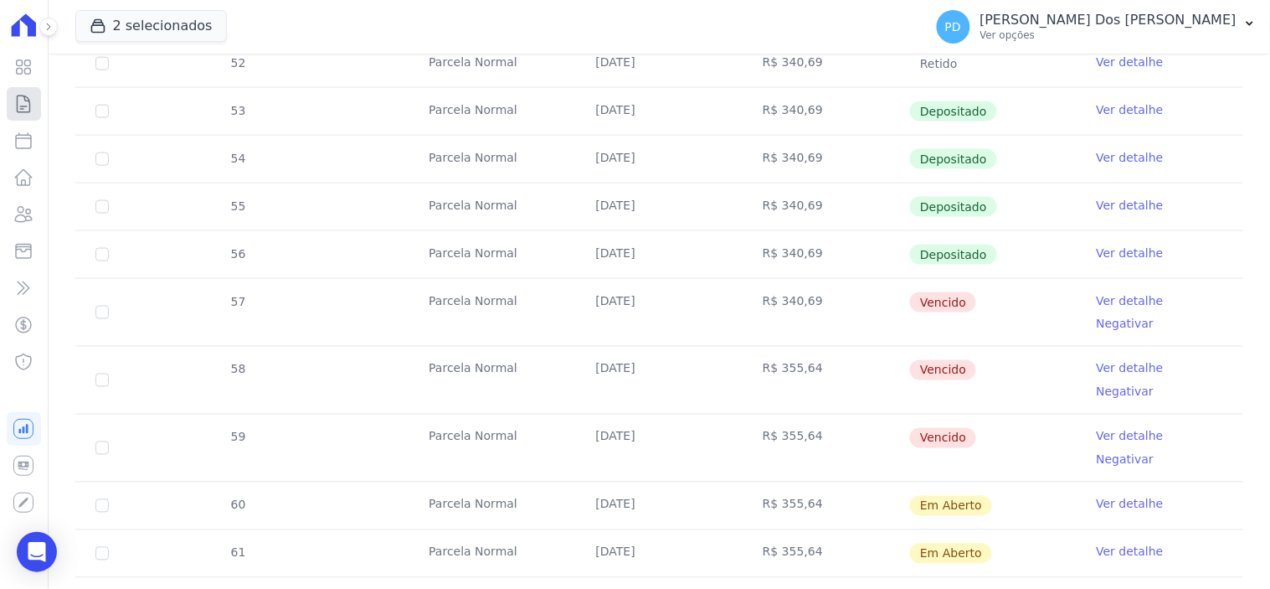
click at [15, 95] on icon at bounding box center [23, 104] width 20 height 20
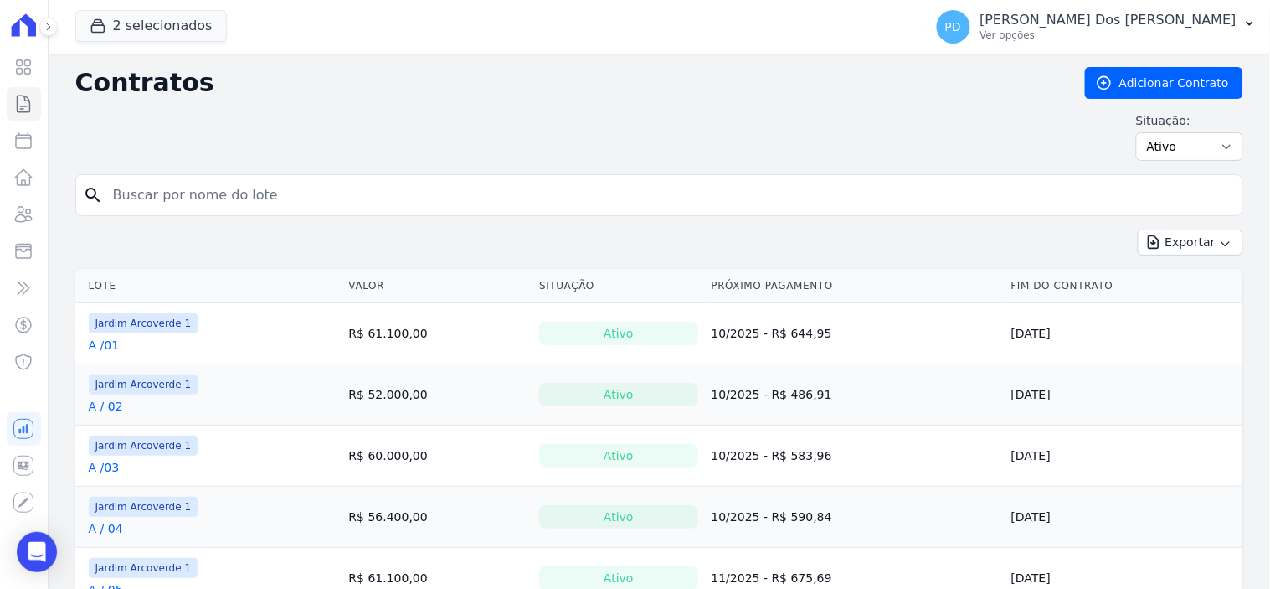
click at [228, 188] on input "search" at bounding box center [669, 194] width 1133 height 33
type input "a / 18"
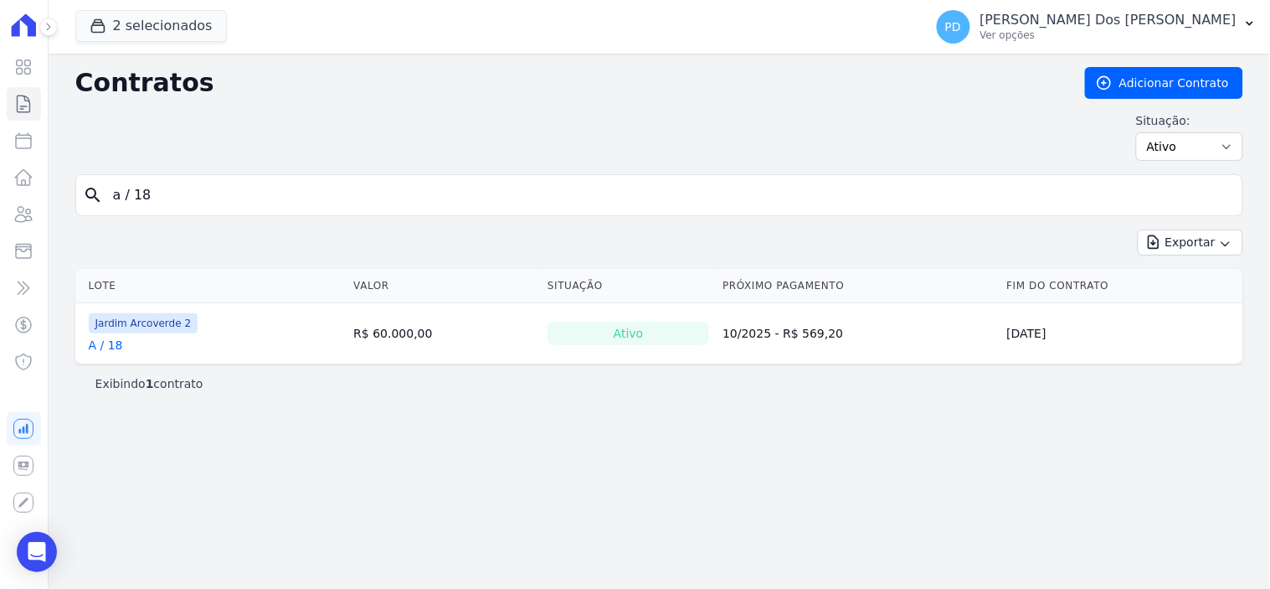
click at [109, 345] on link "A / 18" at bounding box center [106, 345] width 34 height 17
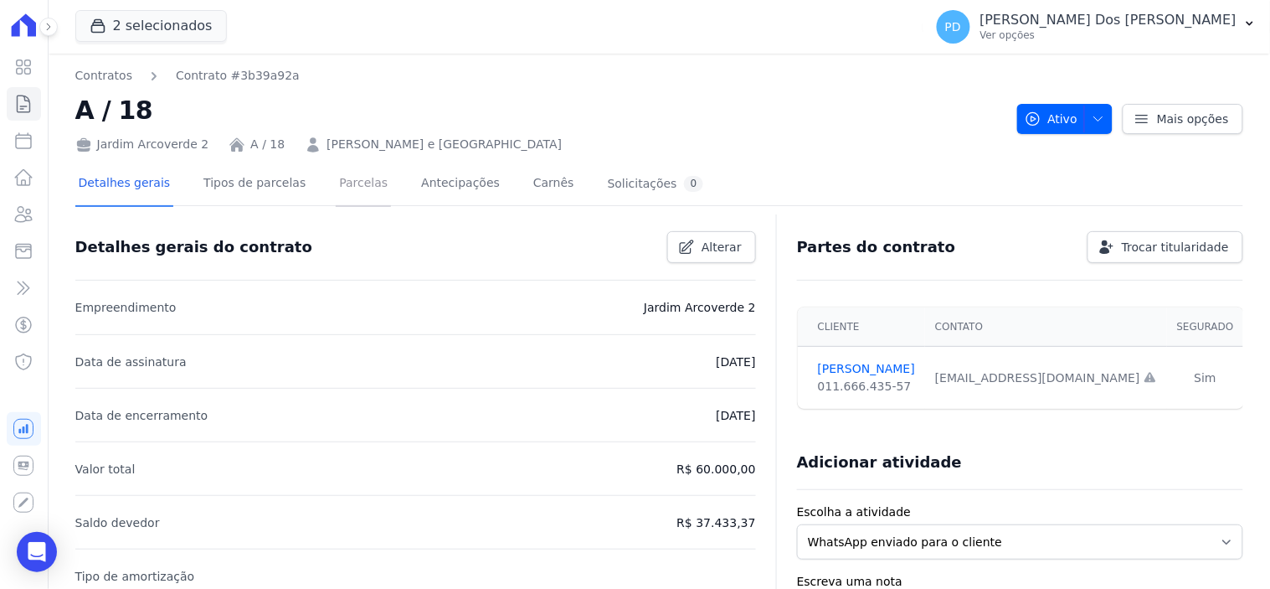
click at [357, 176] on link "Parcelas" at bounding box center [363, 184] width 55 height 44
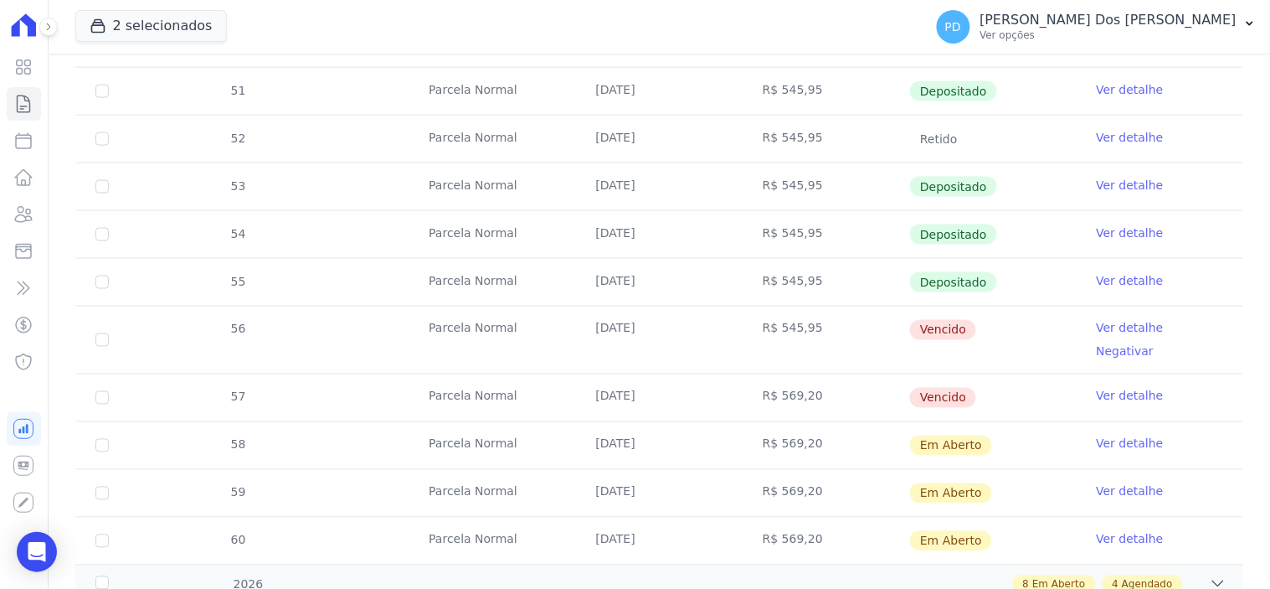
scroll to position [650, 0]
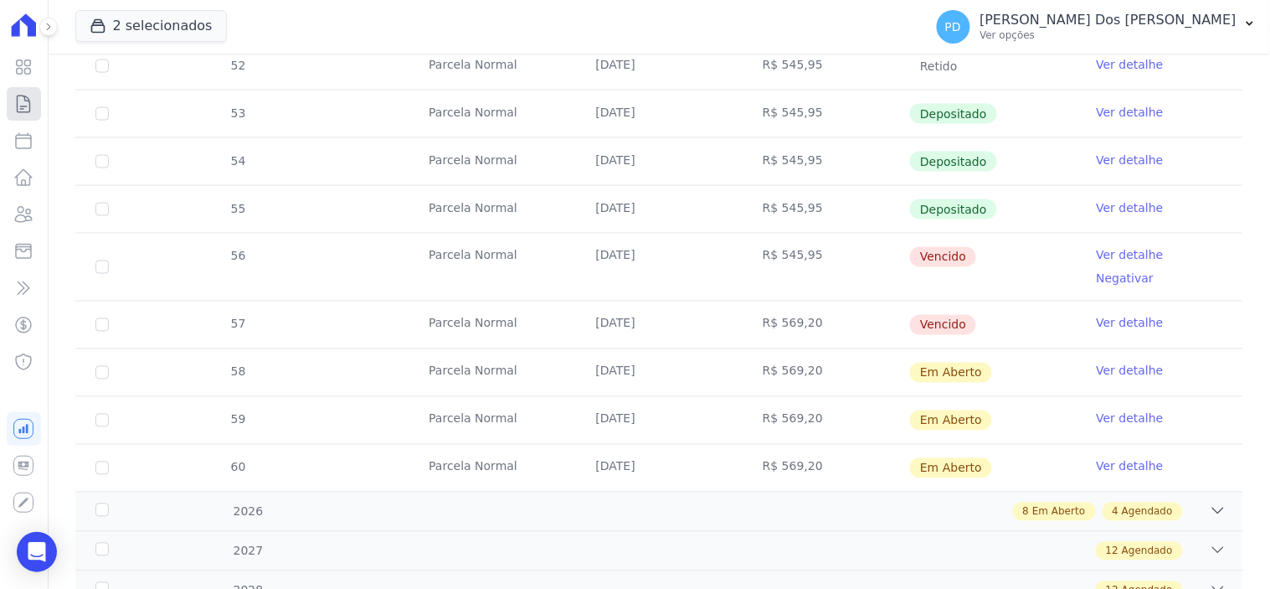
click at [18, 100] on icon at bounding box center [24, 103] width 13 height 17
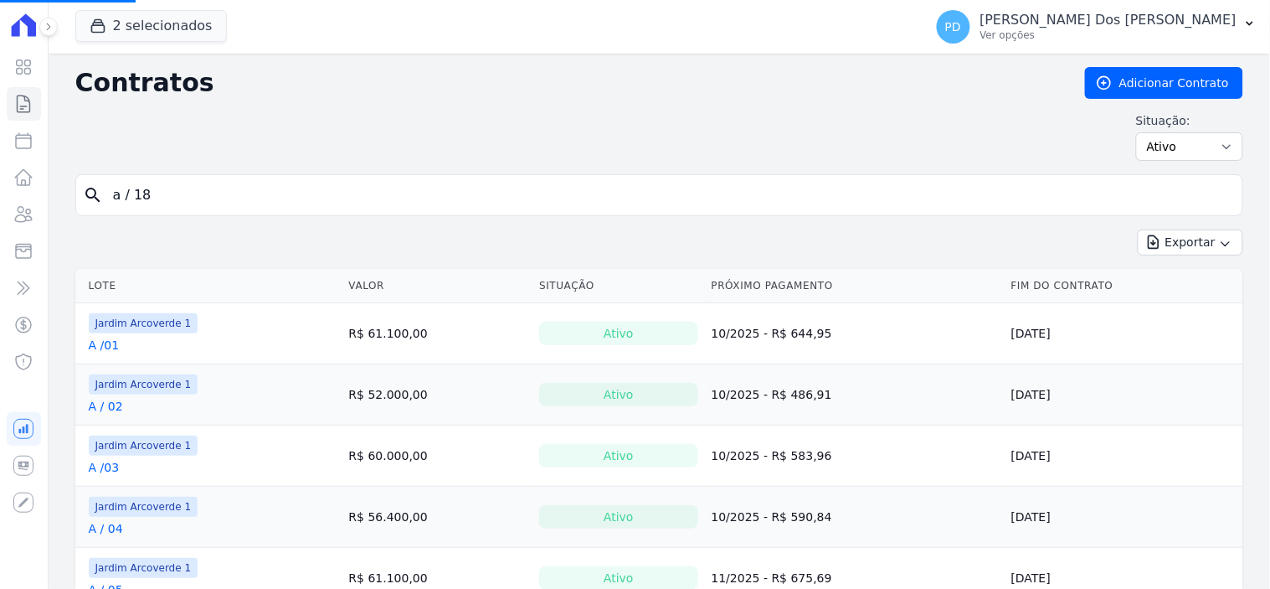
click at [254, 201] on input "a / 18" at bounding box center [669, 194] width 1133 height 33
click at [246, 197] on input "search" at bounding box center [669, 194] width 1133 height 33
type input "b / 17"
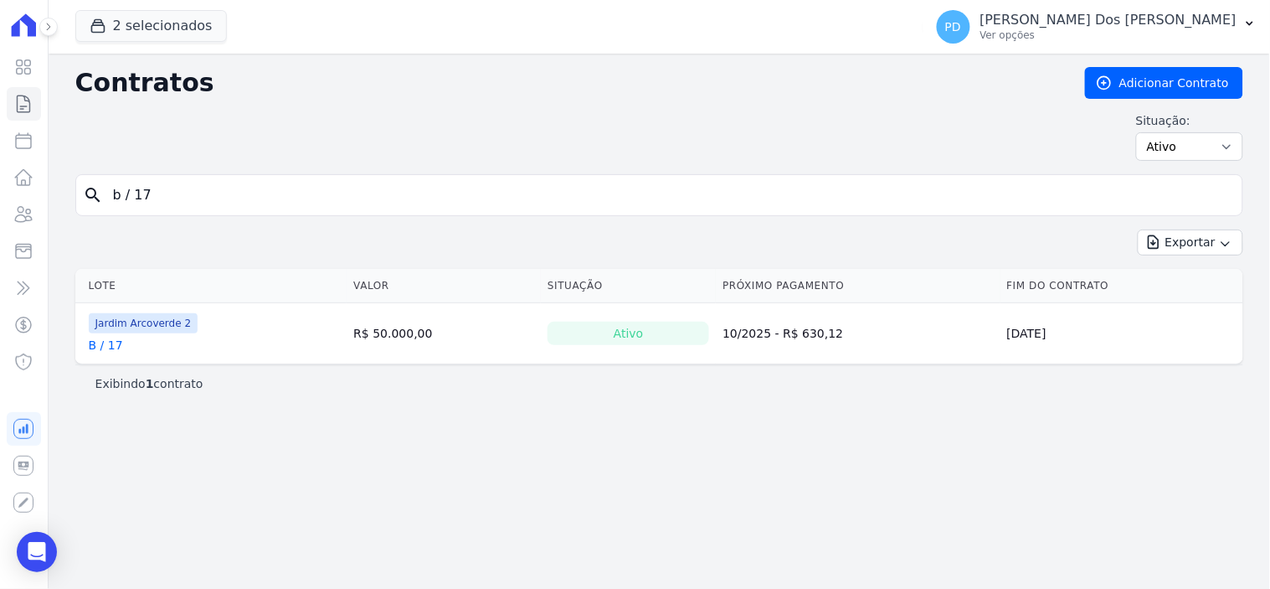
click at [111, 343] on link "B / 17" at bounding box center [106, 345] width 34 height 17
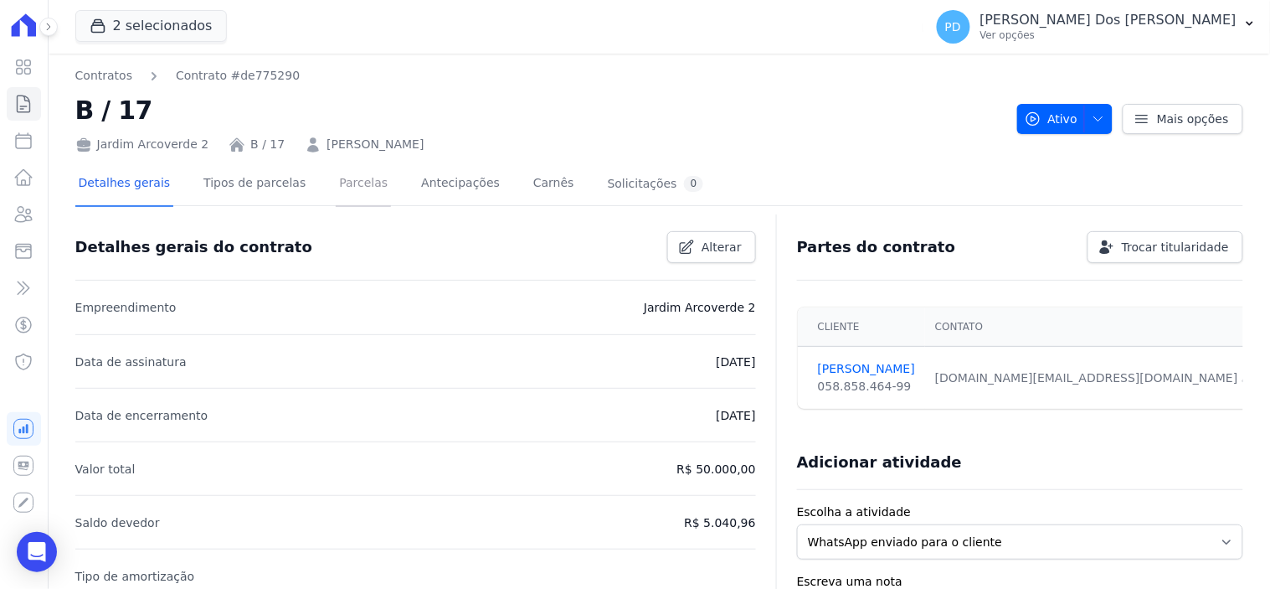
click at [343, 184] on link "Parcelas" at bounding box center [363, 184] width 55 height 44
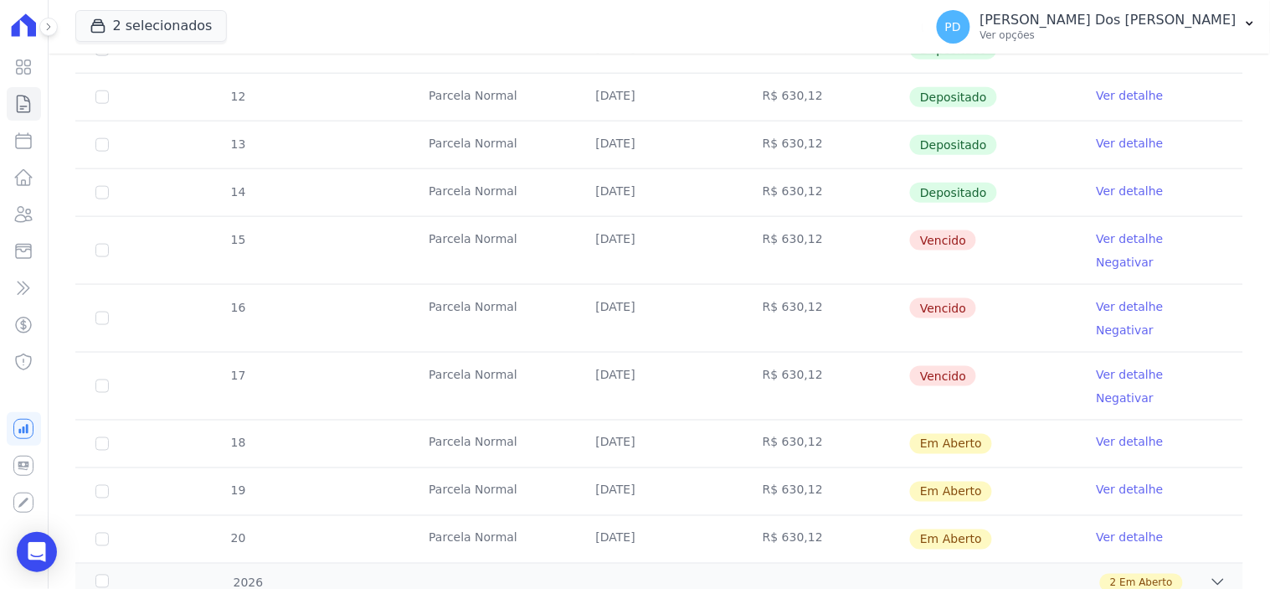
scroll to position [465, 0]
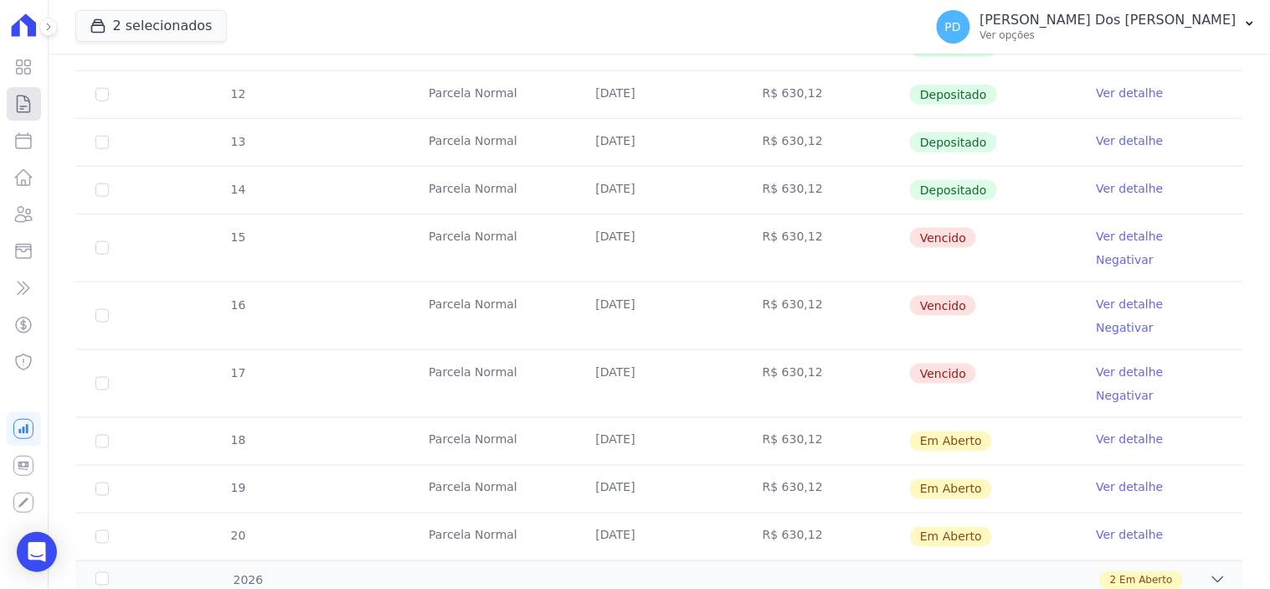
click at [23, 101] on icon at bounding box center [23, 104] width 20 height 20
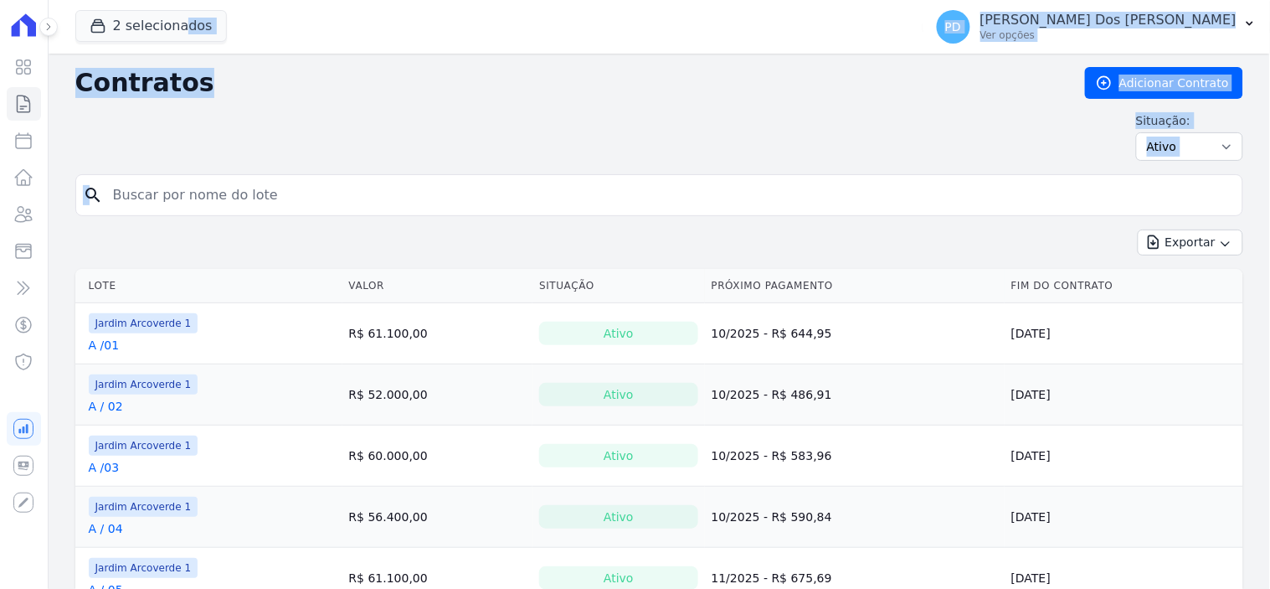
drag, startPoint x: 166, startPoint y: 194, endPoint x: 89, endPoint y: 193, distance: 77.0
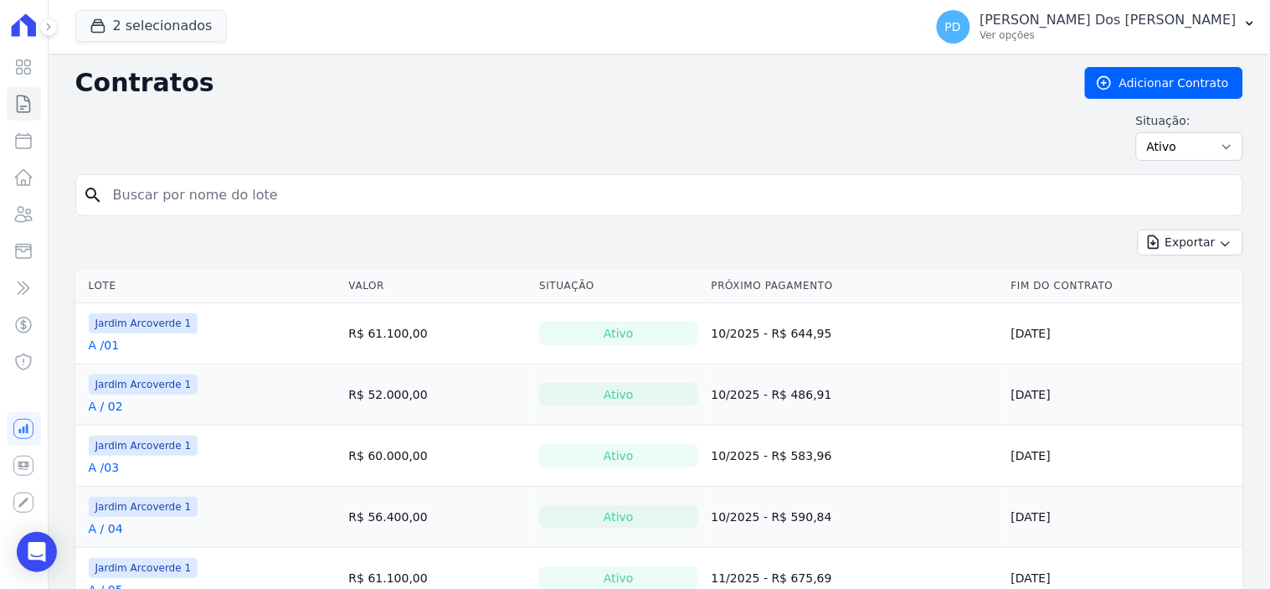
click at [218, 203] on input "search" at bounding box center [669, 194] width 1133 height 33
type input "d / 12"
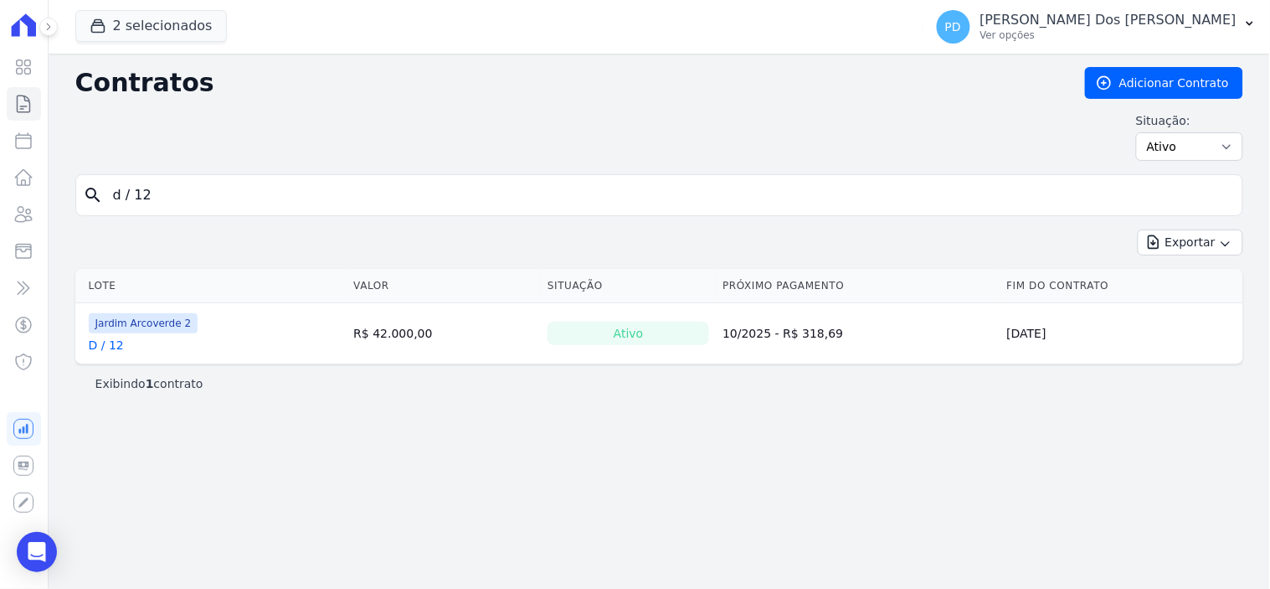
click at [105, 347] on link "D / 12" at bounding box center [106, 345] width 35 height 17
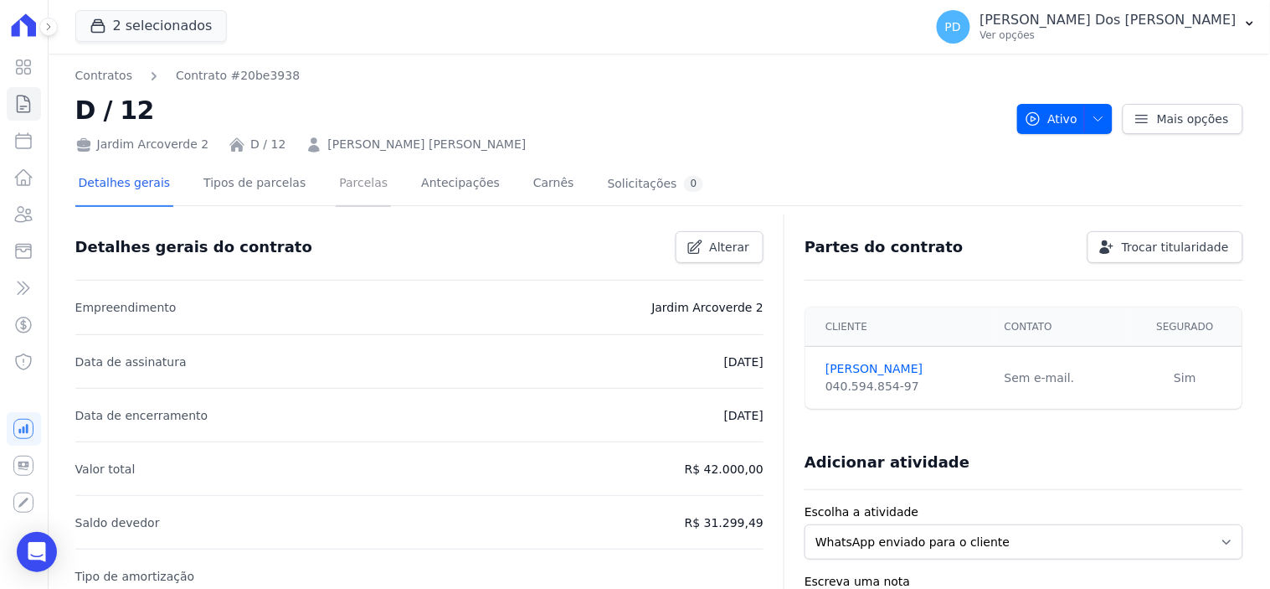
click at [352, 180] on link "Parcelas" at bounding box center [363, 184] width 55 height 44
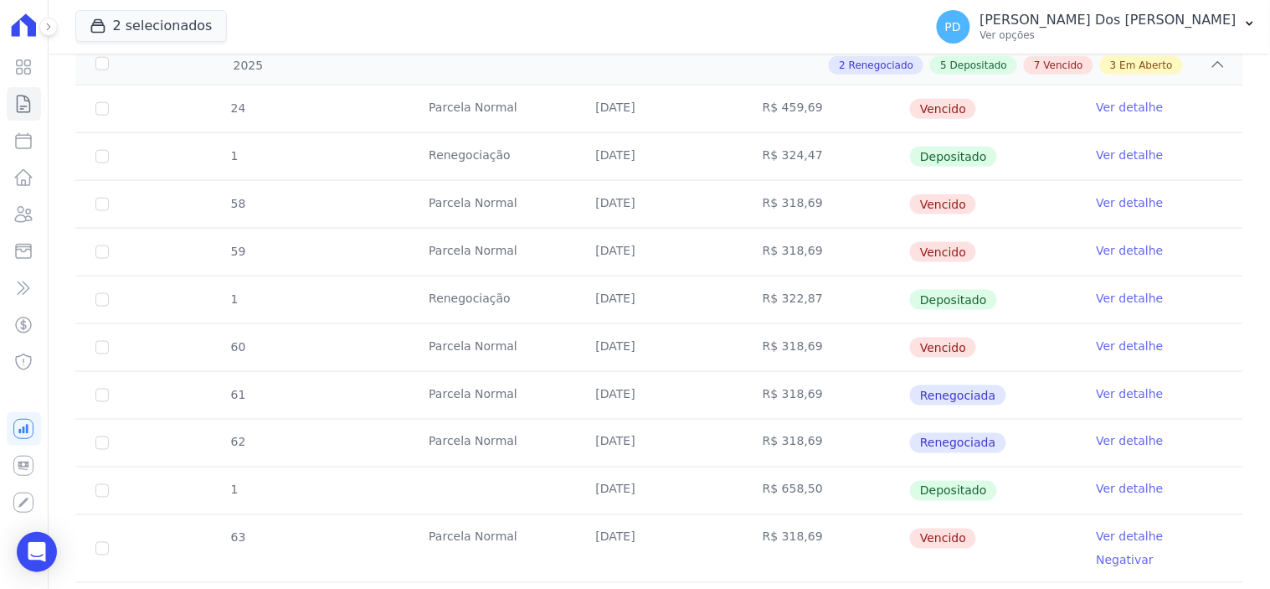
scroll to position [743, 0]
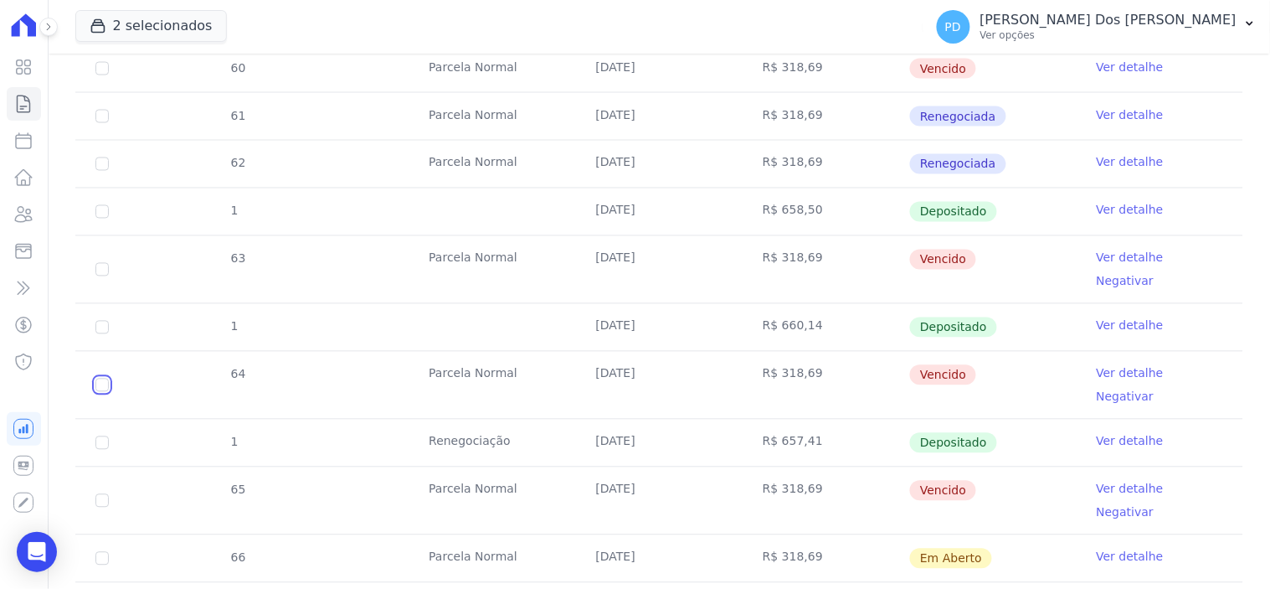
click at [100, 378] on input "checkbox" at bounding box center [101, 384] width 13 height 13
checkbox input "true"
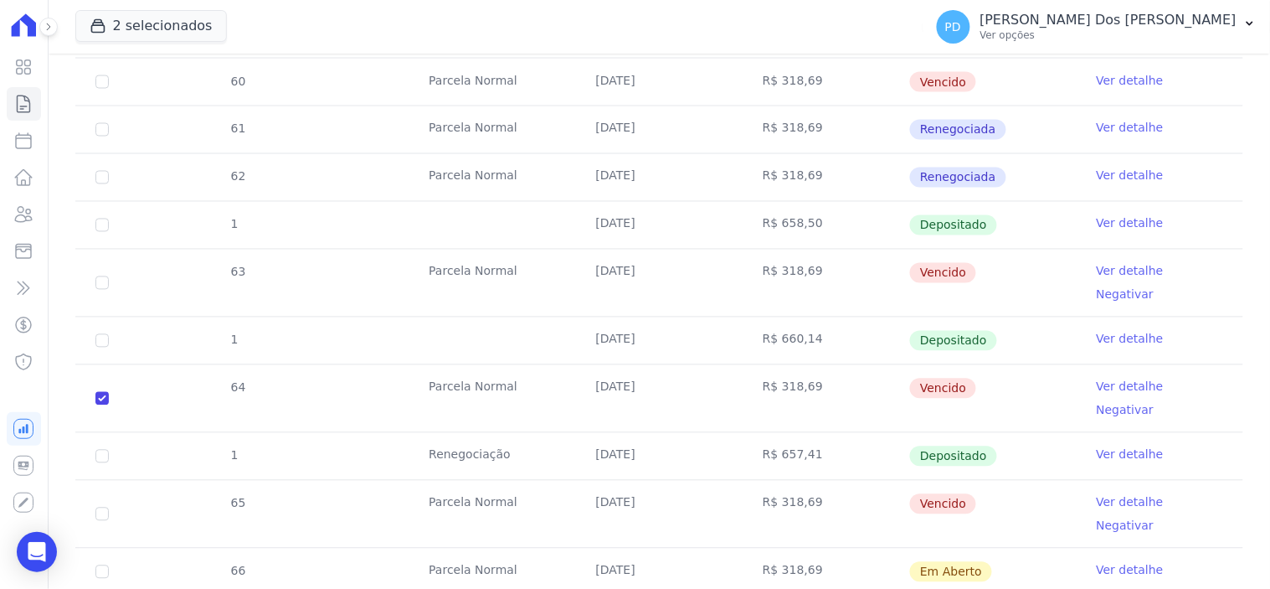
click at [103, 265] on td "63" at bounding box center [102, 282] width 54 height 67
click at [102, 276] on input "checkbox" at bounding box center [101, 282] width 13 height 13
checkbox input "true"
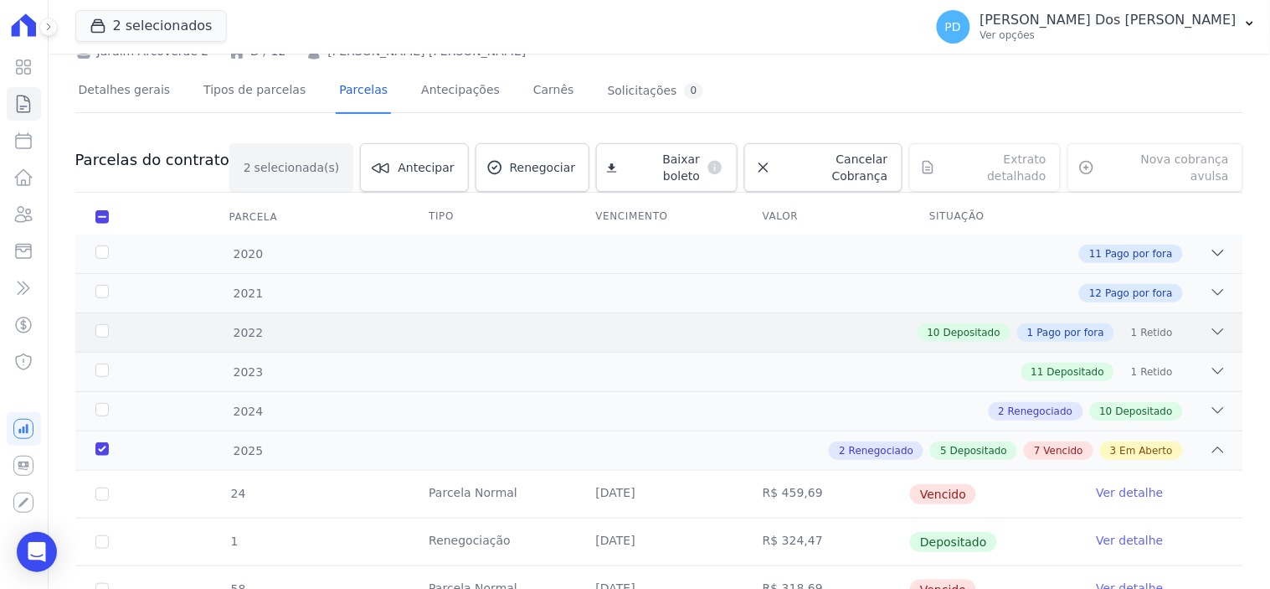
scroll to position [0, 0]
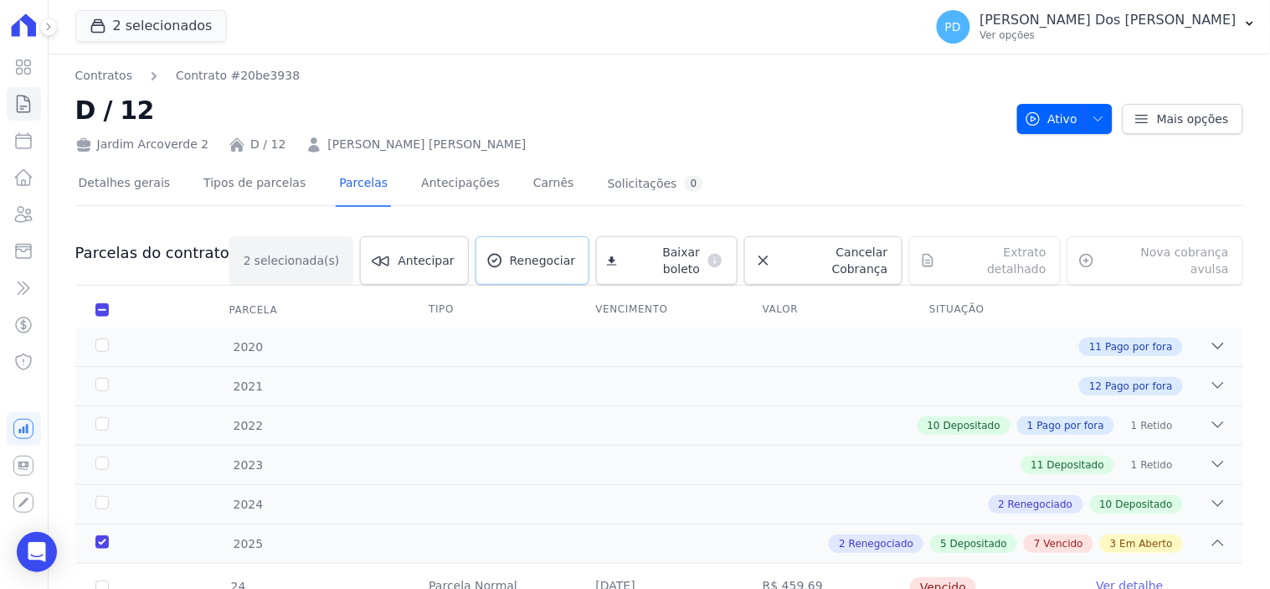
click at [545, 256] on span "Renegociar" at bounding box center [543, 260] width 66 height 17
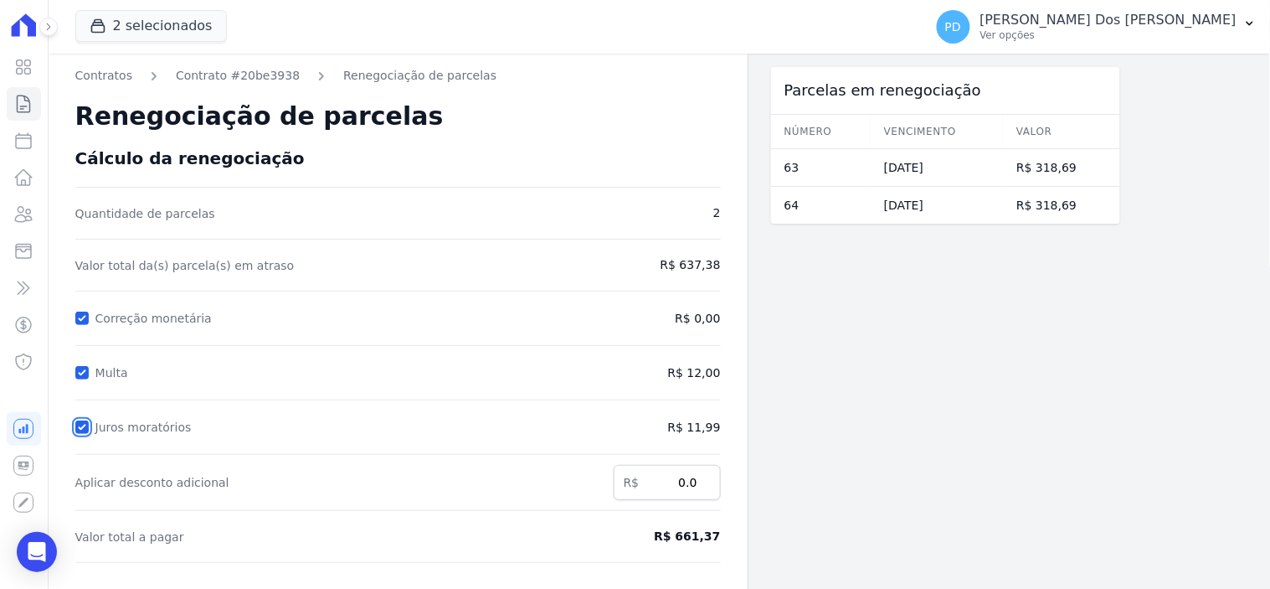
click at [79, 427] on input "Juros moratórios" at bounding box center [81, 426] width 13 height 13
checkbox input "false"
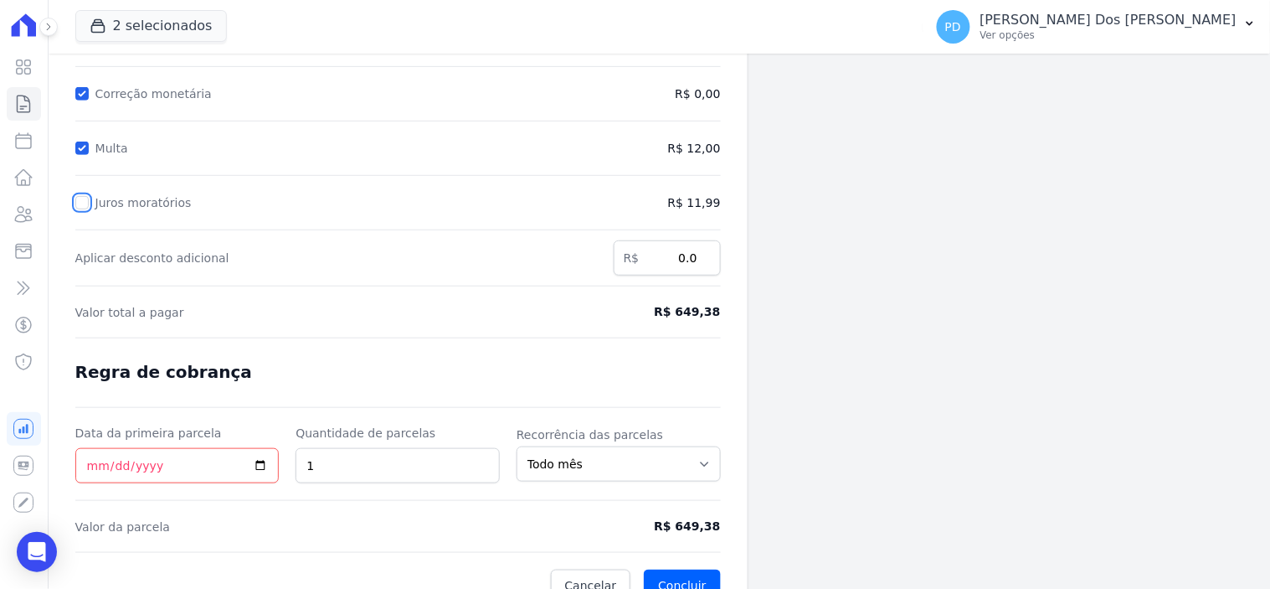
scroll to position [249, 0]
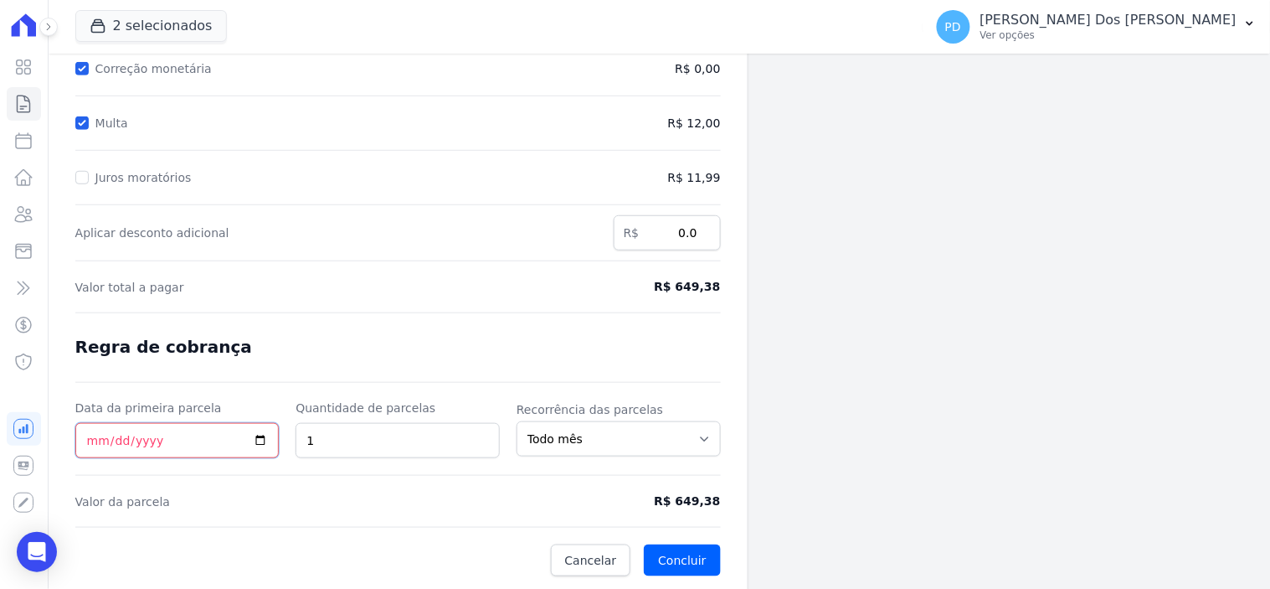
click at [97, 433] on input "Data da primeira parcela" at bounding box center [177, 440] width 204 height 35
type input "2025-10-30"
click at [682, 553] on button "Concluir" at bounding box center [682, 560] width 76 height 32
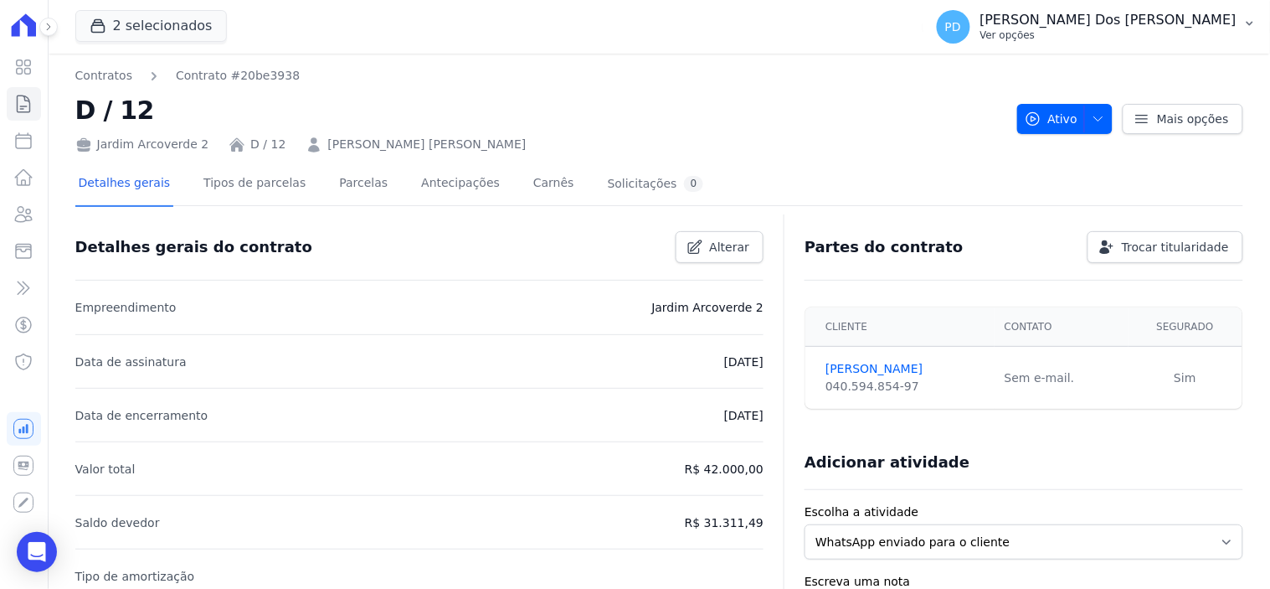
click at [1252, 20] on icon "button" at bounding box center [1249, 23] width 13 height 13
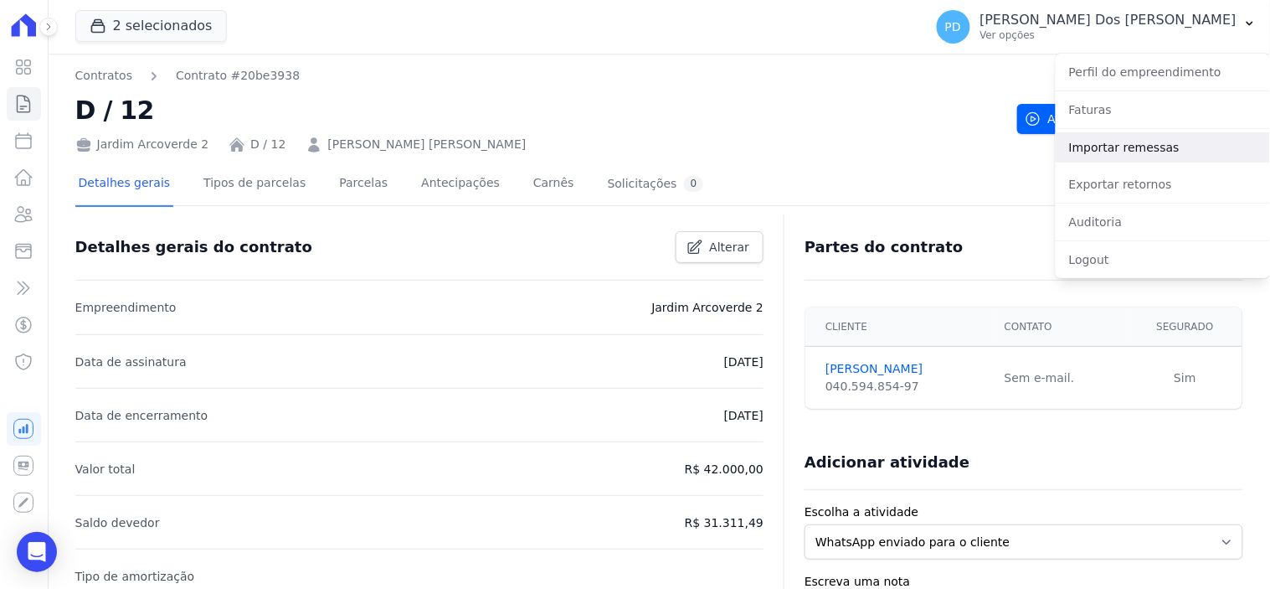
click at [1112, 152] on link "Importar remessas" at bounding box center [1163, 147] width 214 height 30
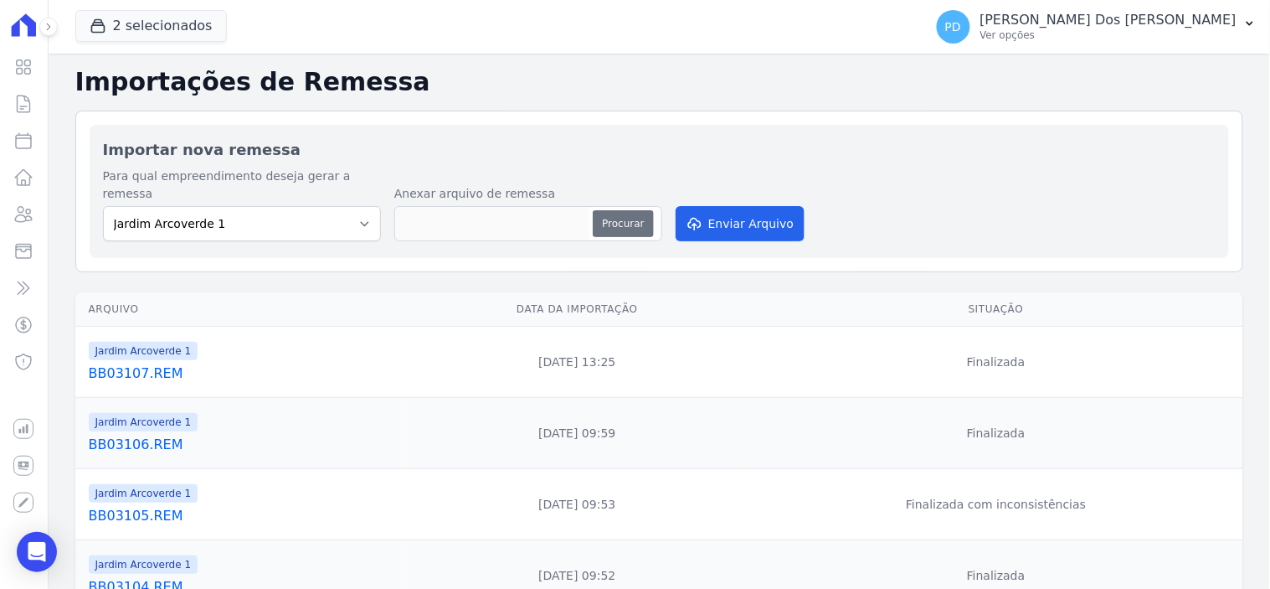
click at [626, 210] on button "Procurar" at bounding box center [623, 223] width 60 height 27
type input "BB03108.REM"
click at [727, 207] on button "Enviar Arquivo" at bounding box center [740, 223] width 129 height 35
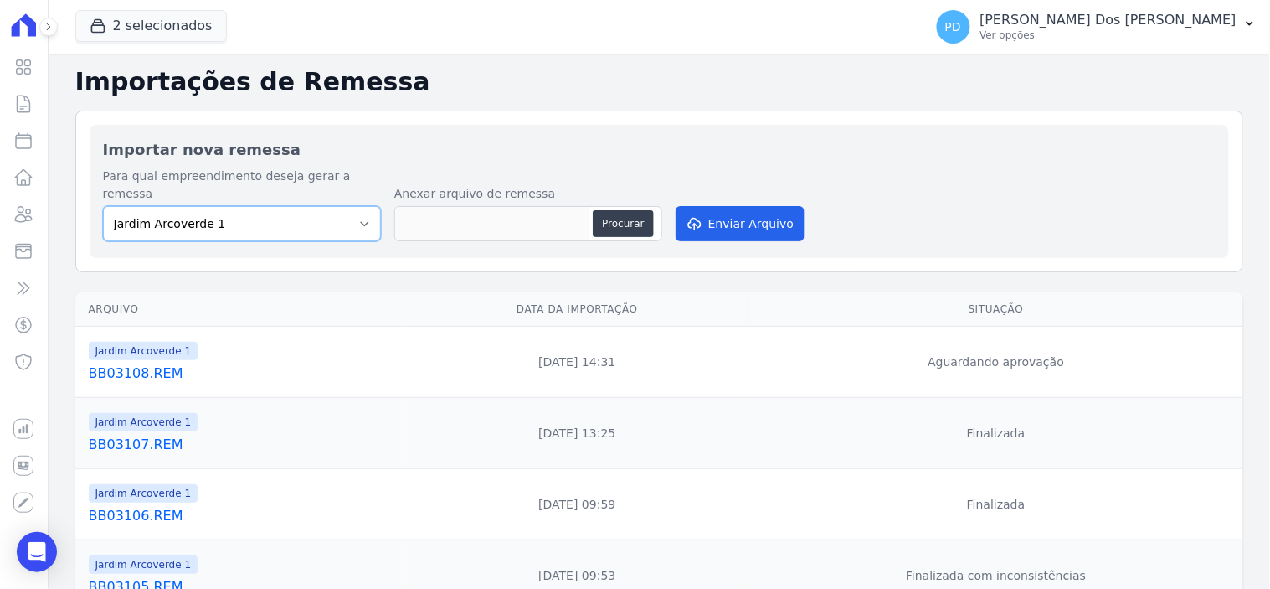
click at [367, 206] on select "Jardim Arcoverde 1 Jardim Arcoverde 2" at bounding box center [242, 223] width 278 height 35
select select "4fa78839-2c34-4f71-8278-51da0fd48ff7"
click at [103, 206] on select "Jardim Arcoverde 1 Jardim Arcoverde 2" at bounding box center [242, 223] width 278 height 35
click at [624, 210] on button "Procurar" at bounding box center [623, 223] width 60 height 27
type input "BB03108.REM"
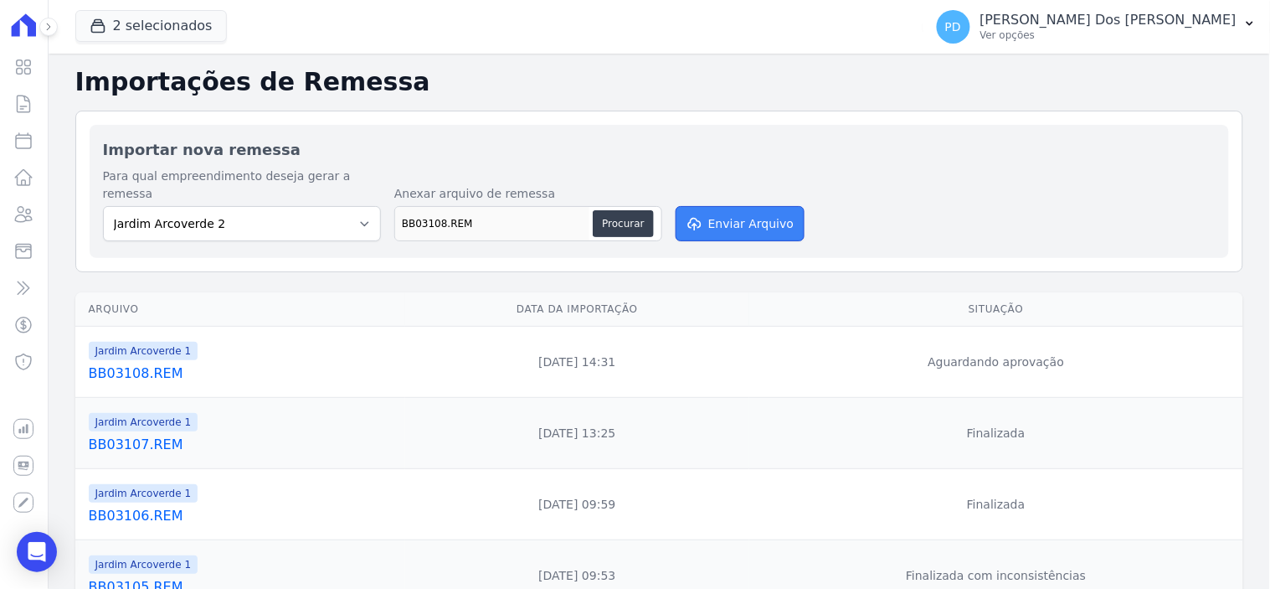
click at [729, 213] on button "Enviar Arquivo" at bounding box center [740, 223] width 129 height 35
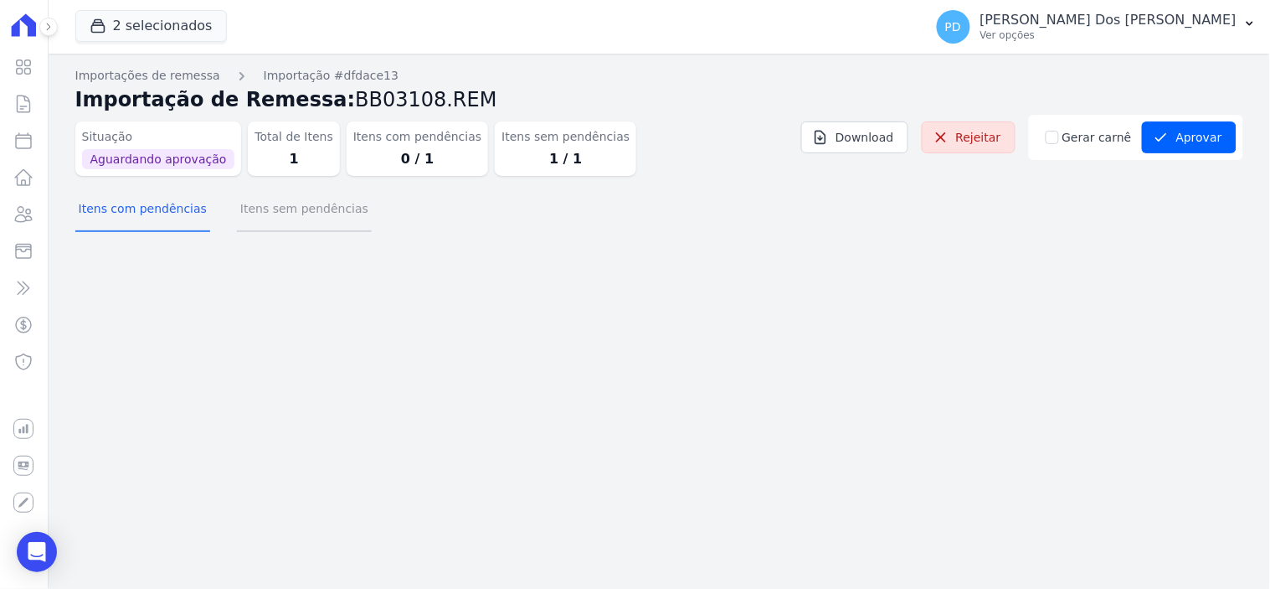
click at [275, 220] on button "Itens sem pendências" at bounding box center [304, 210] width 135 height 44
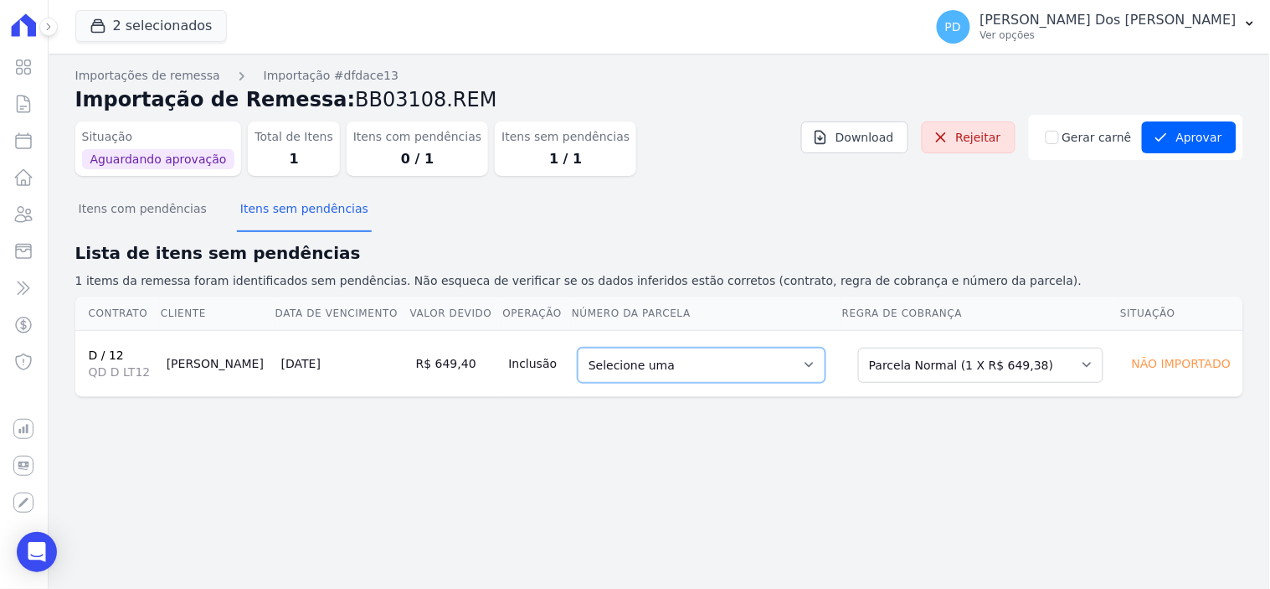
click at [709, 360] on select "Selecione uma 1 - [DATE] - R$ 649,38 - Agendado" at bounding box center [702, 364] width 248 height 35
click at [1198, 137] on button "Aprovar" at bounding box center [1189, 137] width 95 height 32
